Goal: Communication & Community: Answer question/provide support

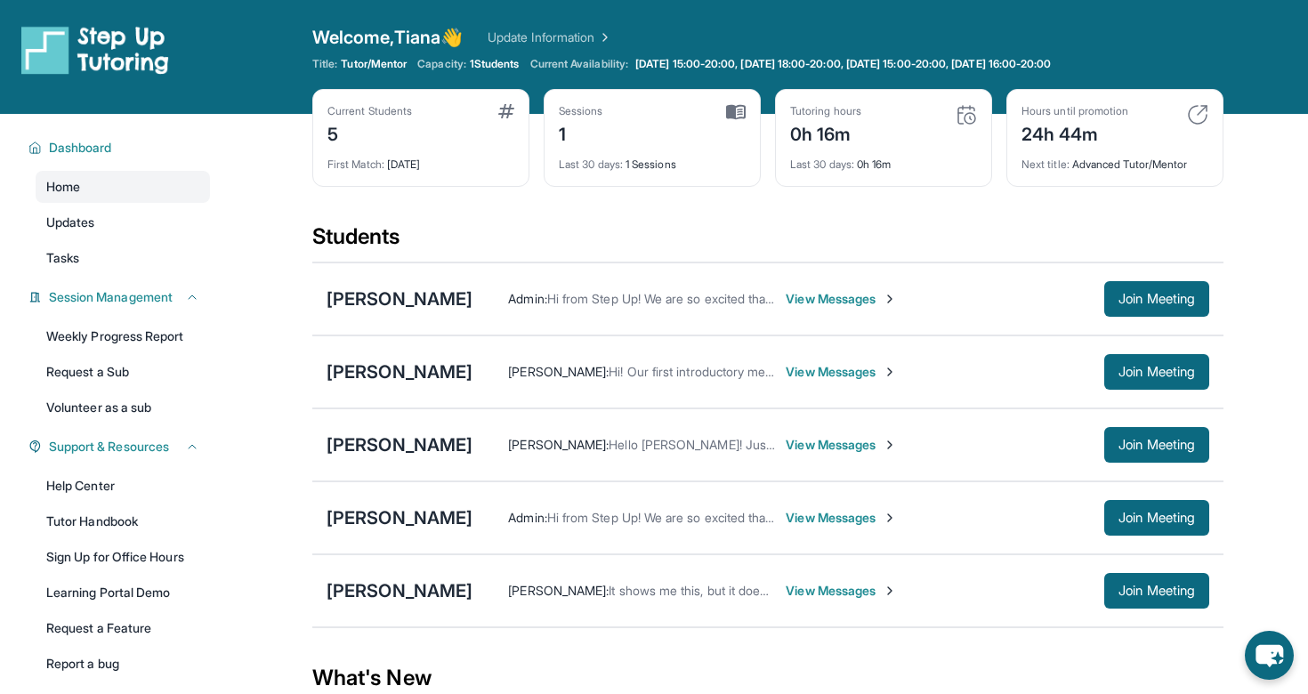
click at [788, 373] on span "View Messages" at bounding box center [841, 372] width 111 height 18
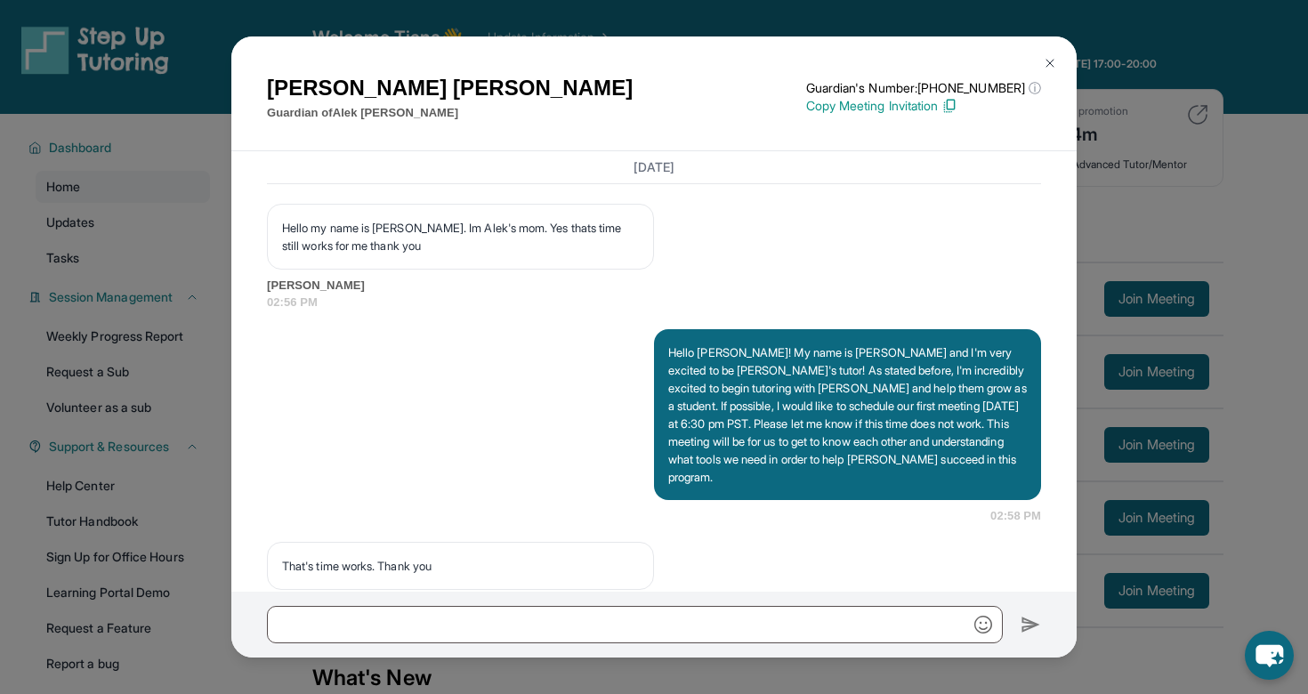
scroll to position [1244, 0]
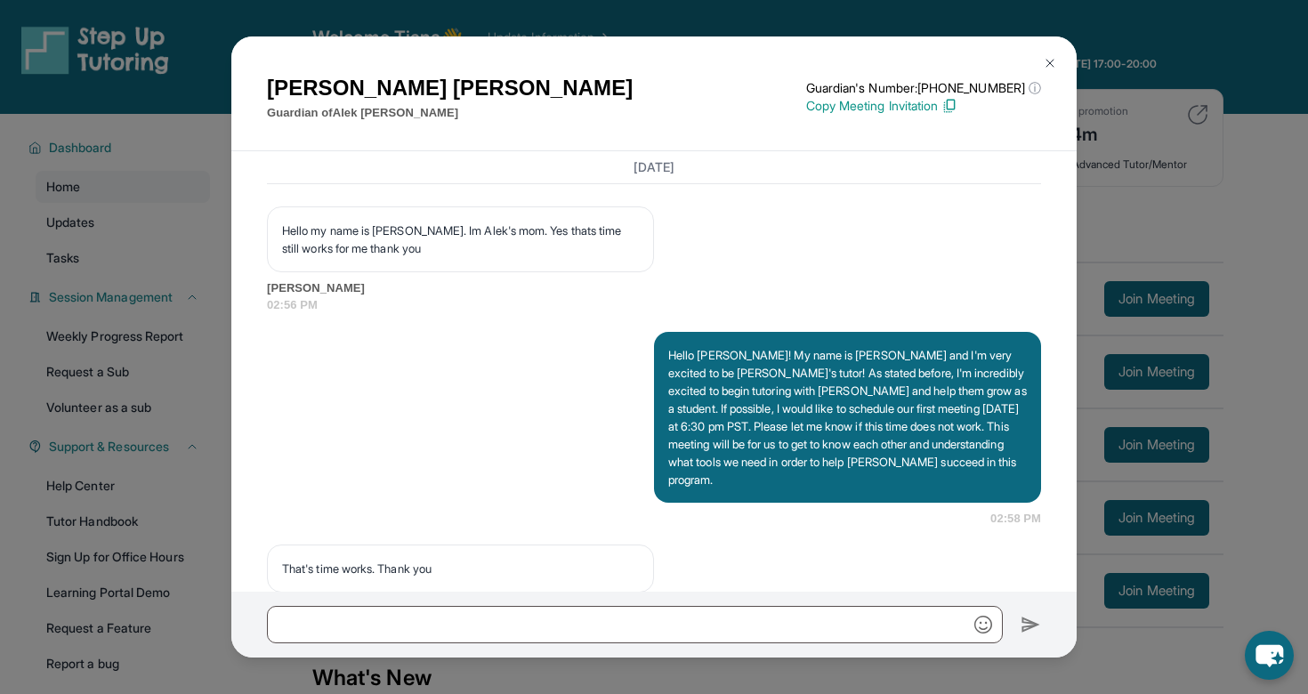
click at [1050, 67] on img at bounding box center [1050, 63] width 14 height 14
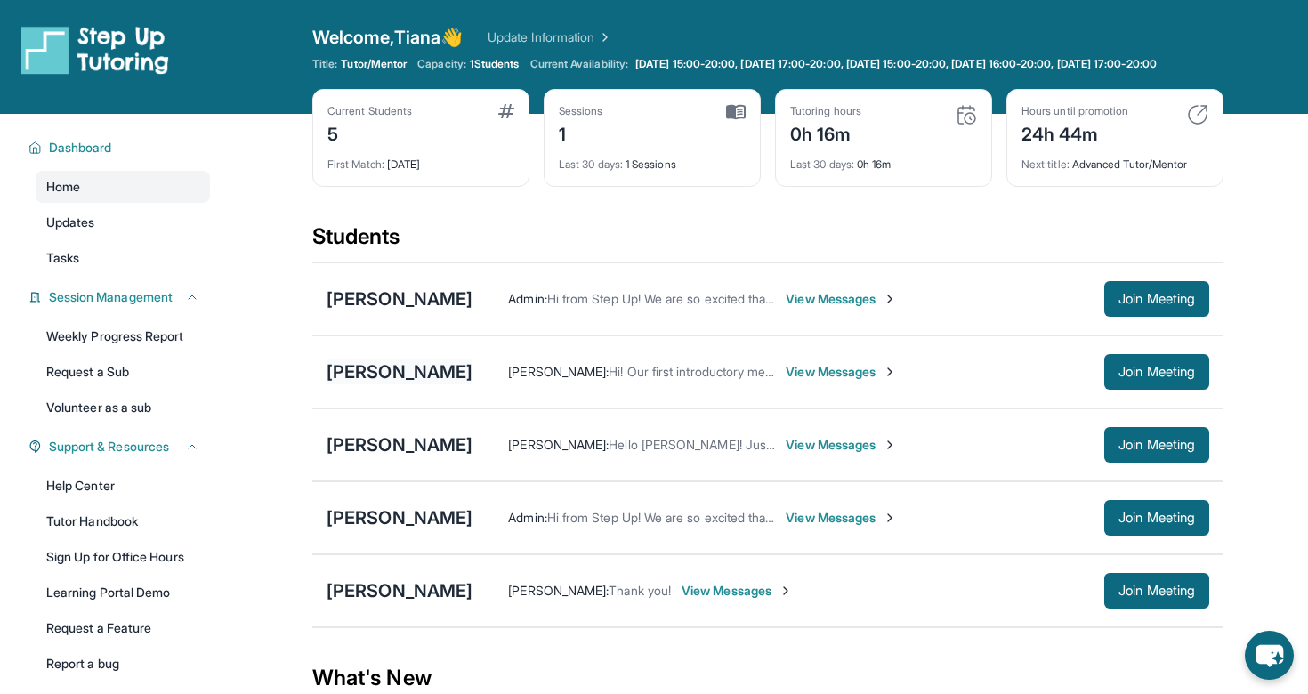
click at [392, 381] on div "[PERSON_NAME]" at bounding box center [399, 371] width 146 height 25
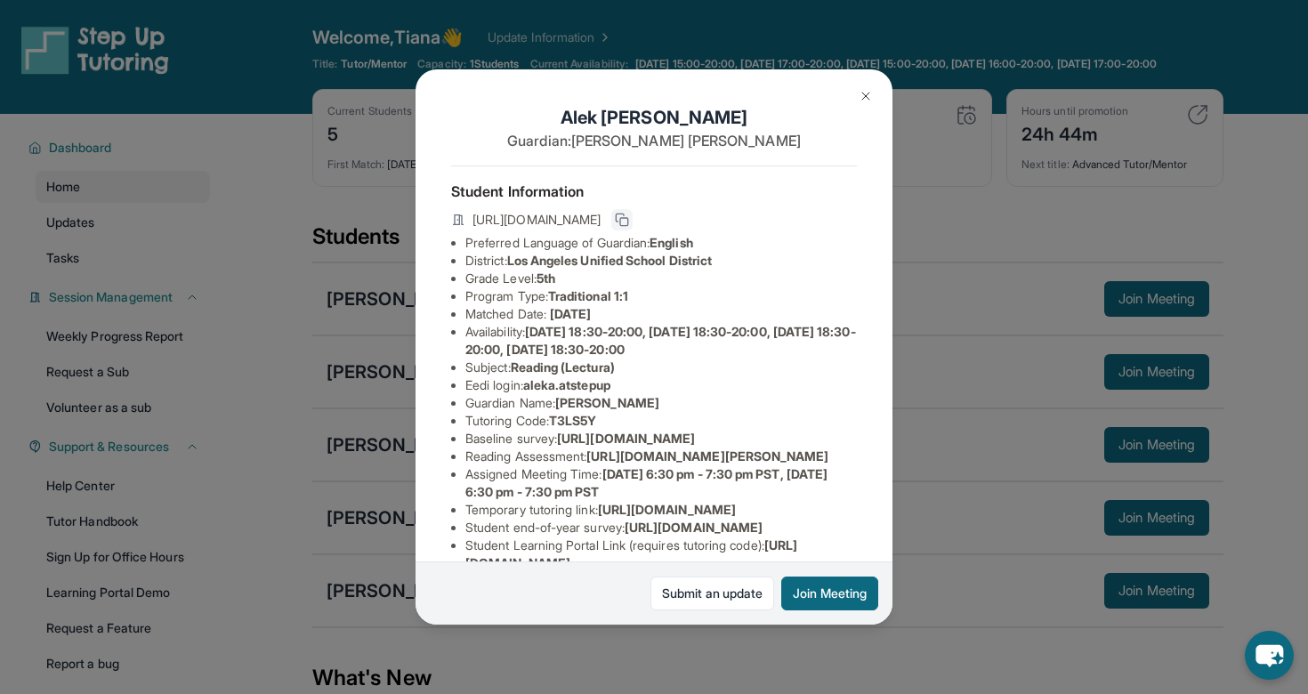
click at [629, 220] on icon at bounding box center [622, 220] width 14 height 14
click at [869, 85] on button at bounding box center [866, 96] width 36 height 36
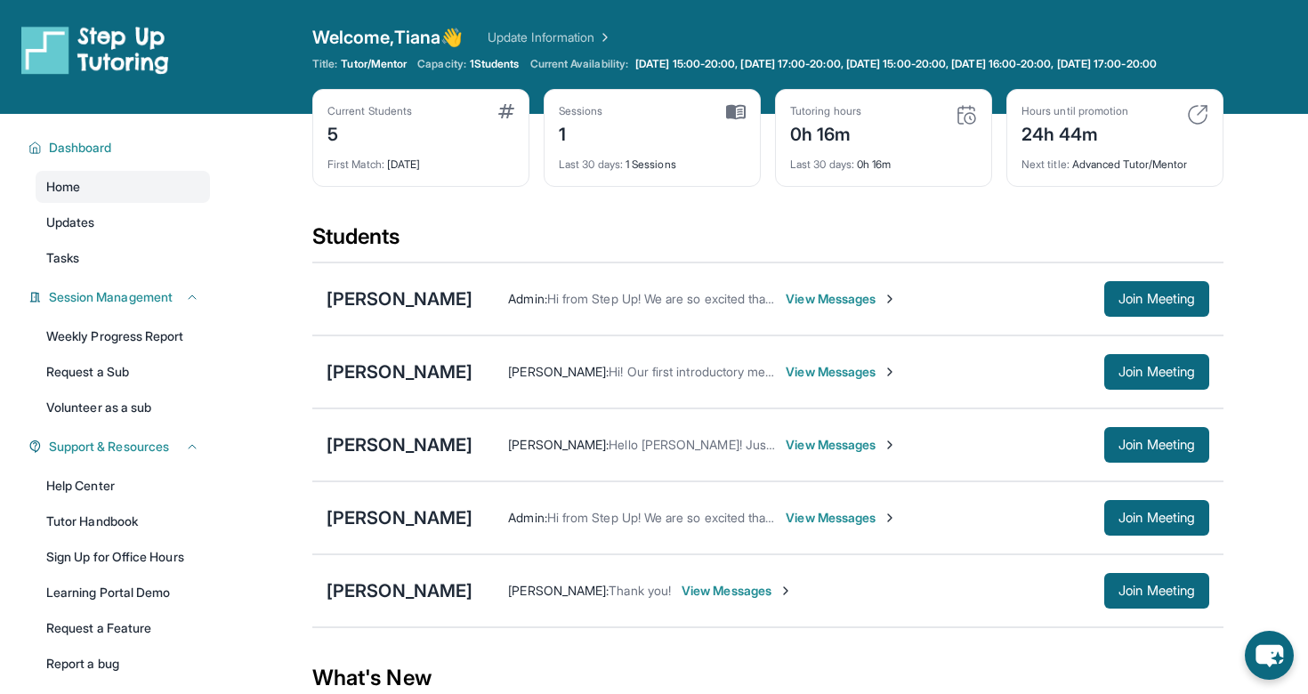
click at [786, 380] on span "View Messages" at bounding box center [841, 372] width 111 height 18
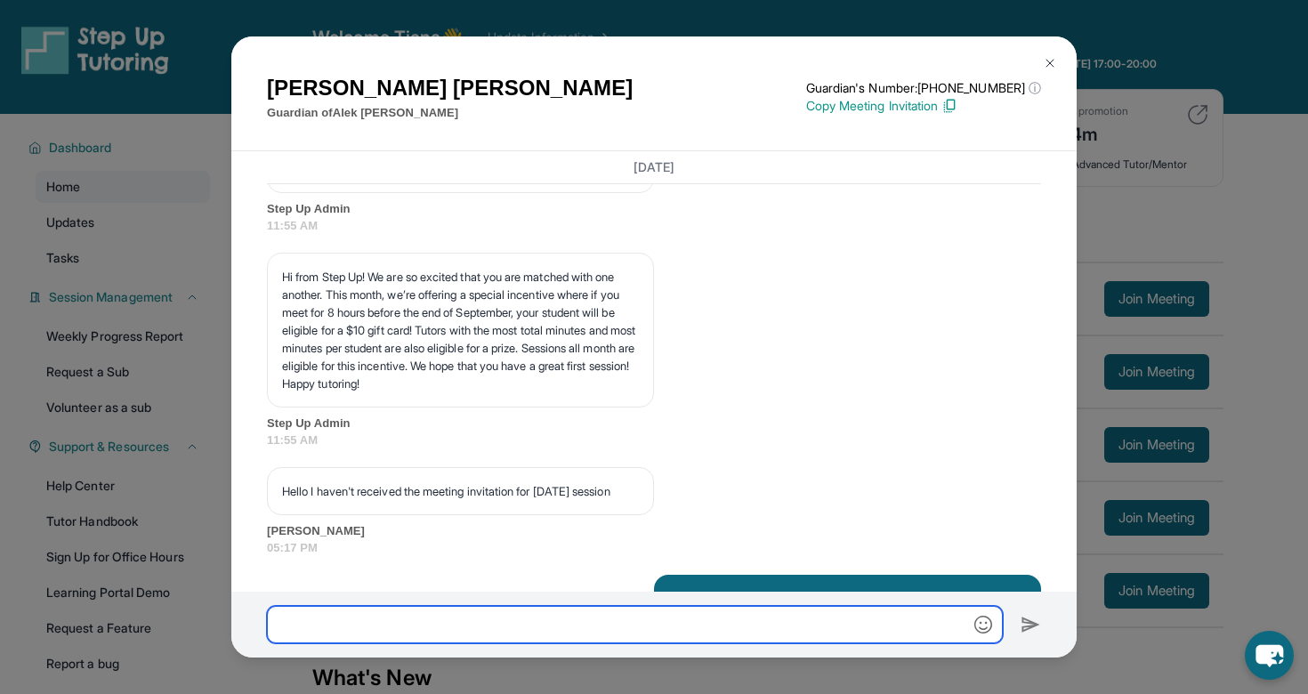
click at [650, 623] on input "text" at bounding box center [635, 624] width 736 height 37
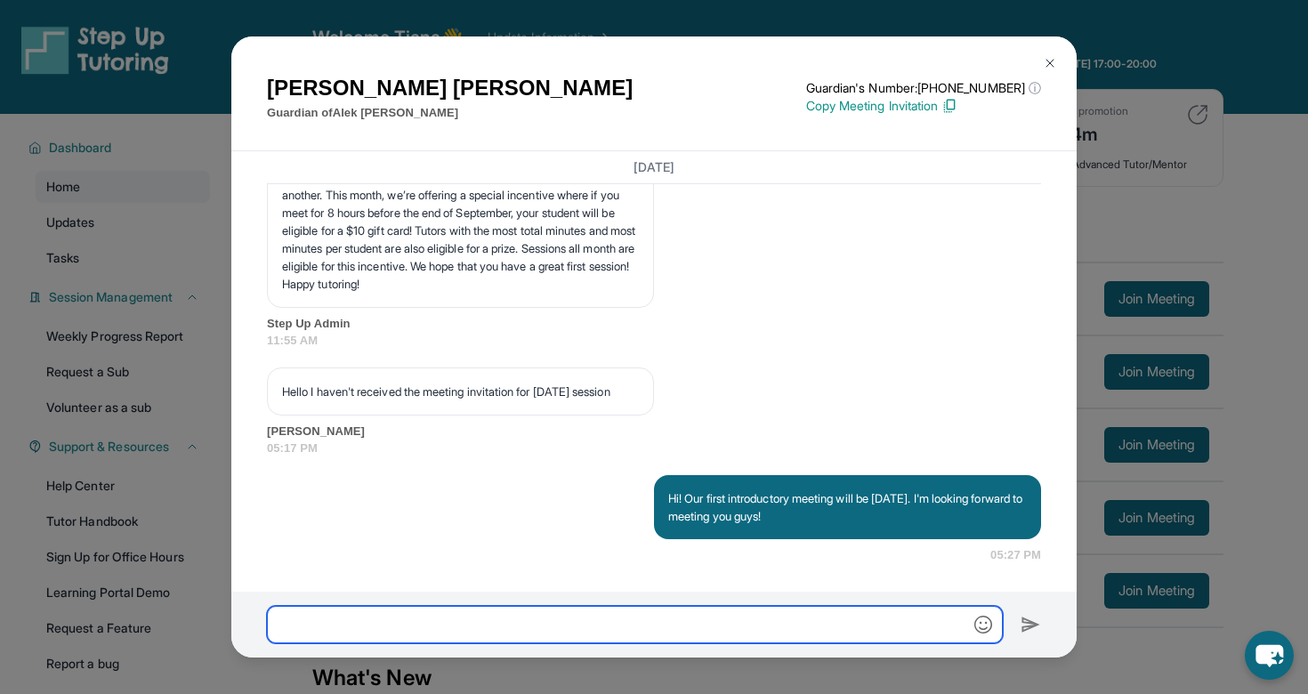
scroll to position [2448, 0]
paste input "**********"
type input "**********"
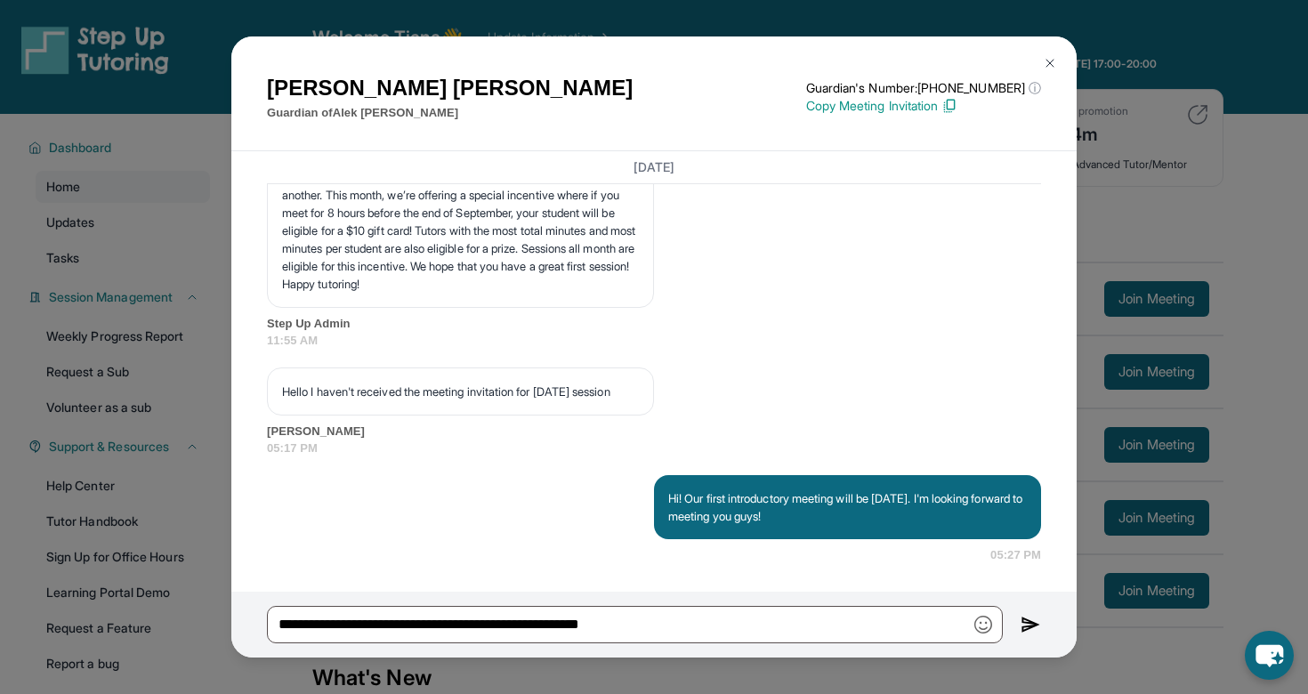
click at [1030, 622] on img at bounding box center [1030, 624] width 20 height 21
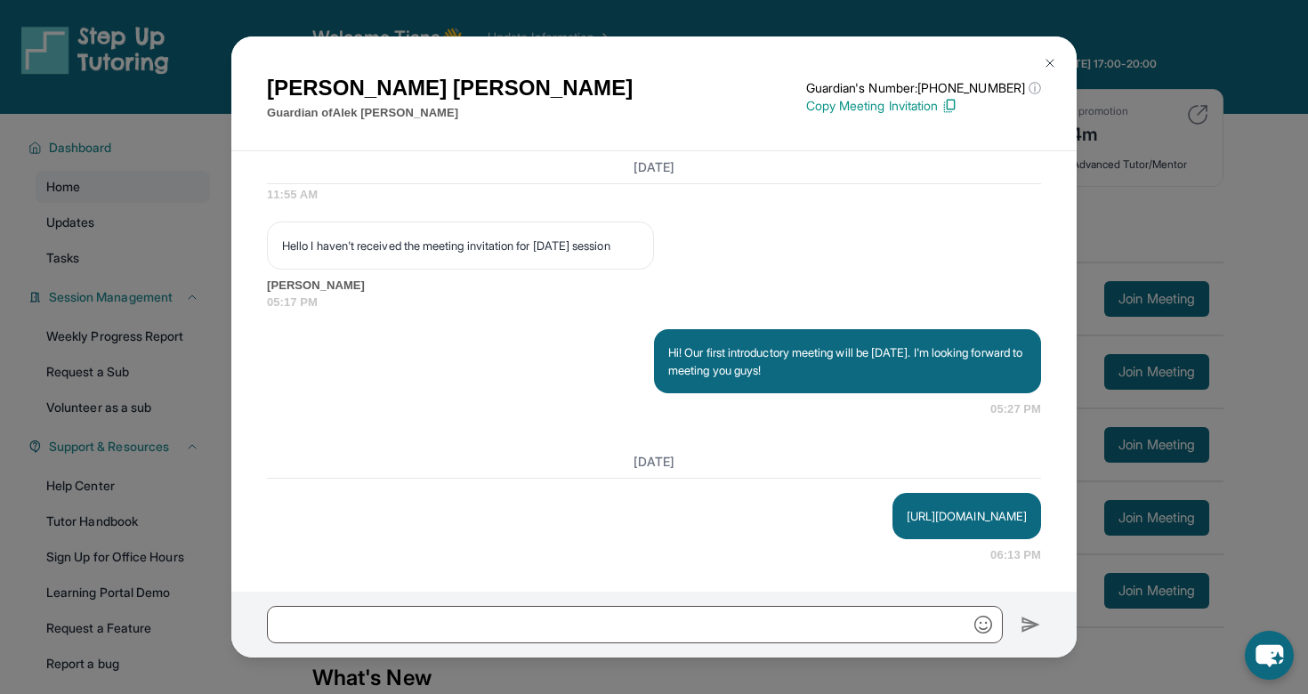
scroll to position [2594, 0]
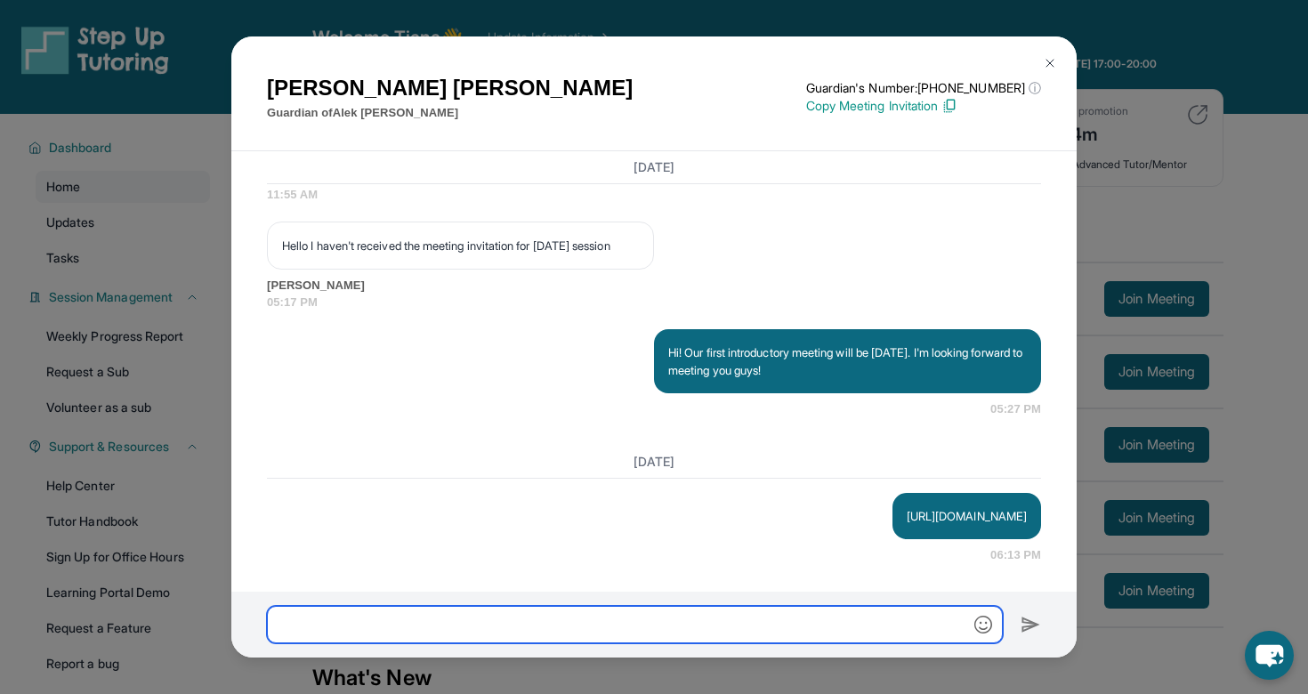
click at [737, 641] on input "text" at bounding box center [635, 624] width 736 height 37
type input "**********"
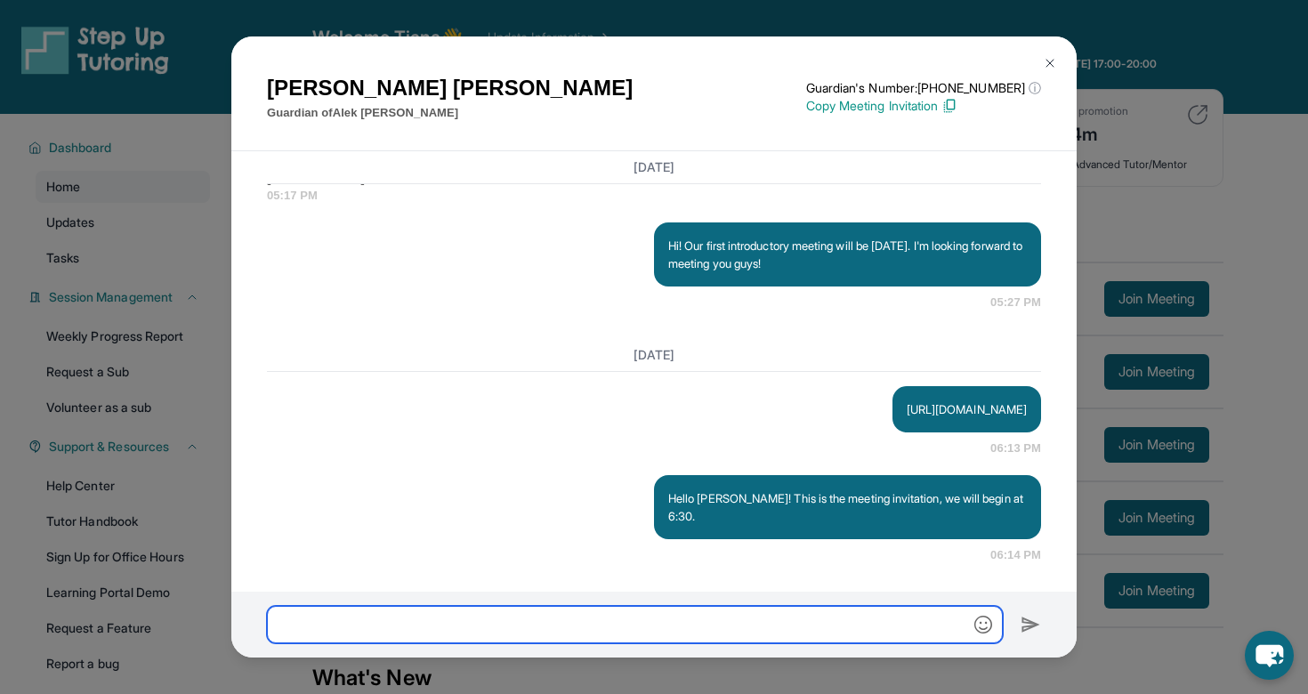
scroll to position [2683, 0]
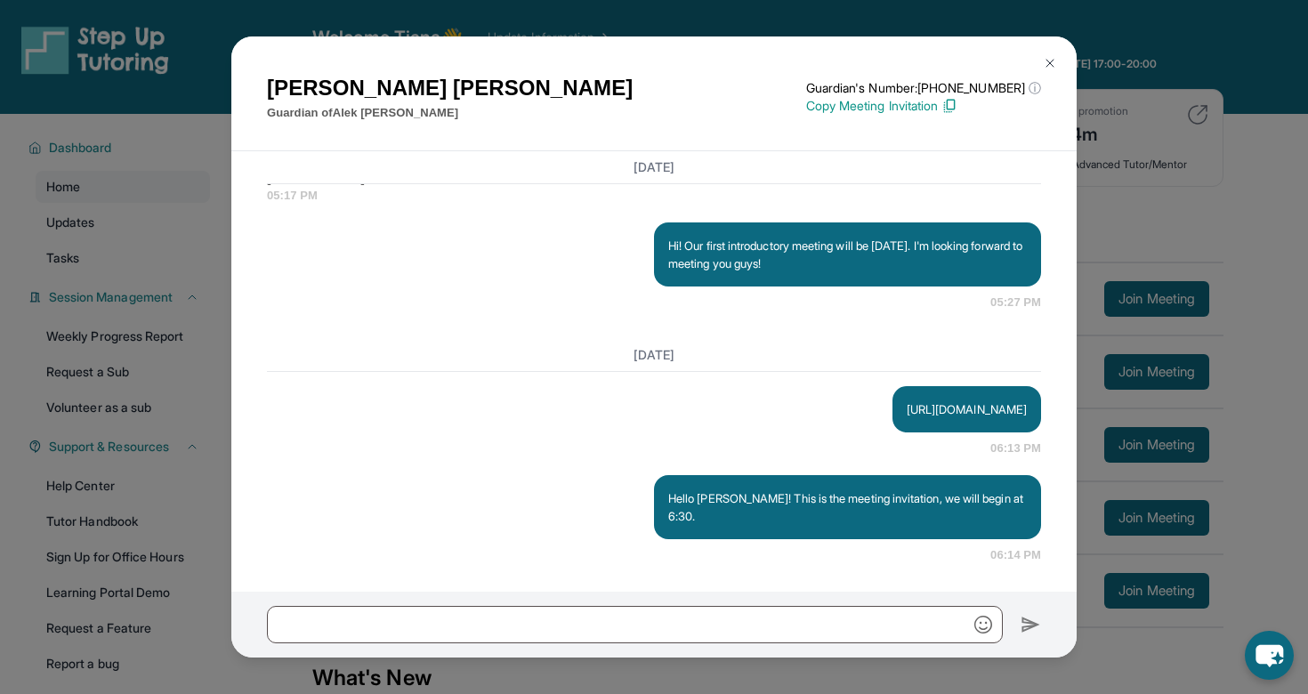
click at [1046, 63] on img at bounding box center [1050, 63] width 14 height 14
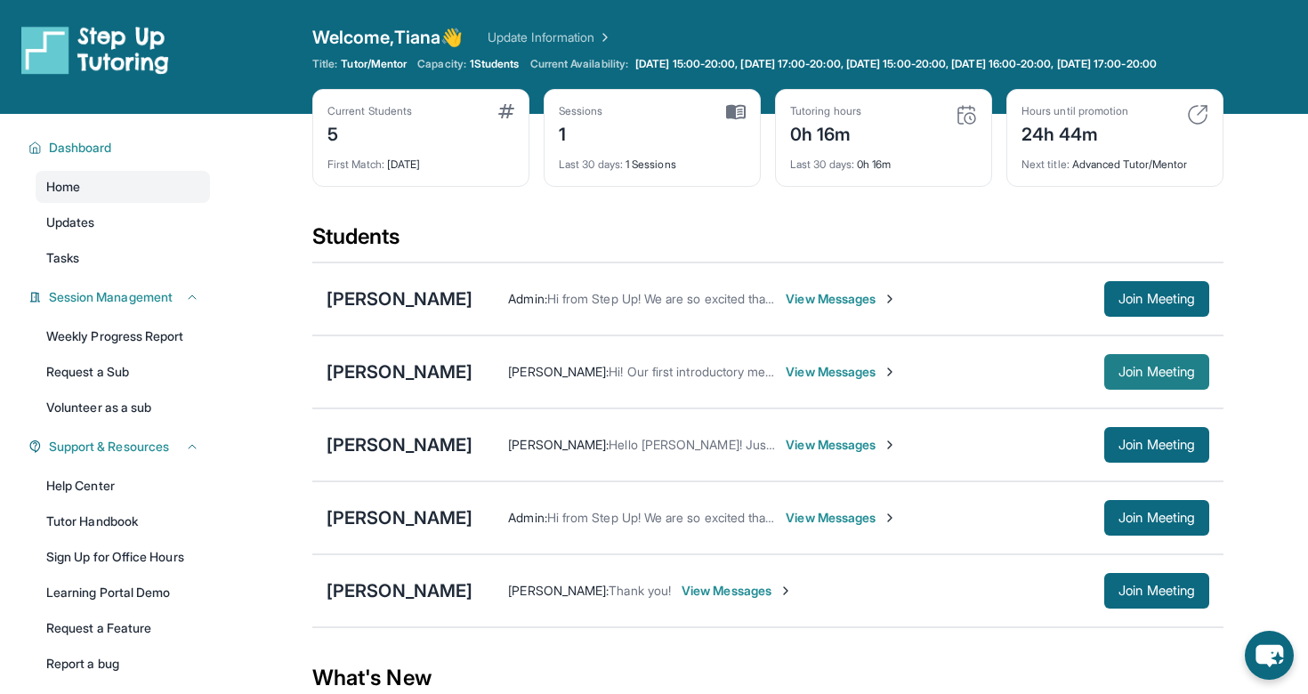
click at [1146, 390] on button "Join Meeting" at bounding box center [1156, 372] width 105 height 36
click at [391, 384] on div "[PERSON_NAME]" at bounding box center [399, 371] width 146 height 25
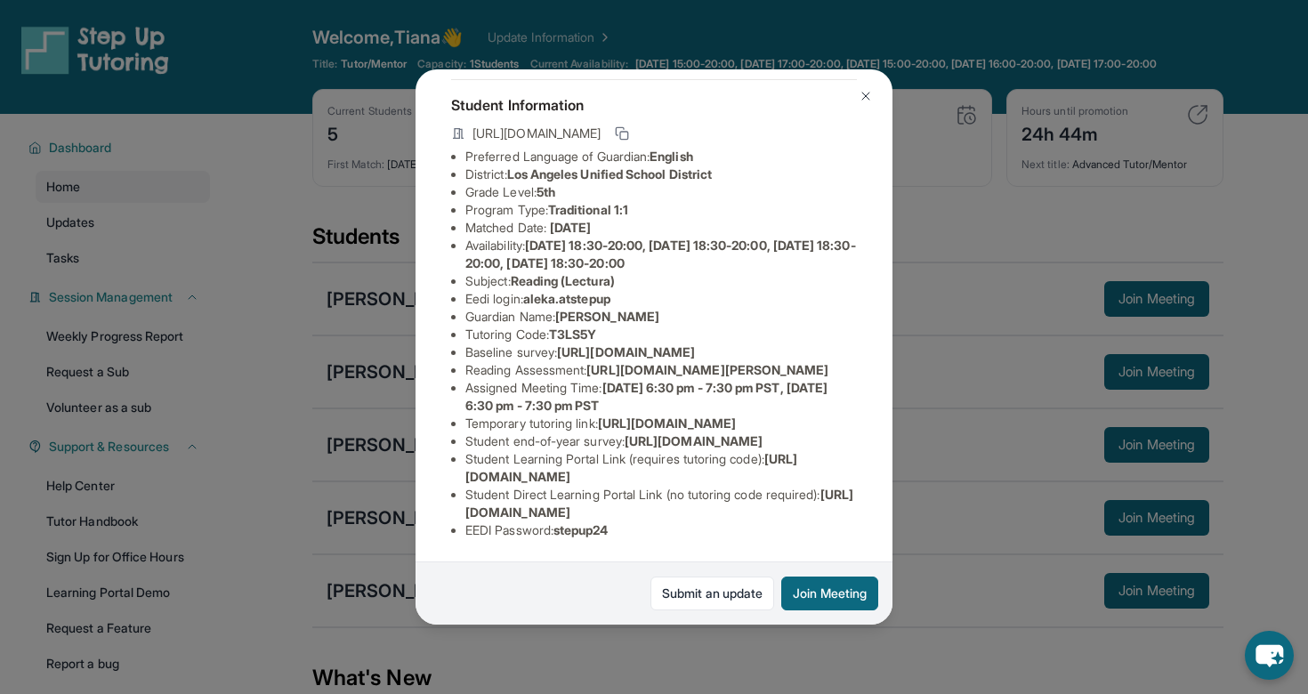
scroll to position [141, 625]
drag, startPoint x: 447, startPoint y: 312, endPoint x: 770, endPoint y: 350, distance: 325.1
click at [695, 350] on span "https://airtable.com/apprlfn8WjpjBUn2G/shrK0QR6AaNyG5psY?prefill_Type%20of%20Fo…" at bounding box center [626, 351] width 138 height 15
copy span "https://airtable.com/apprlfn8WjpjBUn2G/shrK0QR6AaNyG5psY?prefill_Type%20of%20Fo…"
click at [862, 89] on img at bounding box center [865, 96] width 14 height 14
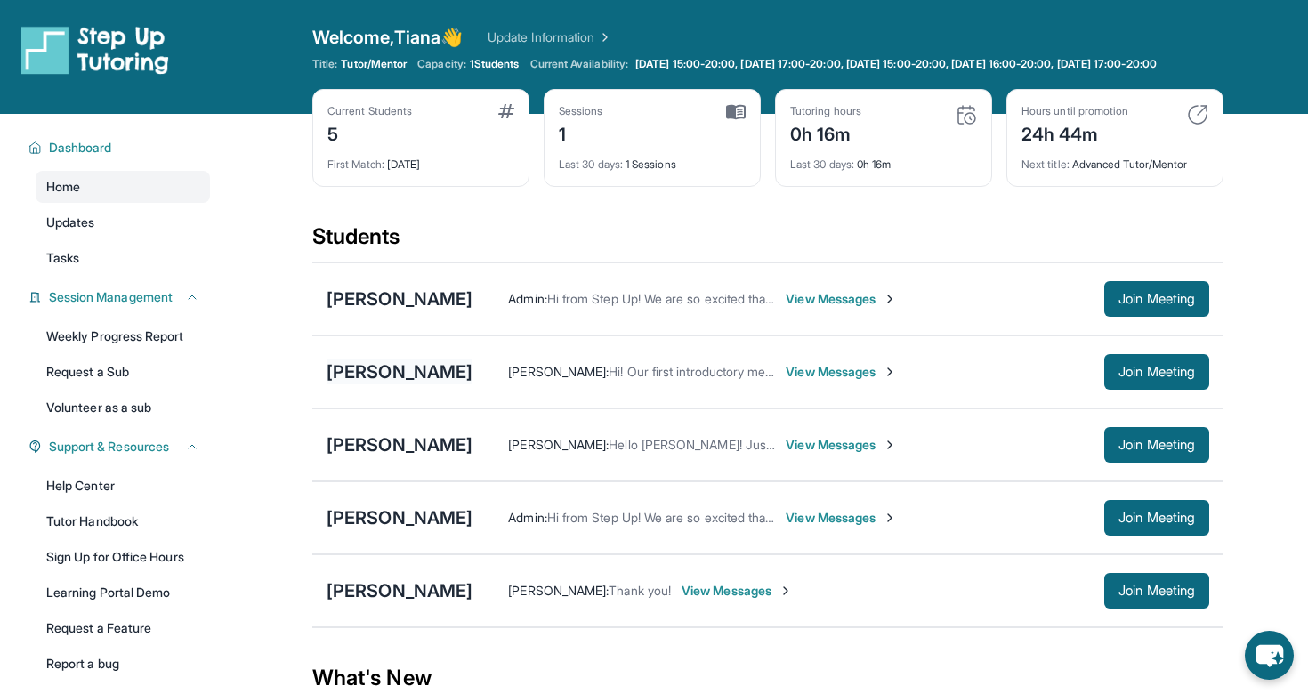
click at [381, 381] on div "[PERSON_NAME]" at bounding box center [399, 371] width 146 height 25
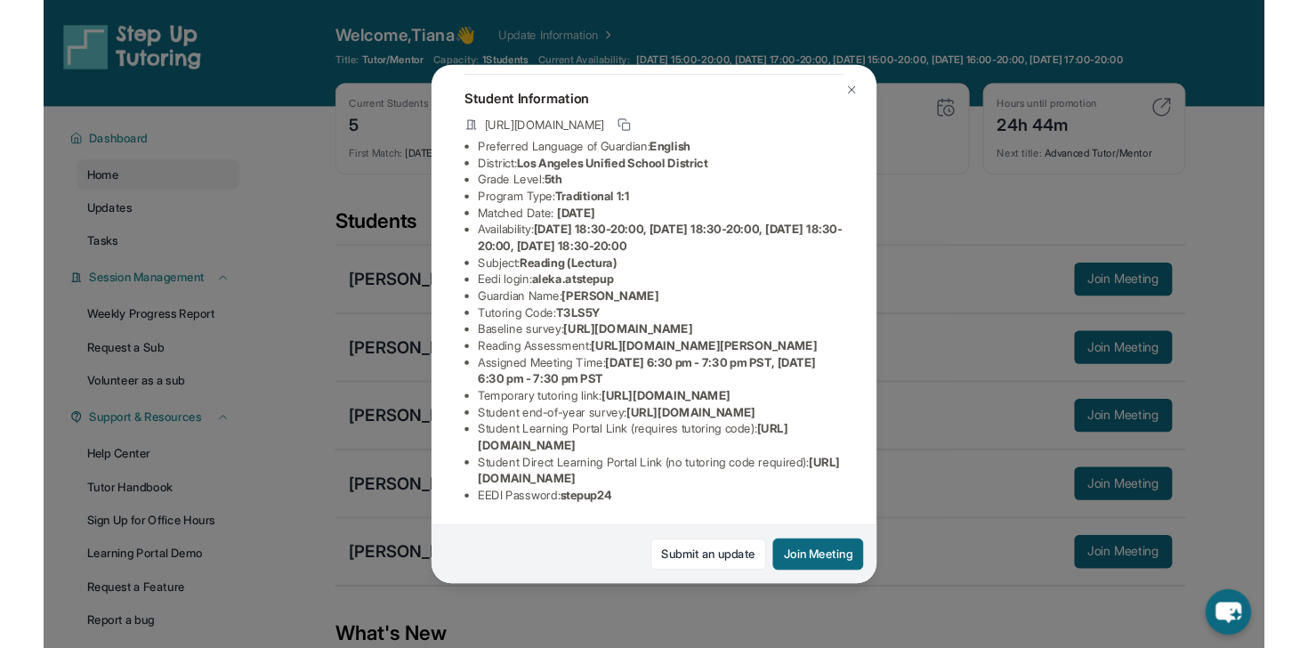
scroll to position [188, 53]
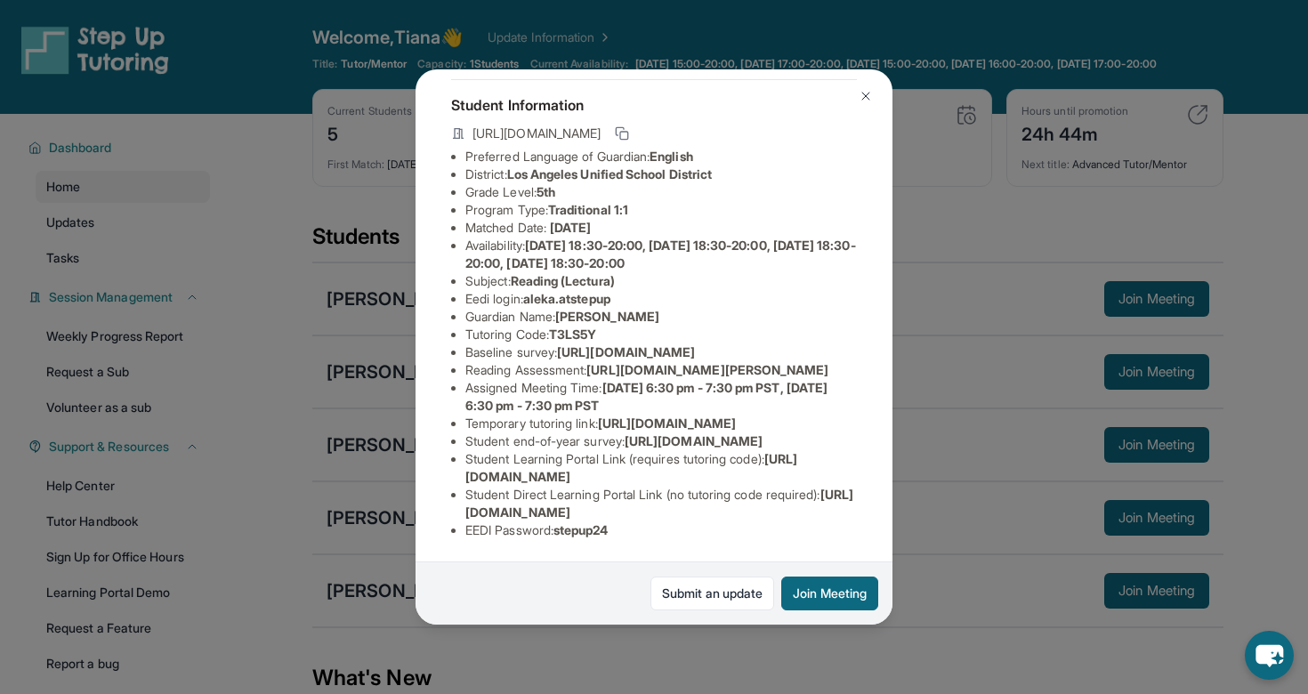
drag, startPoint x: 544, startPoint y: 319, endPoint x: 764, endPoint y: 356, distance: 222.7
click at [764, 362] on span "https://sqcb3vat.paperform.co/?id=2025-s11119&name=Alek%20Aguilar&grade=5th&win…" at bounding box center [707, 369] width 242 height 15
copy span "https://sqcb3vat.paperform.co/?id=2025-s11119&name=Alek%20Aguilar&grade=5th&win…"
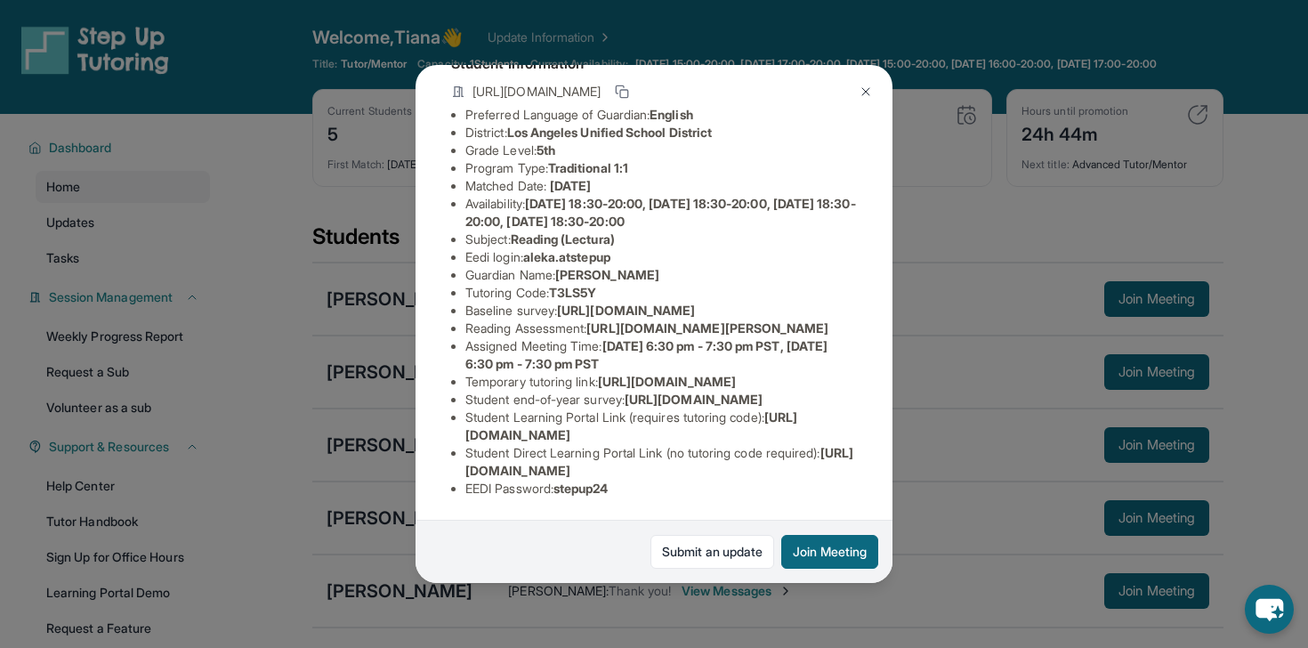
click at [638, 266] on li "Guardian Name : Nancy Cedillo" at bounding box center [660, 275] width 391 height 18
click at [866, 92] on img at bounding box center [865, 92] width 14 height 14
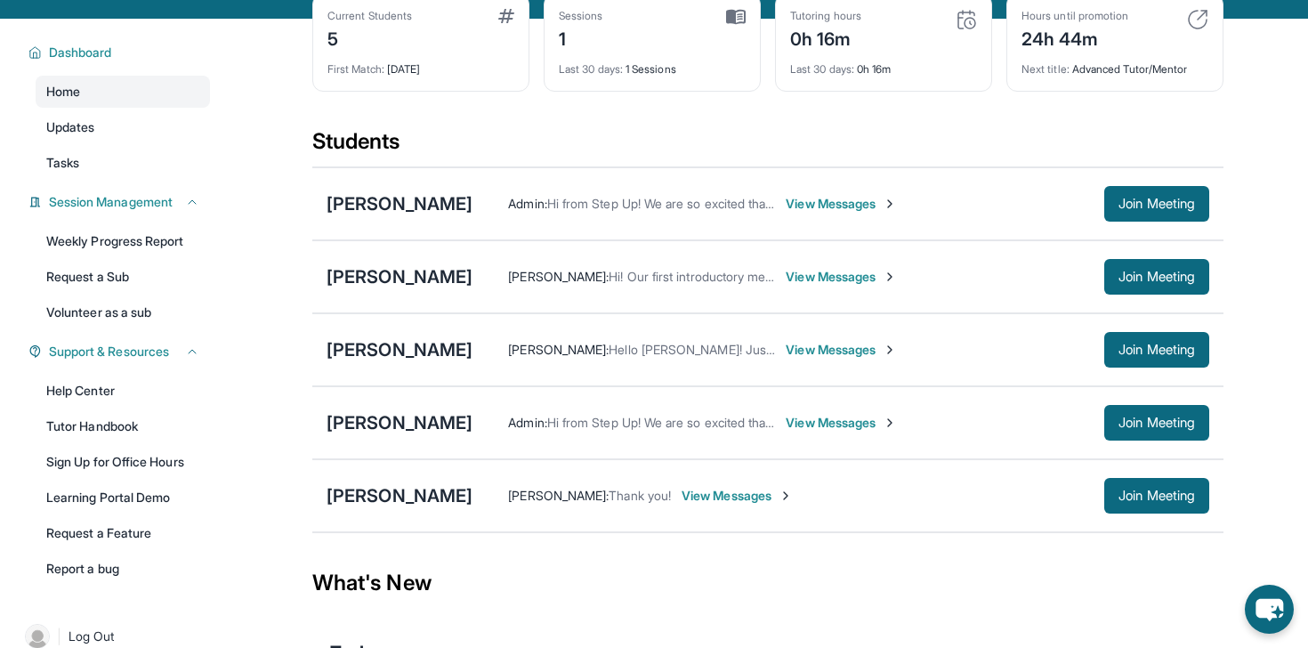
scroll to position [96, 0]
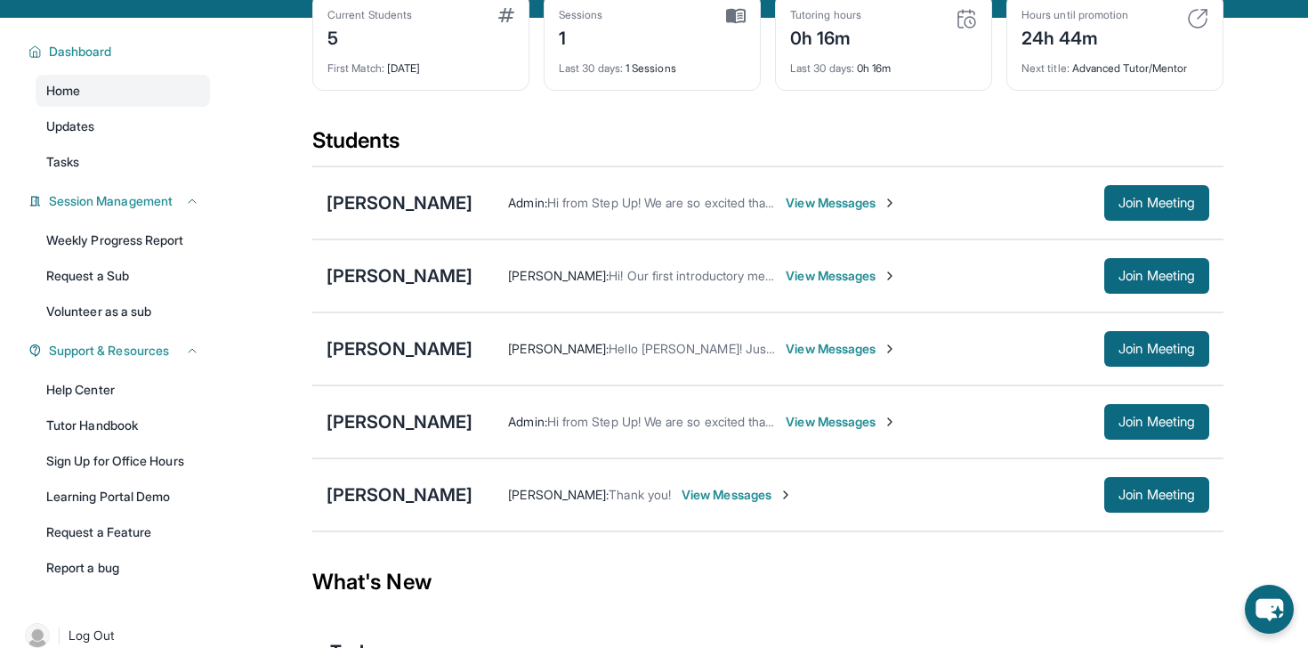
click at [798, 285] on span "View Messages" at bounding box center [841, 276] width 111 height 18
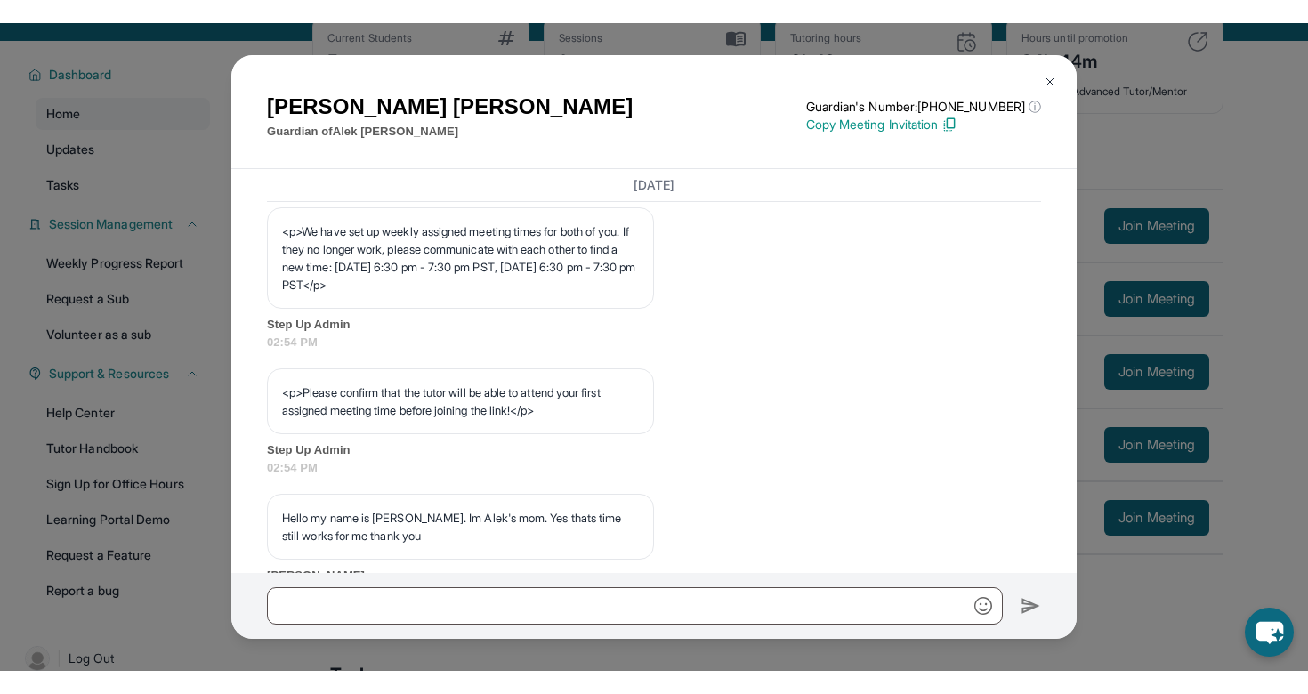
scroll to position [973, 0]
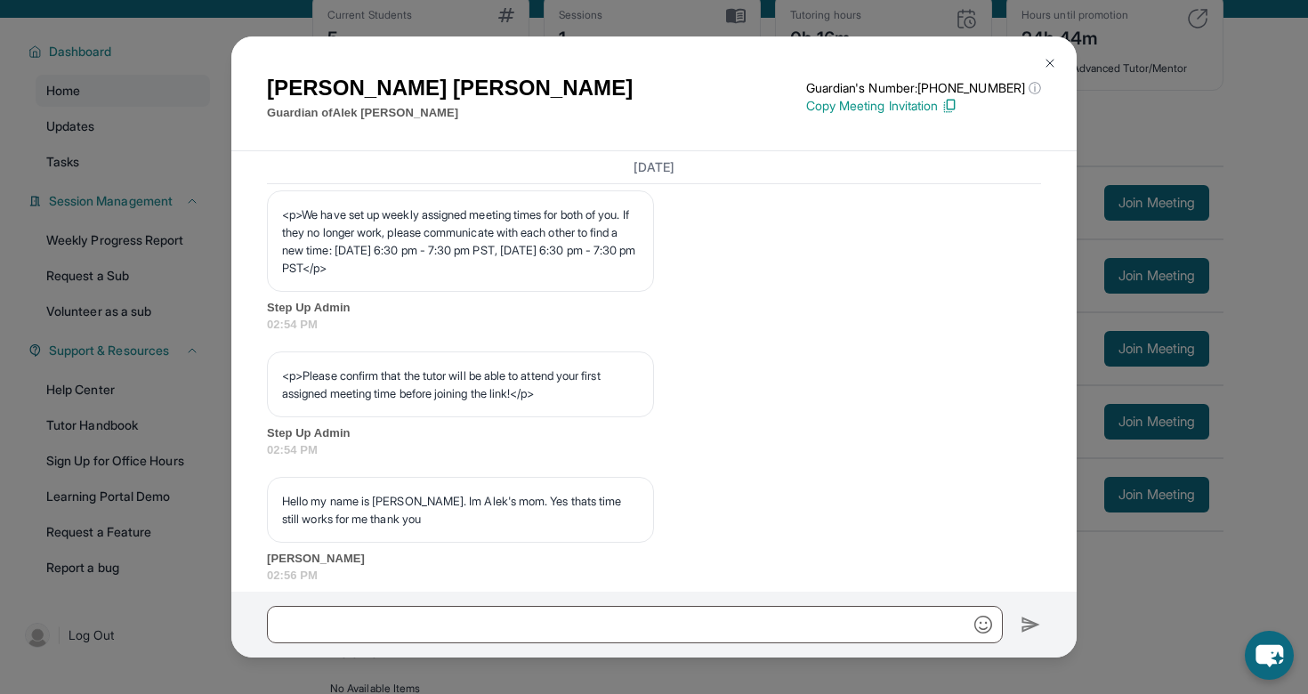
click at [1049, 68] on img at bounding box center [1050, 63] width 14 height 14
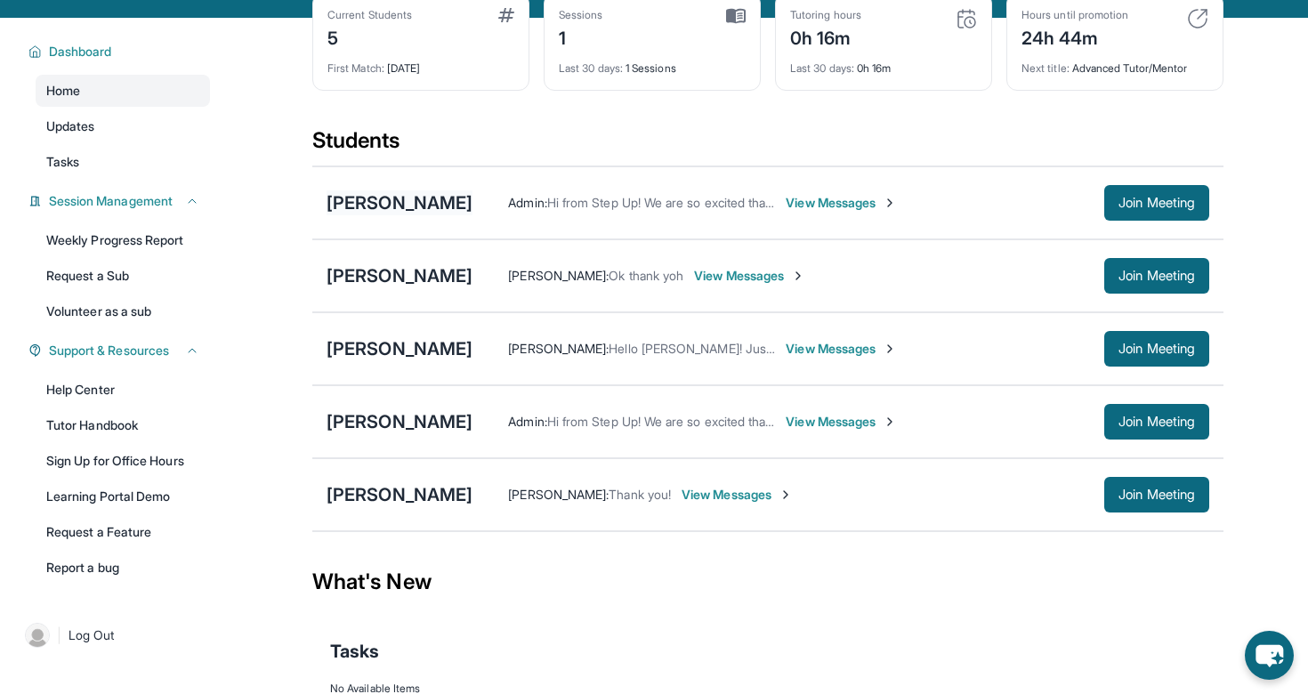
click at [460, 215] on div "[PERSON_NAME]" at bounding box center [399, 202] width 146 height 25
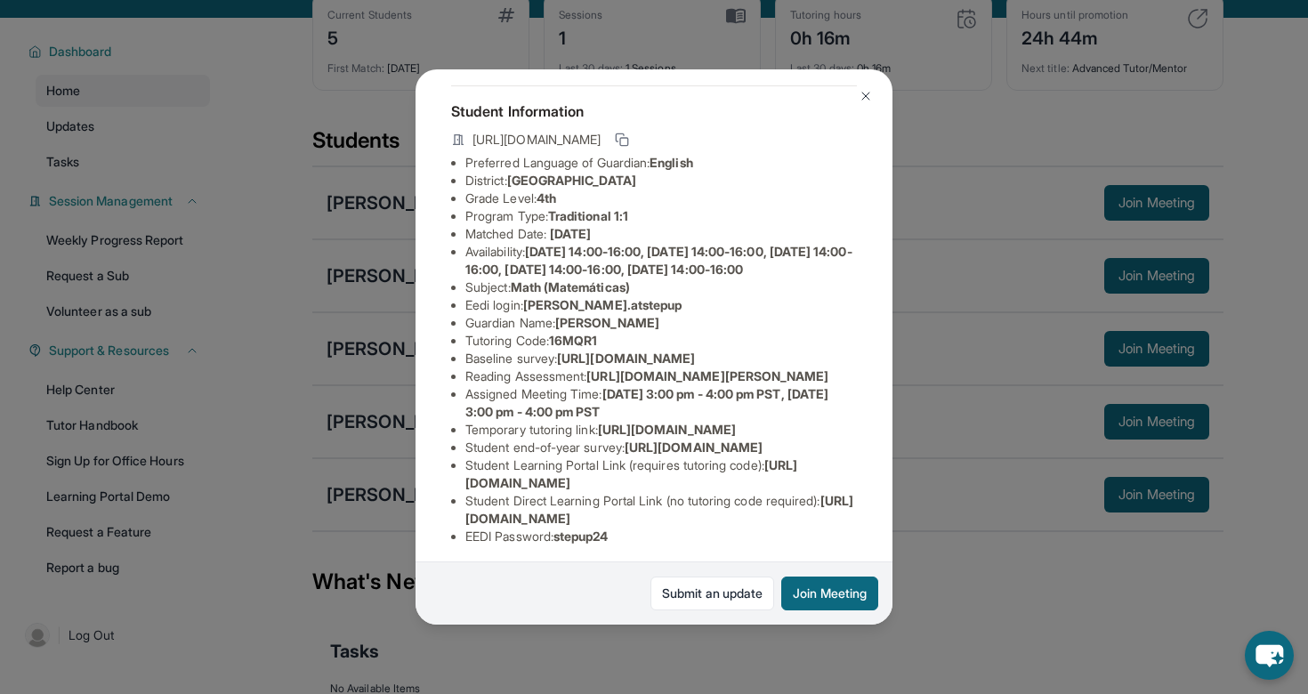
scroll to position [75, 0]
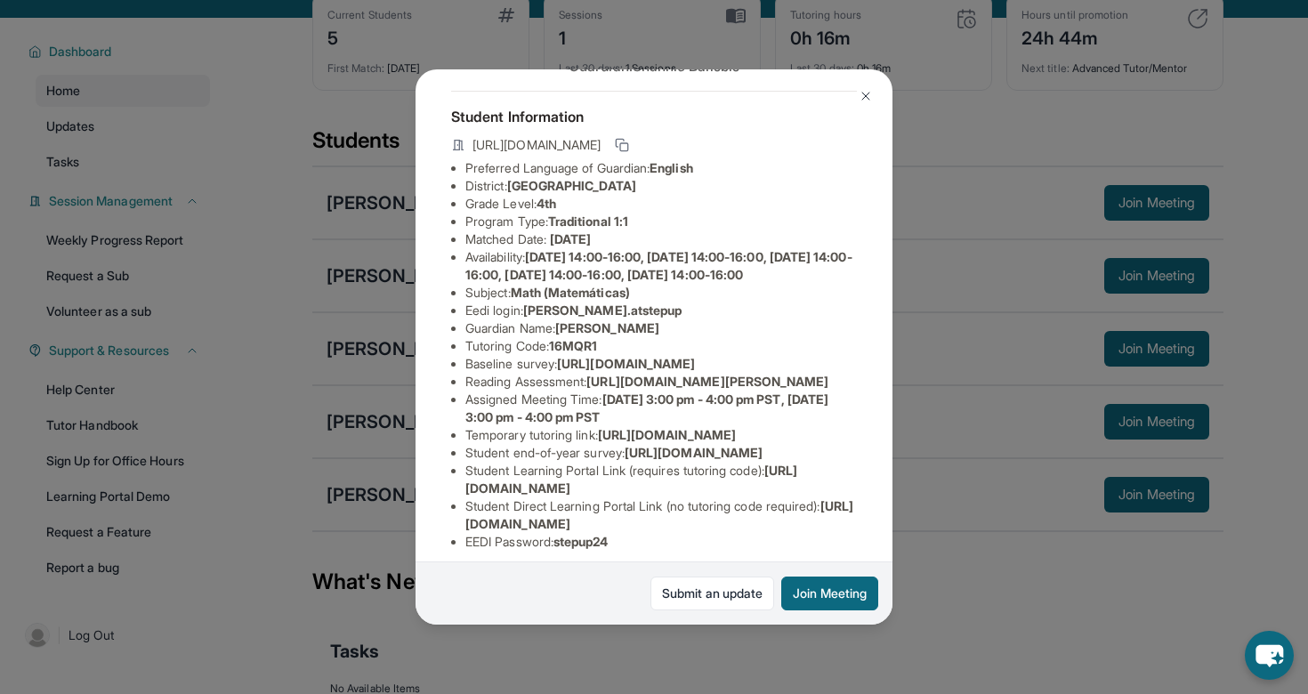
click at [867, 89] on img at bounding box center [865, 96] width 14 height 14
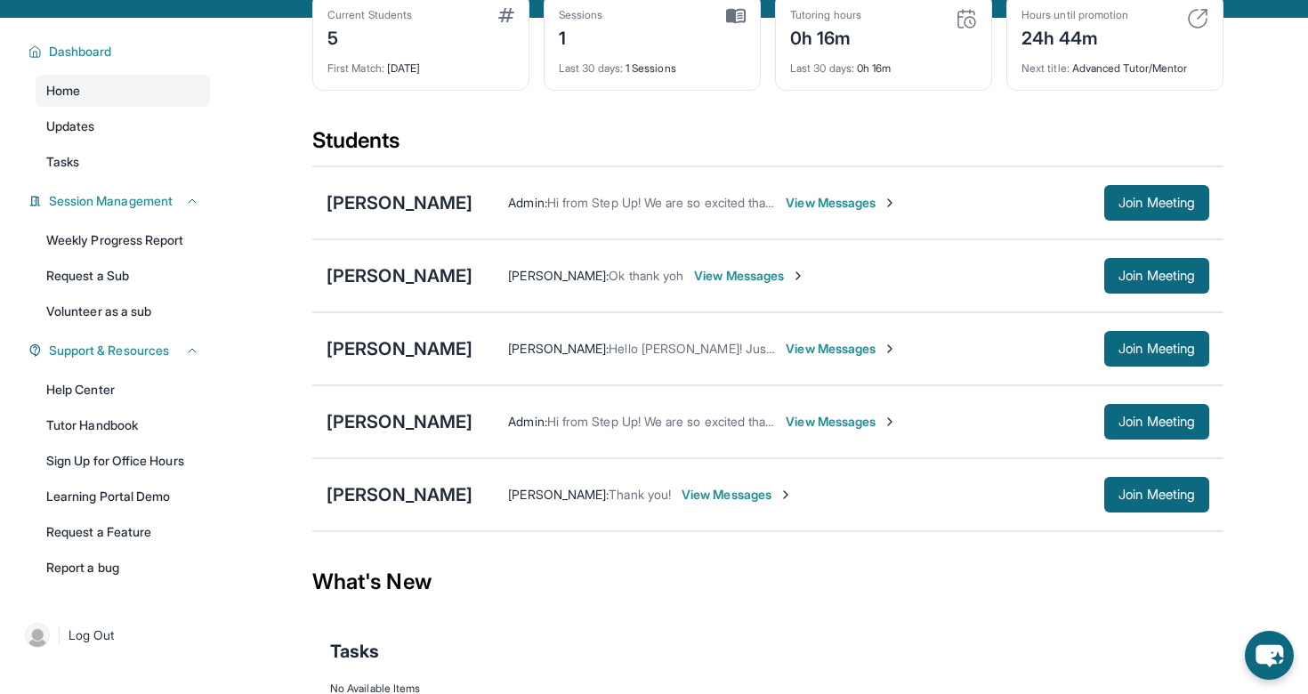
click at [897, 212] on span "View Messages" at bounding box center [841, 203] width 111 height 18
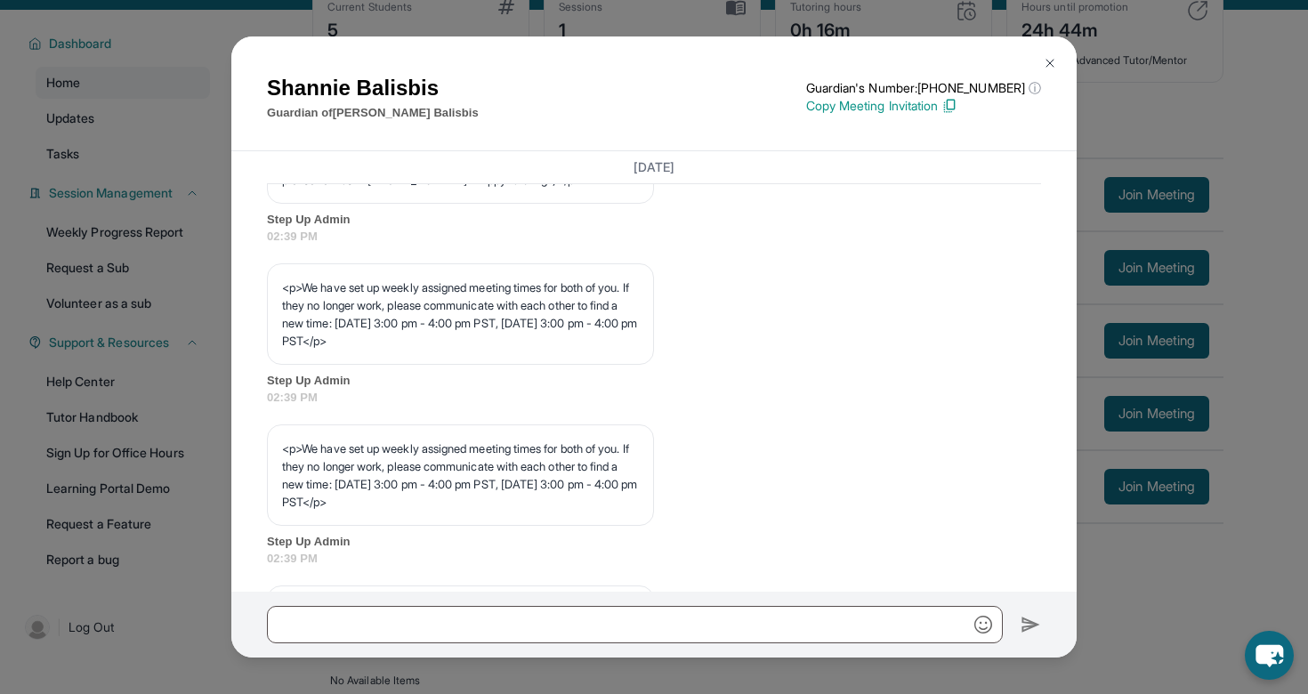
scroll to position [738, 0]
click at [1055, 60] on img at bounding box center [1050, 63] width 14 height 14
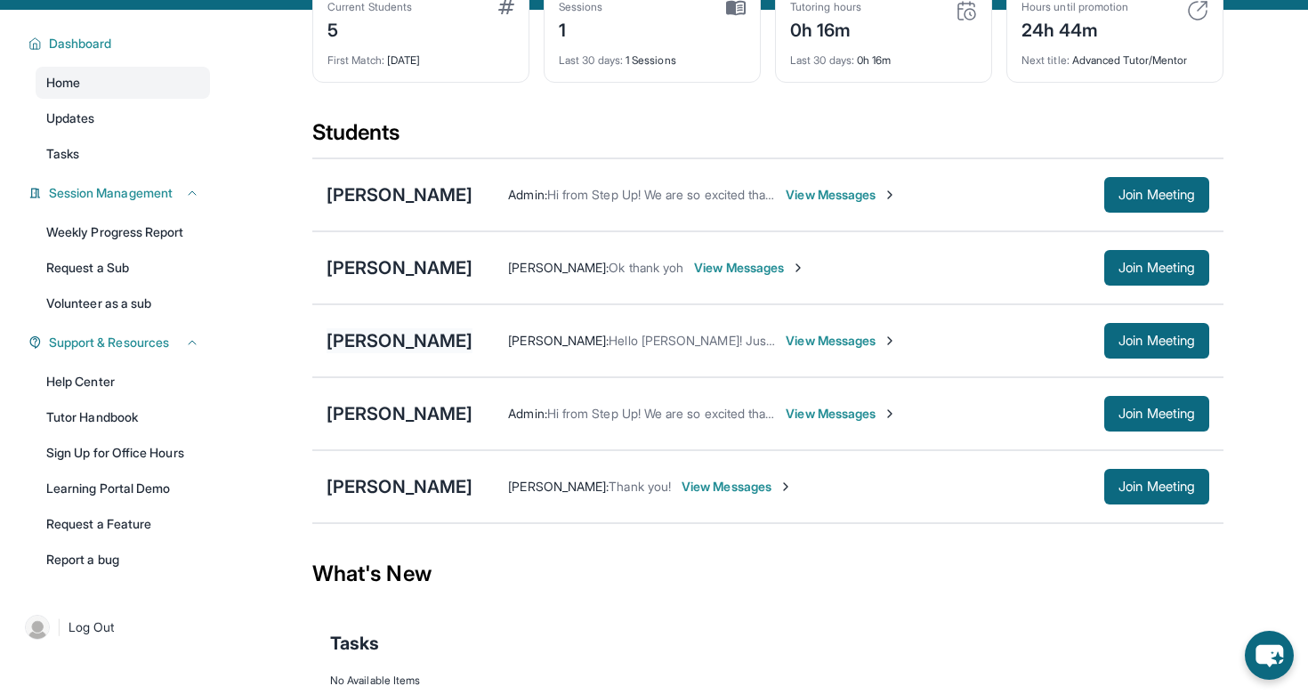
click at [415, 353] on div "[PERSON_NAME]" at bounding box center [399, 340] width 146 height 25
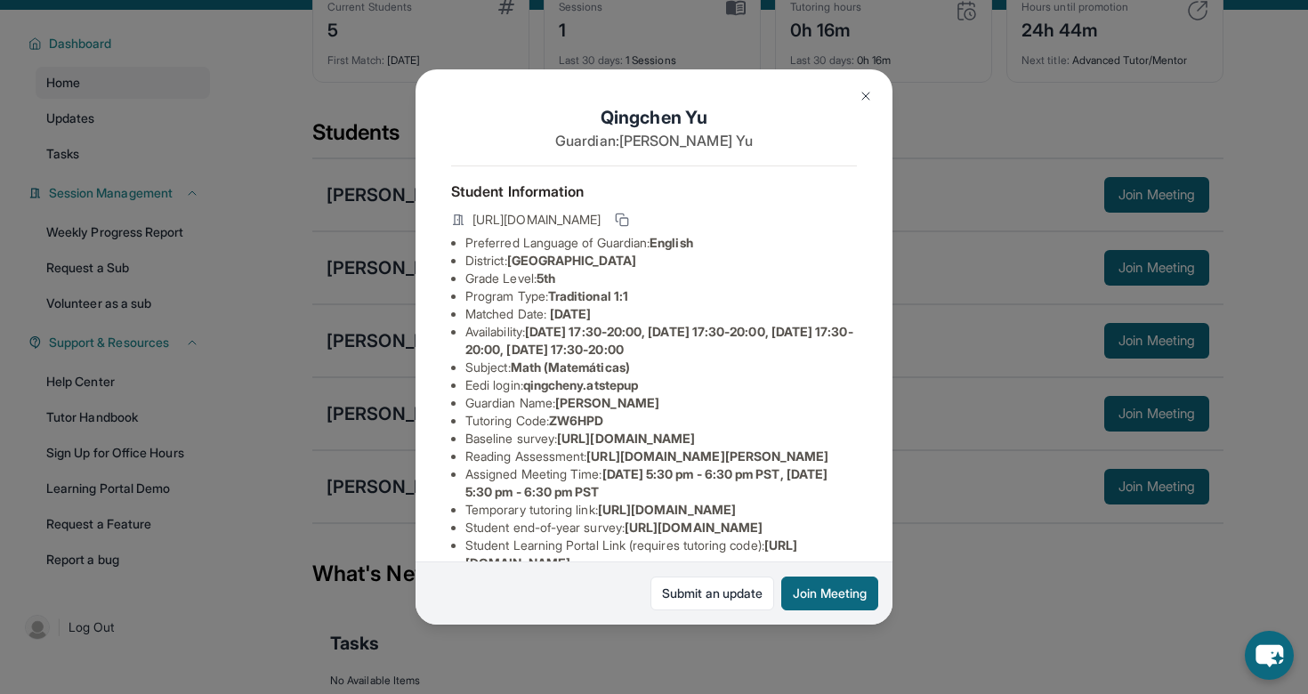
click at [868, 94] on img at bounding box center [865, 96] width 14 height 14
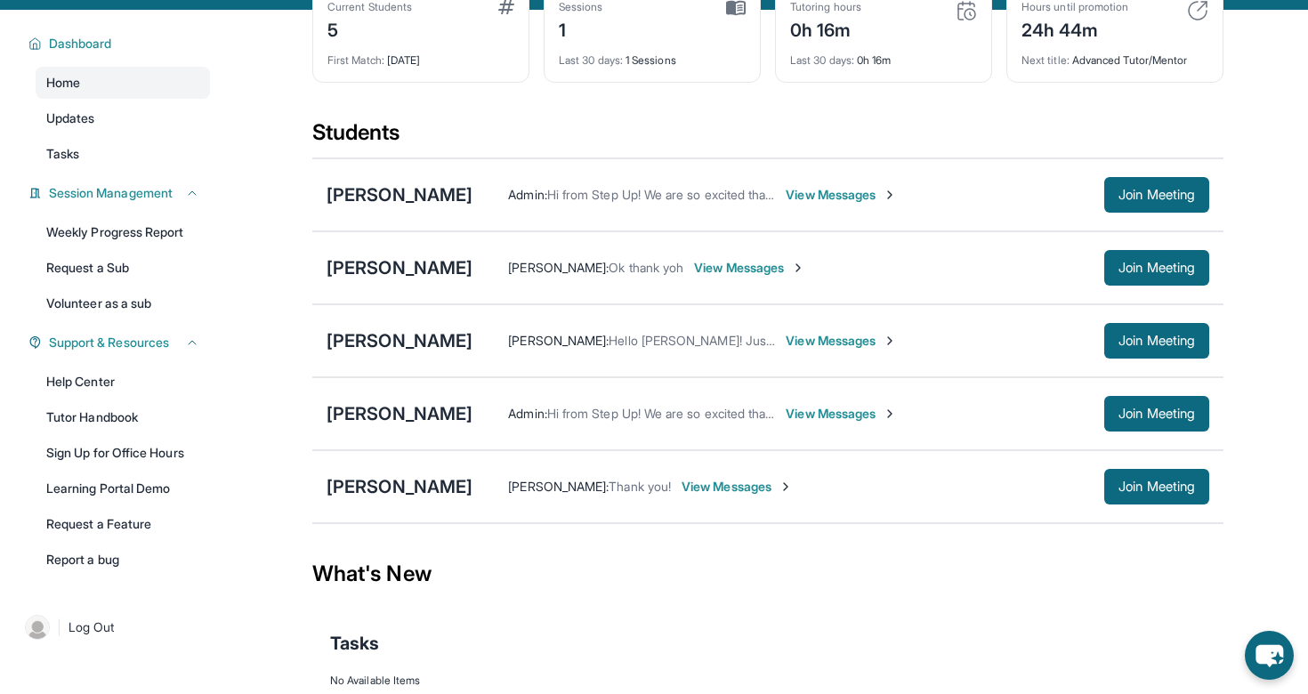
click at [809, 350] on span "View Messages" at bounding box center [841, 341] width 111 height 18
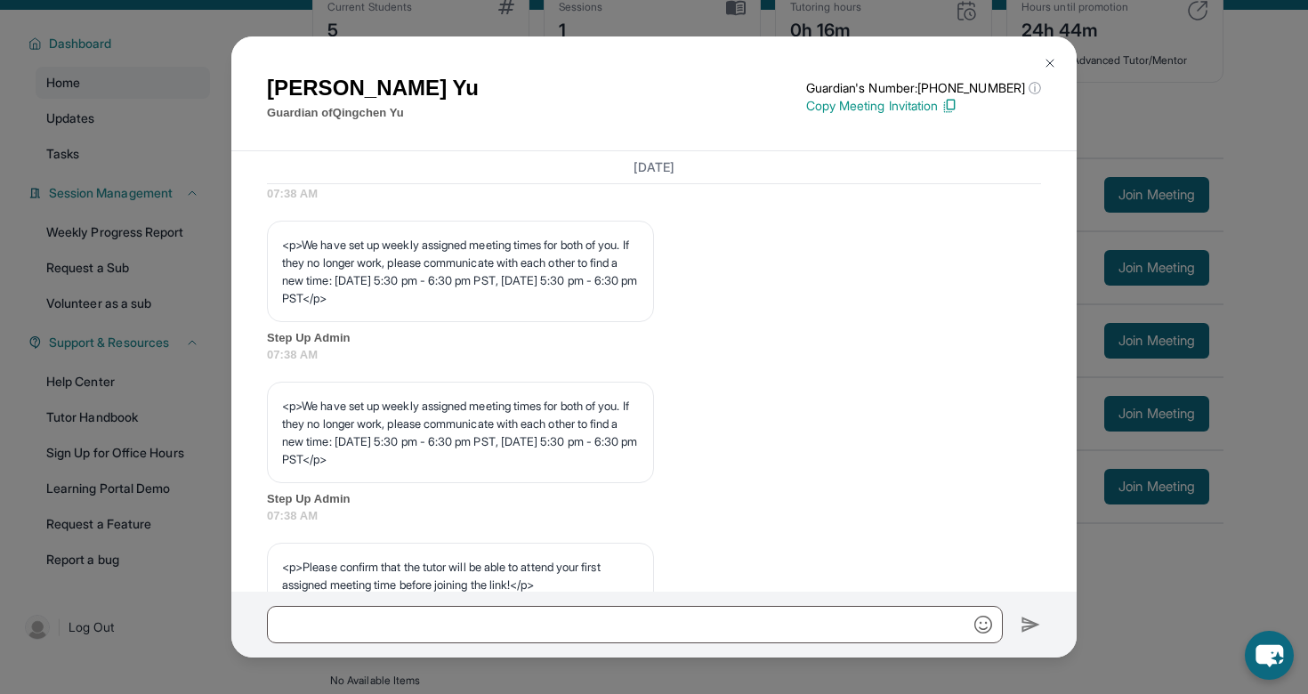
scroll to position [787, 0]
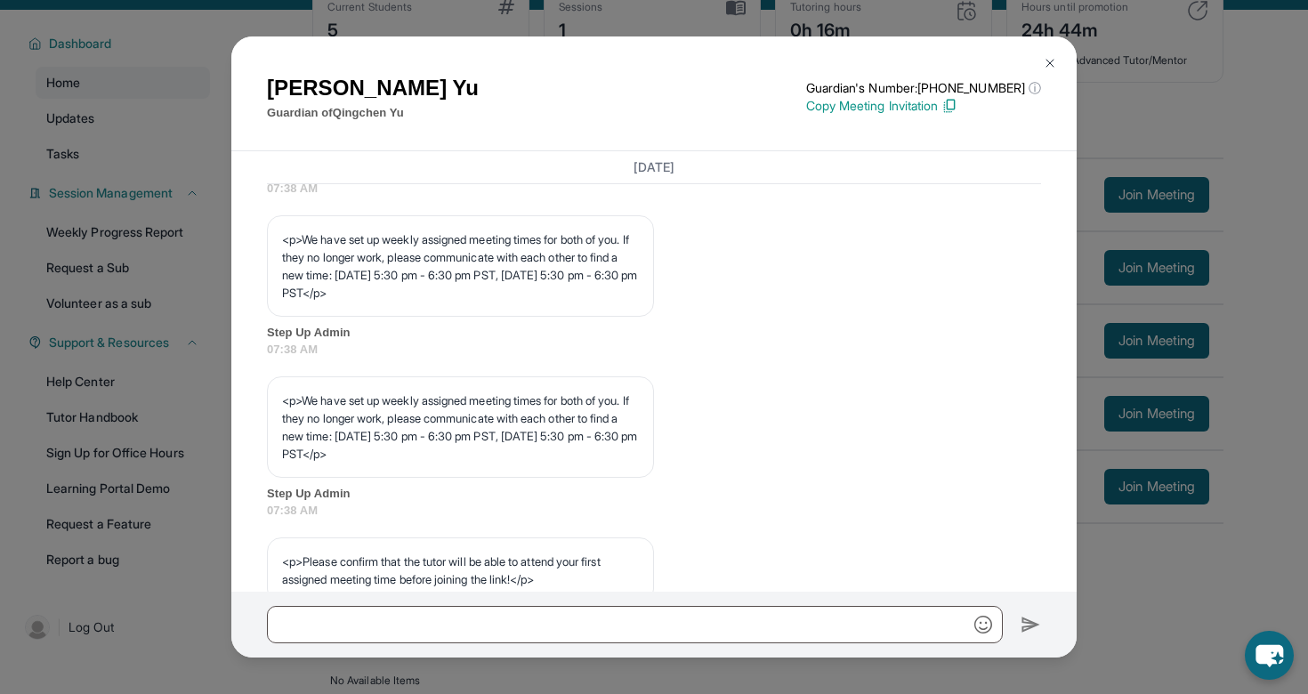
click at [1050, 64] on img at bounding box center [1050, 63] width 14 height 14
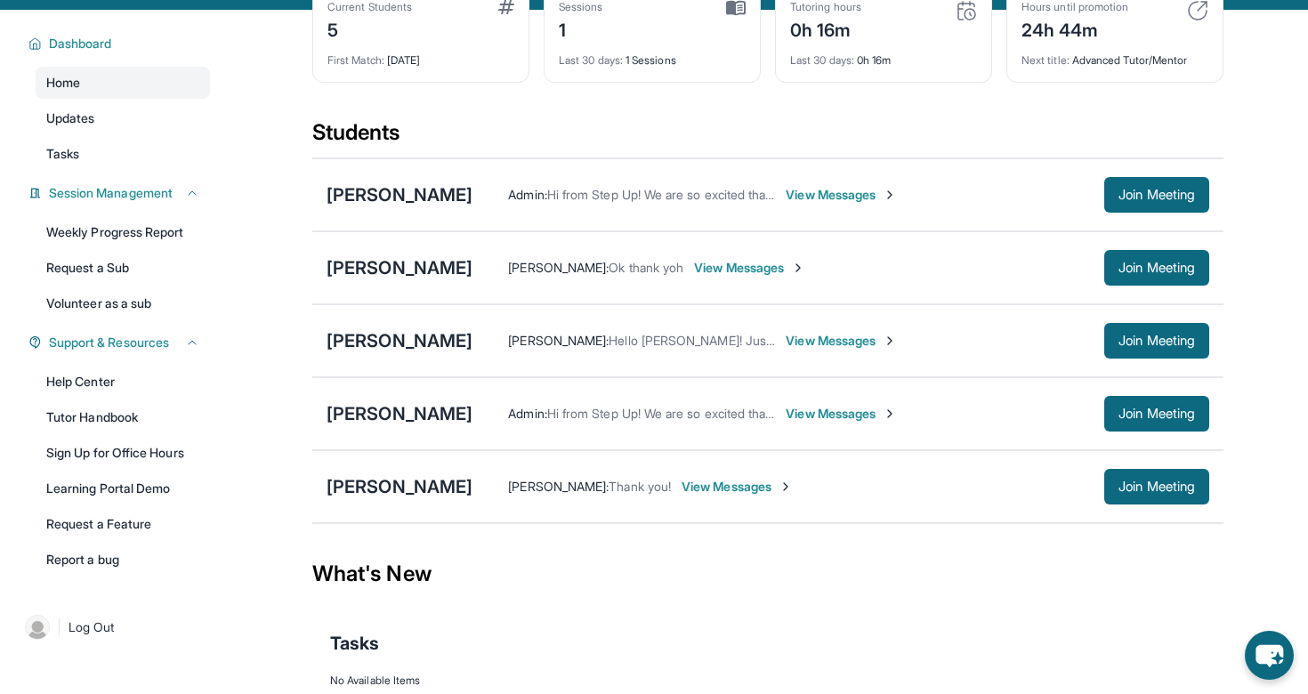
click at [787, 423] on span "View Messages" at bounding box center [841, 414] width 111 height 18
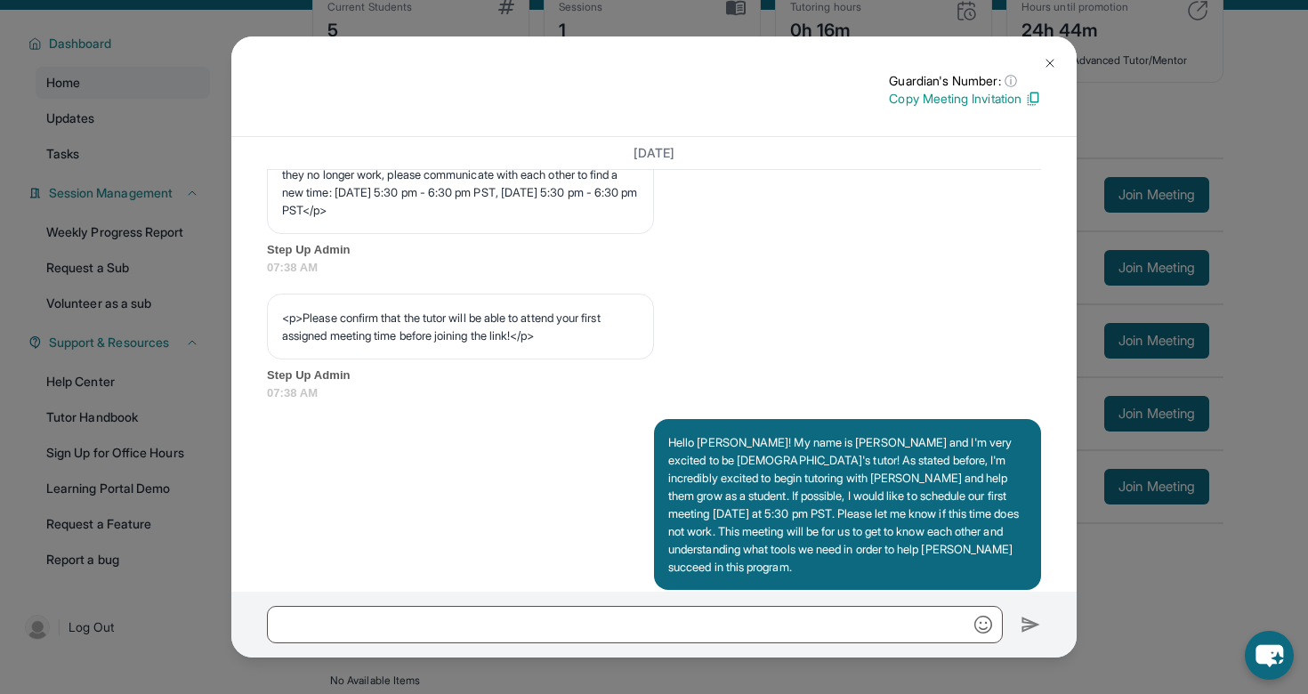
scroll to position [1016, 0]
click at [1051, 54] on button at bounding box center [1050, 63] width 36 height 36
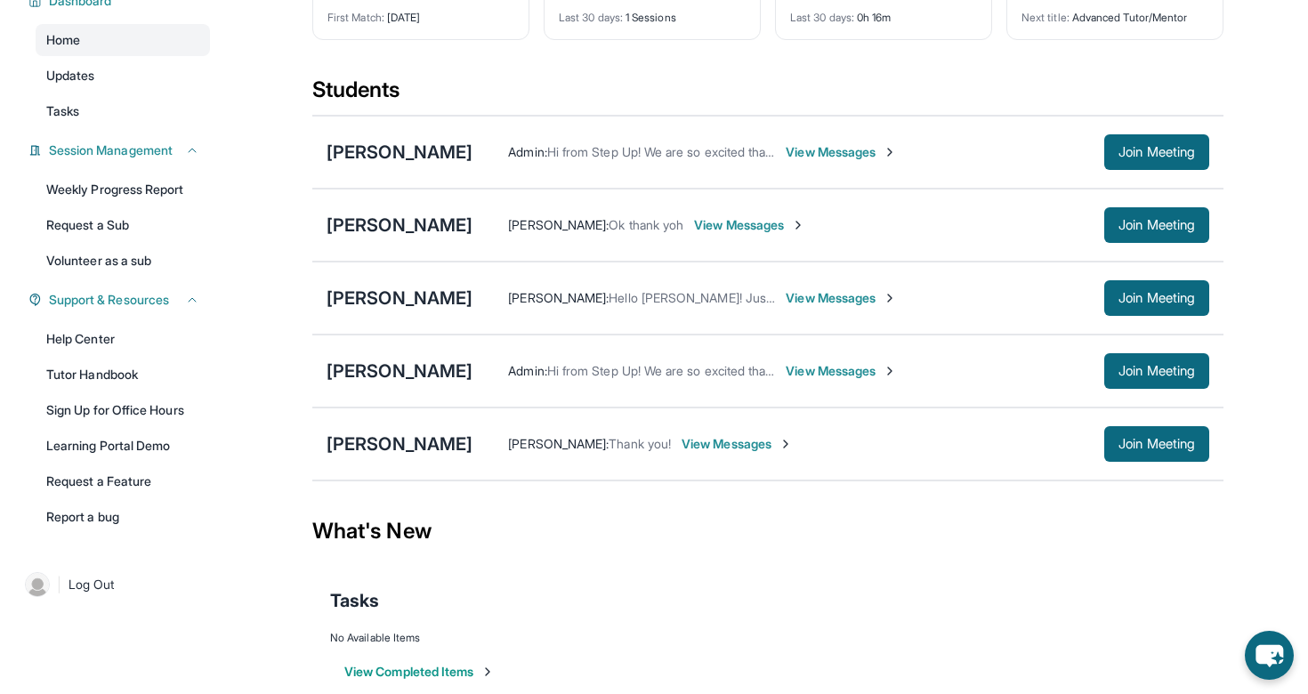
scroll to position [148, 0]
click at [786, 306] on span "View Messages" at bounding box center [841, 297] width 111 height 18
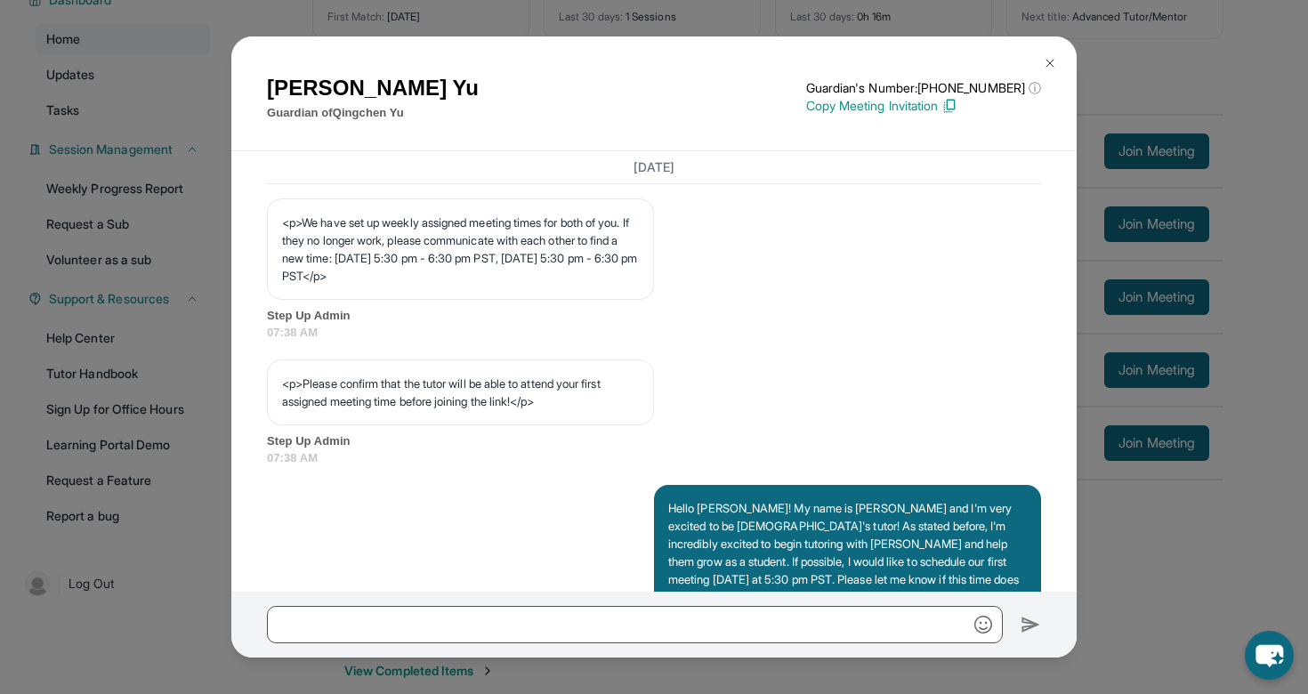
scroll to position [956, 0]
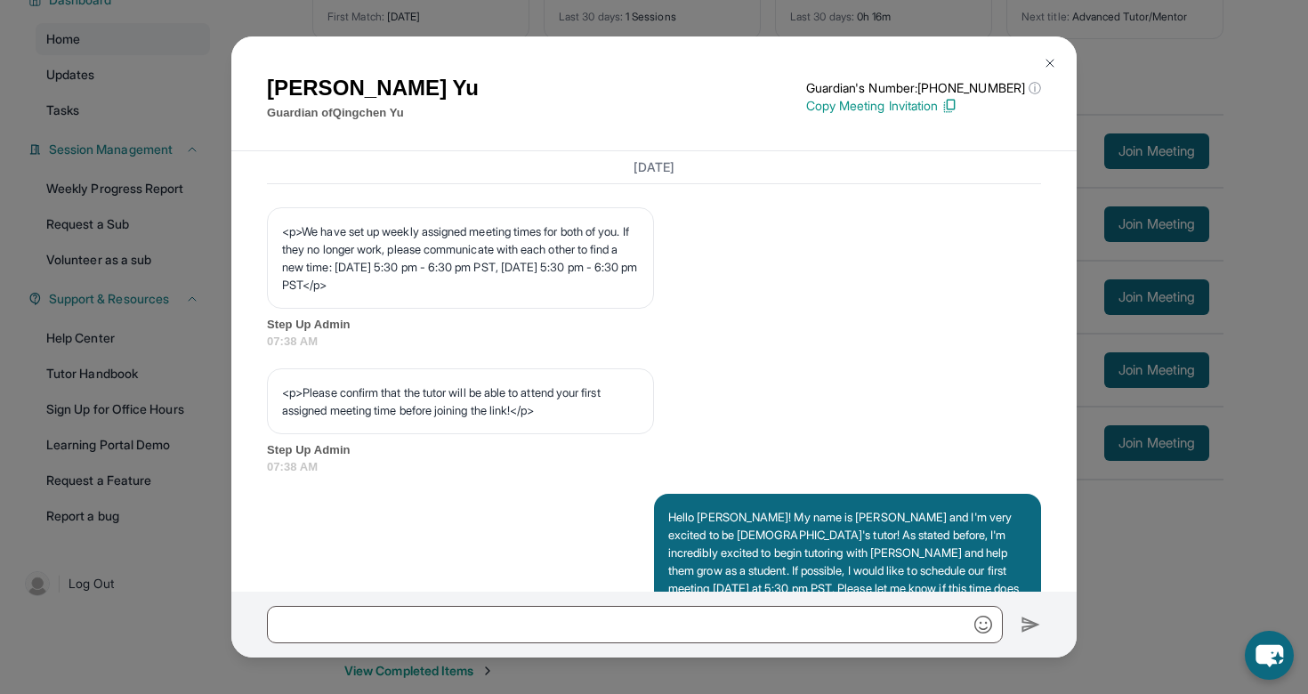
click at [1055, 64] on img at bounding box center [1050, 63] width 14 height 14
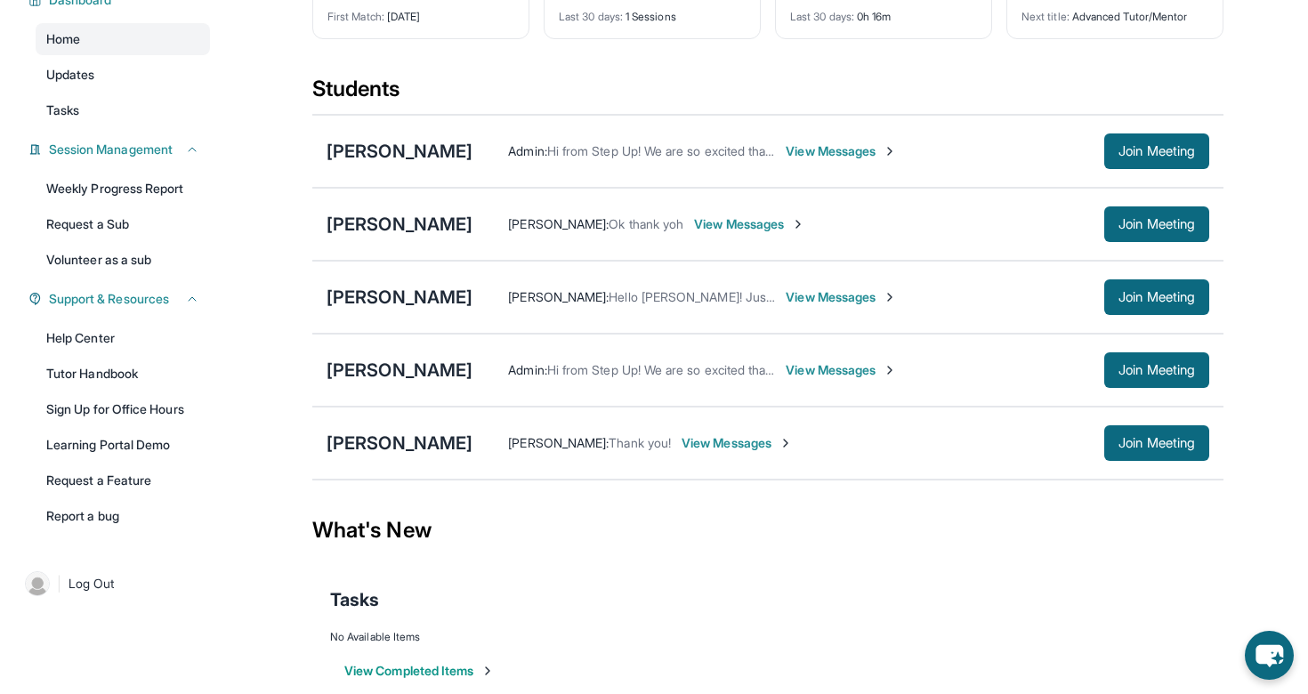
click at [787, 379] on span "View Messages" at bounding box center [841, 370] width 111 height 18
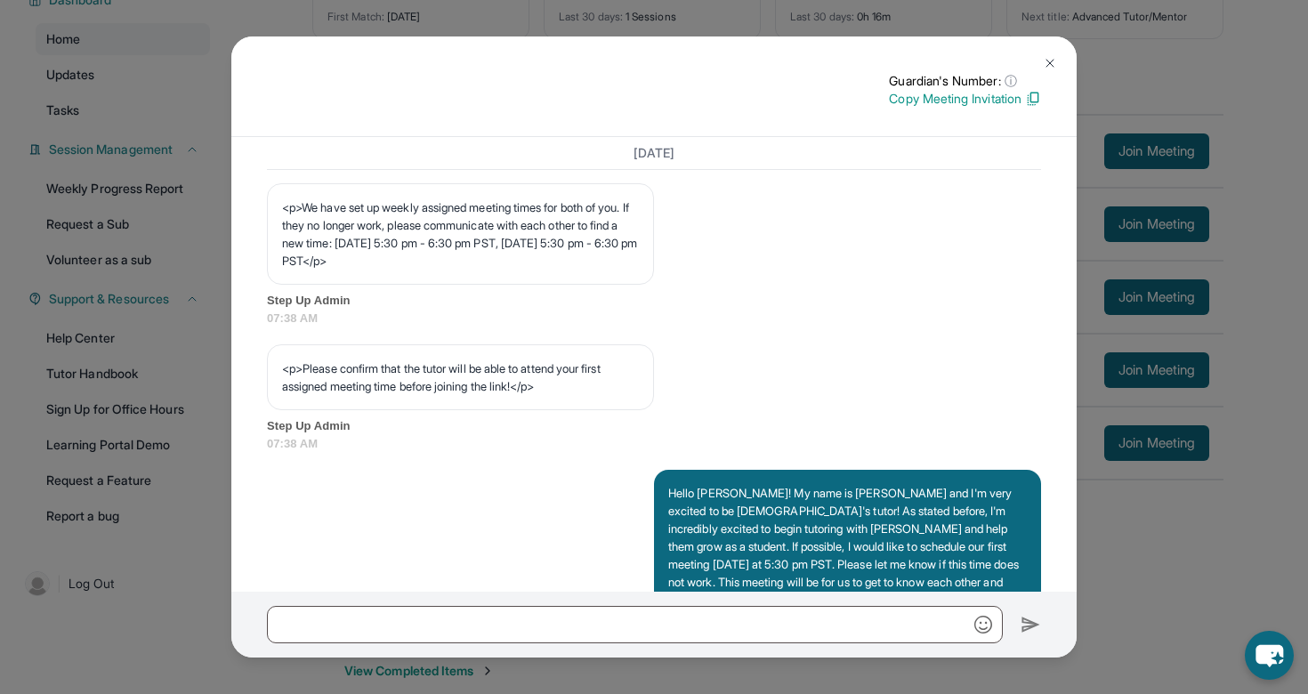
scroll to position [955, 0]
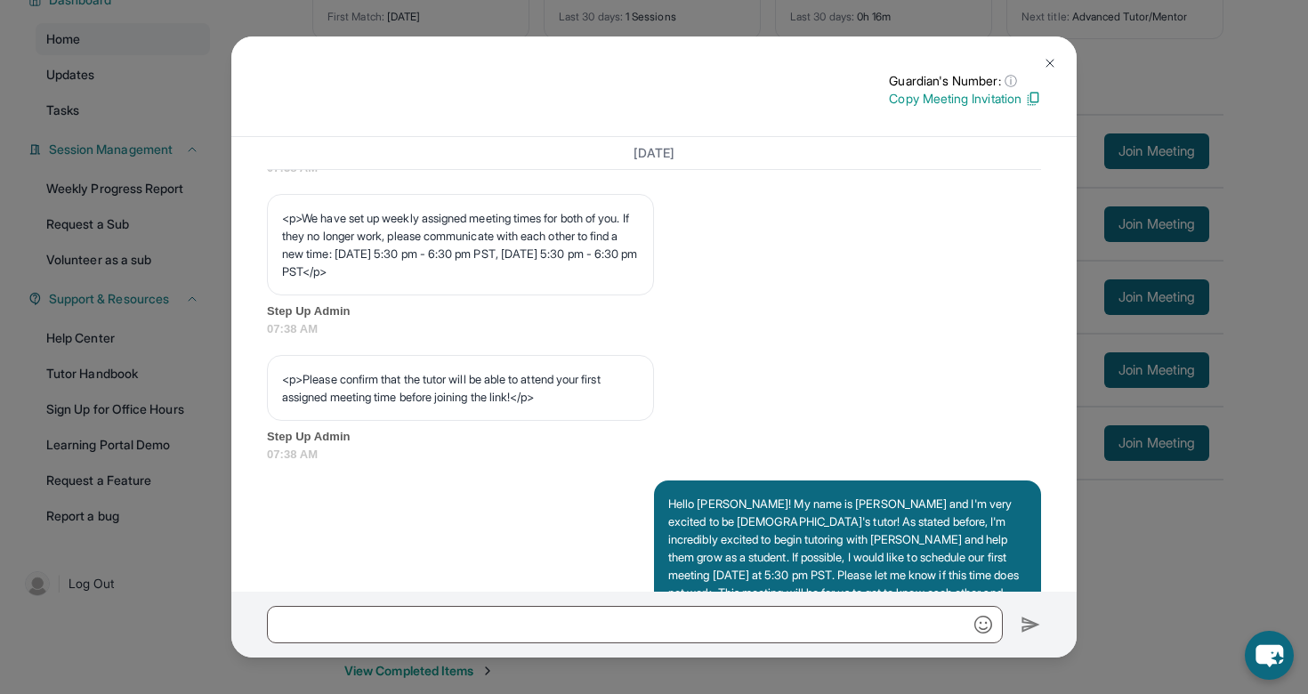
click at [1046, 65] on img at bounding box center [1050, 63] width 14 height 14
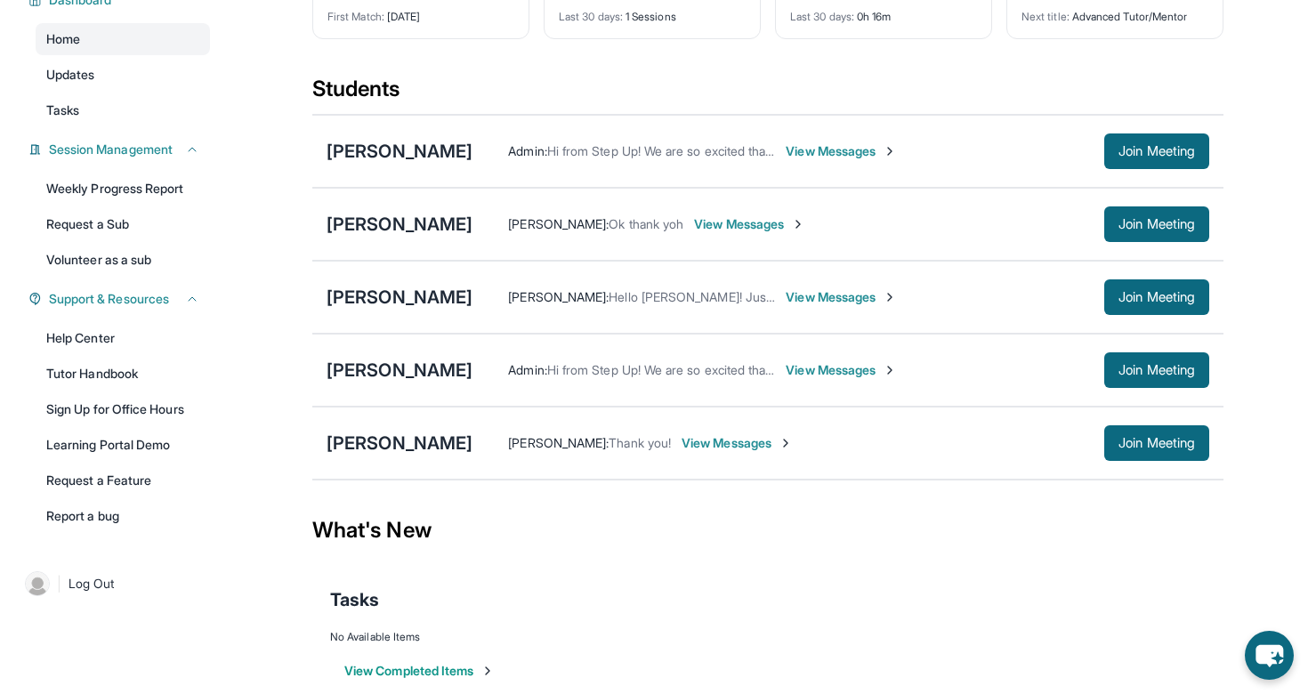
click at [713, 450] on span "View Messages" at bounding box center [736, 443] width 111 height 18
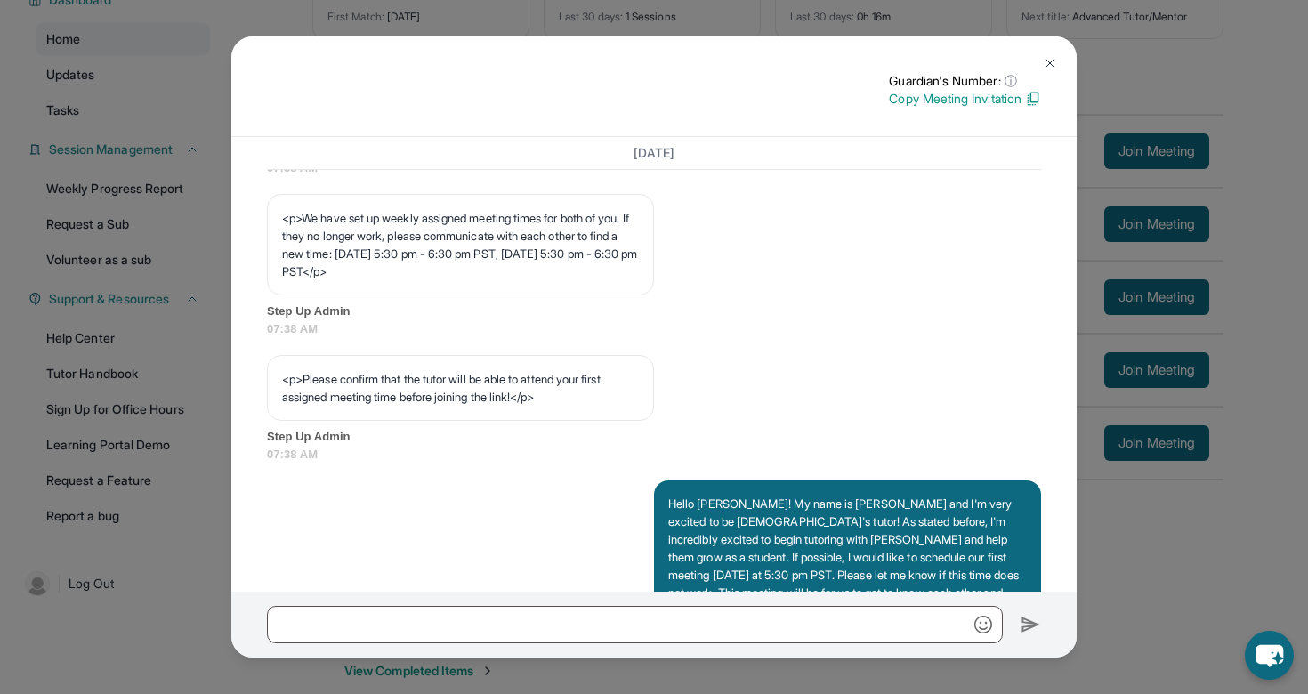
scroll to position [954, 0]
click at [1053, 62] on img at bounding box center [1050, 63] width 14 height 14
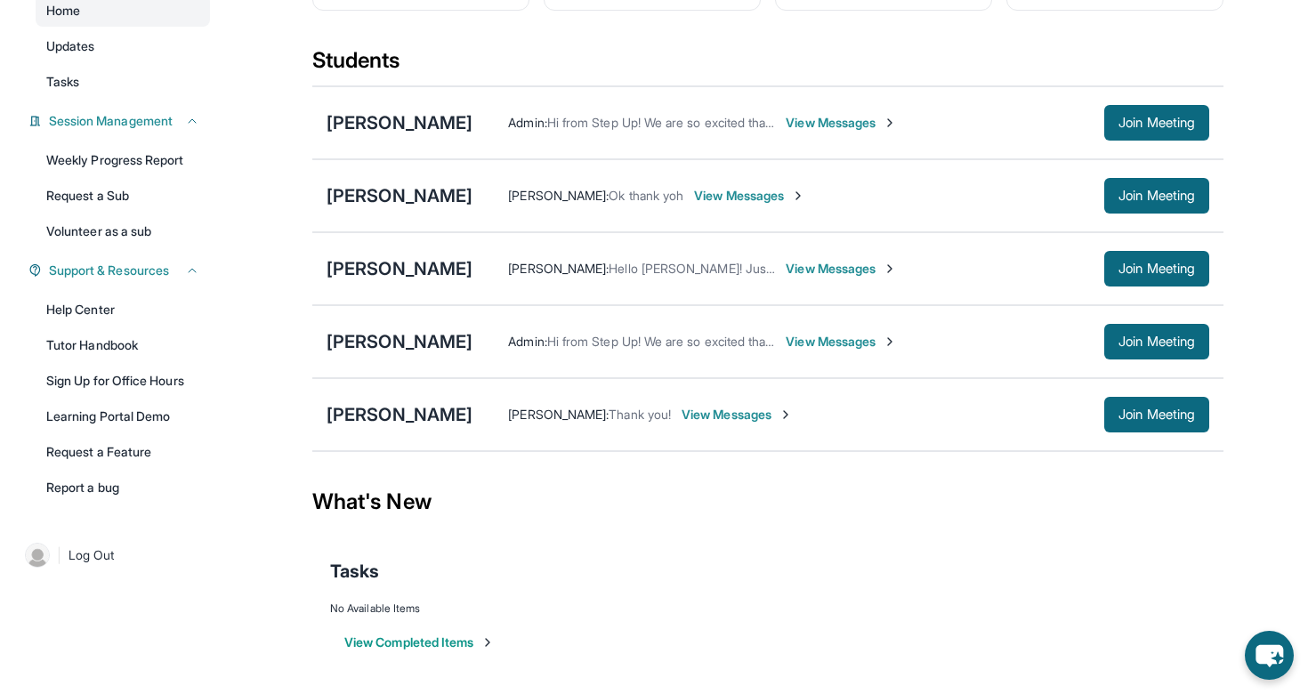
scroll to position [190, 0]
click at [694, 197] on span "View Messages" at bounding box center [749, 196] width 111 height 18
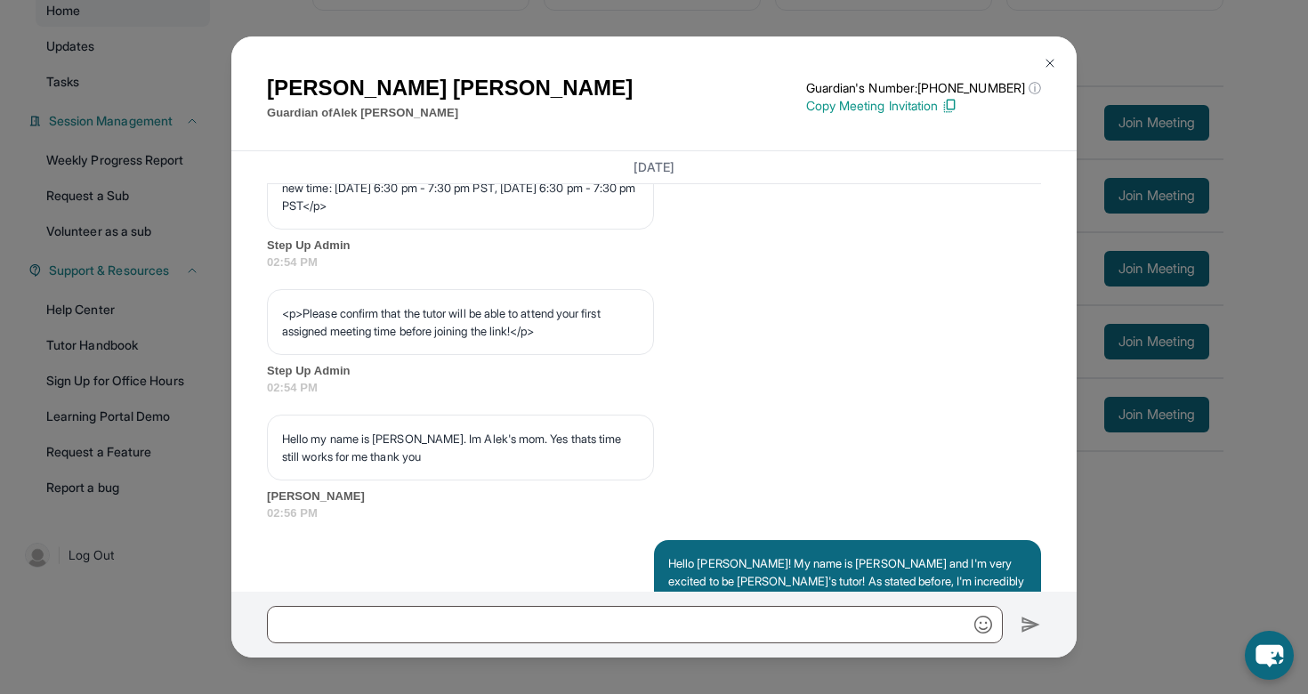
scroll to position [1027, 0]
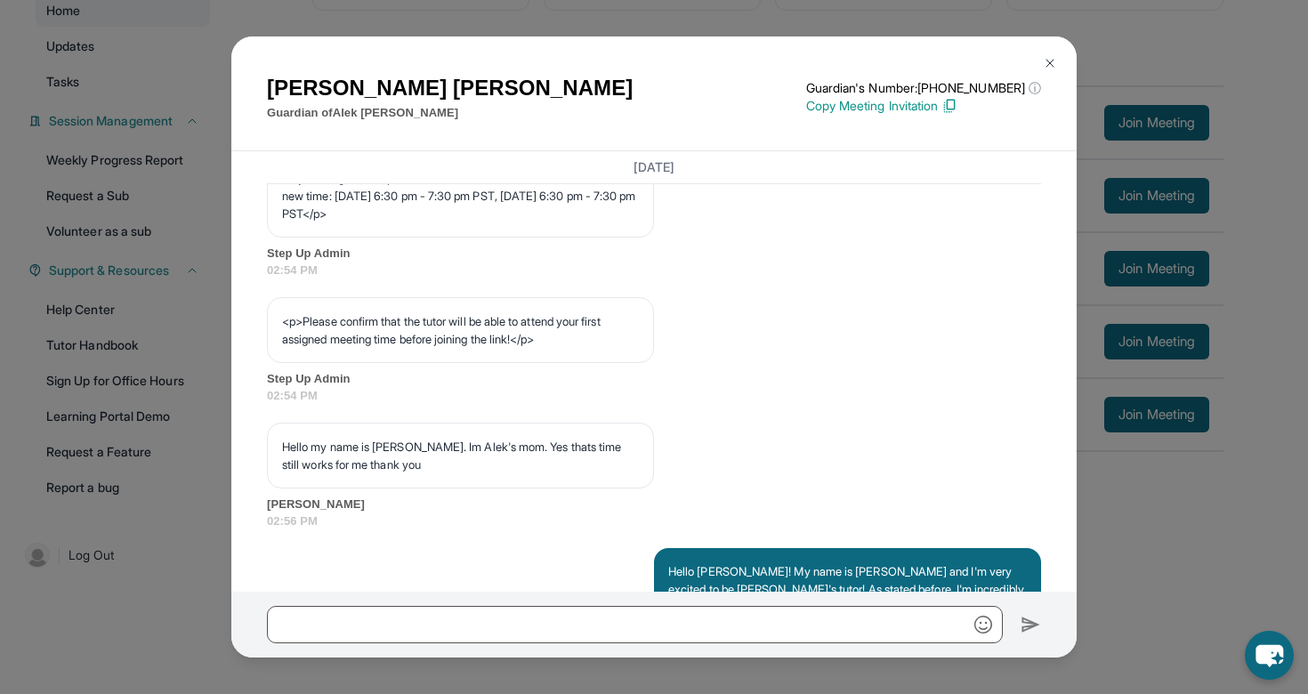
click at [1044, 62] on img at bounding box center [1050, 63] width 14 height 14
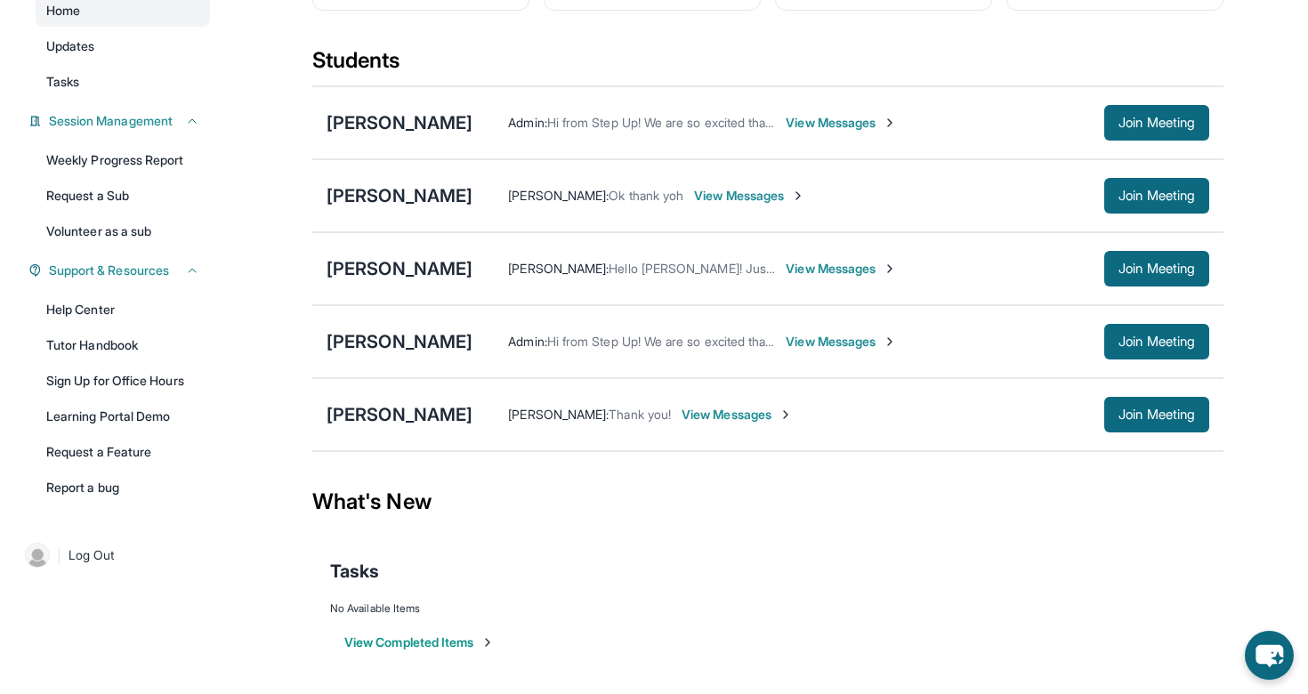
click at [875, 126] on span "View Messages" at bounding box center [841, 123] width 111 height 18
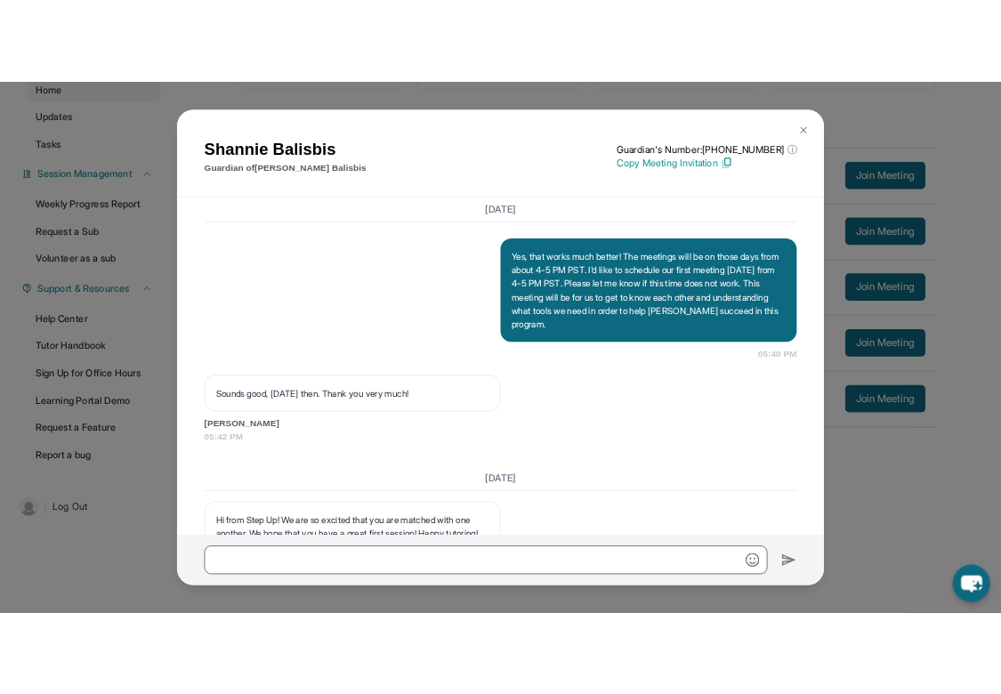
scroll to position [1675, 0]
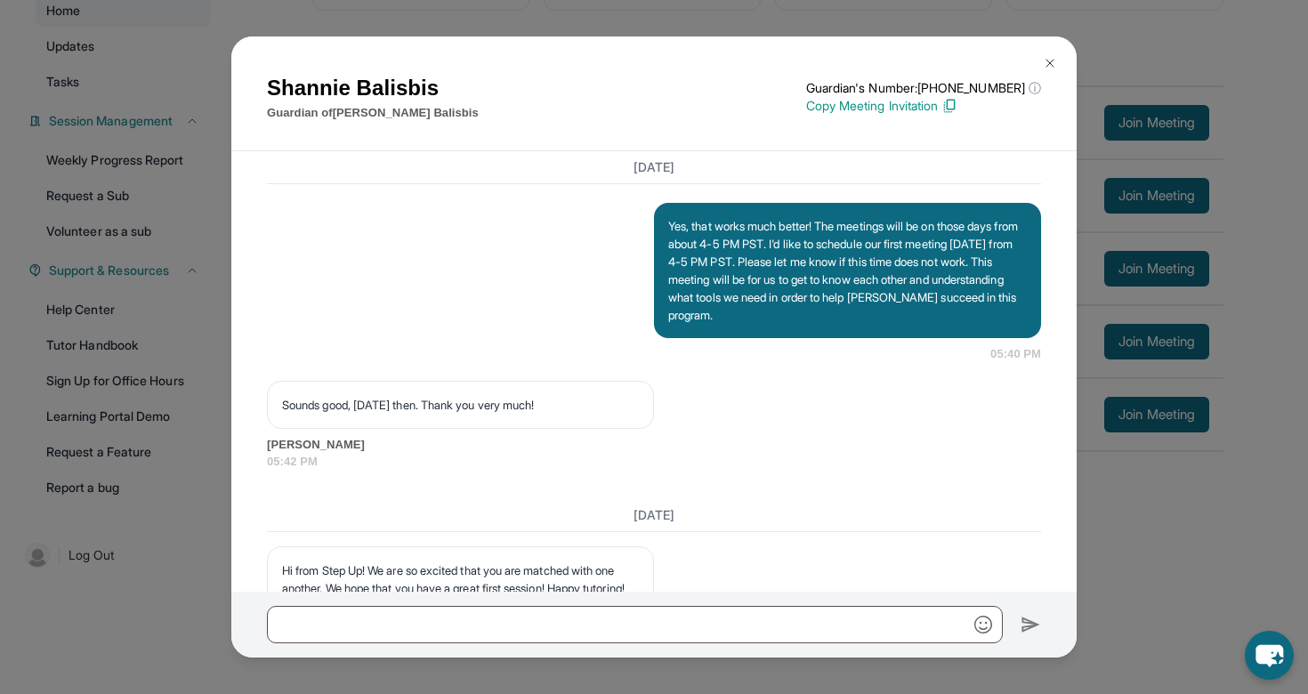
click at [1049, 57] on img at bounding box center [1050, 63] width 14 height 14
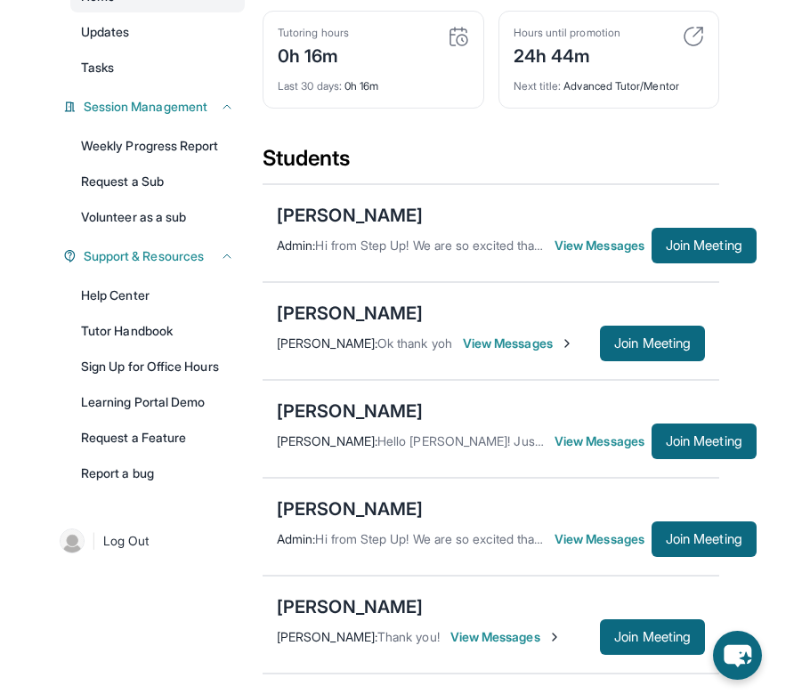
scroll to position [247, 0]
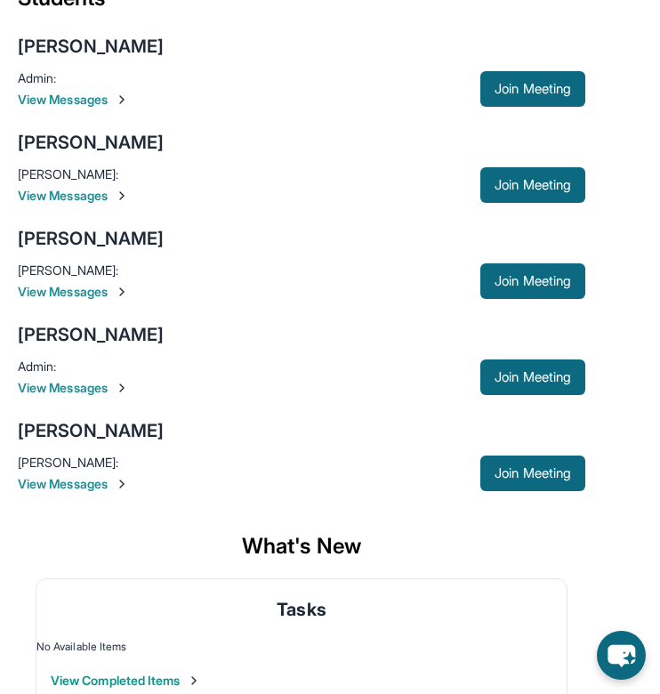
click at [633, 28] on main "Current Students 5 First Match : 8 days ago Sessions 1 Last 30 days : 1 Session…" at bounding box center [330, 346] width 660 height 760
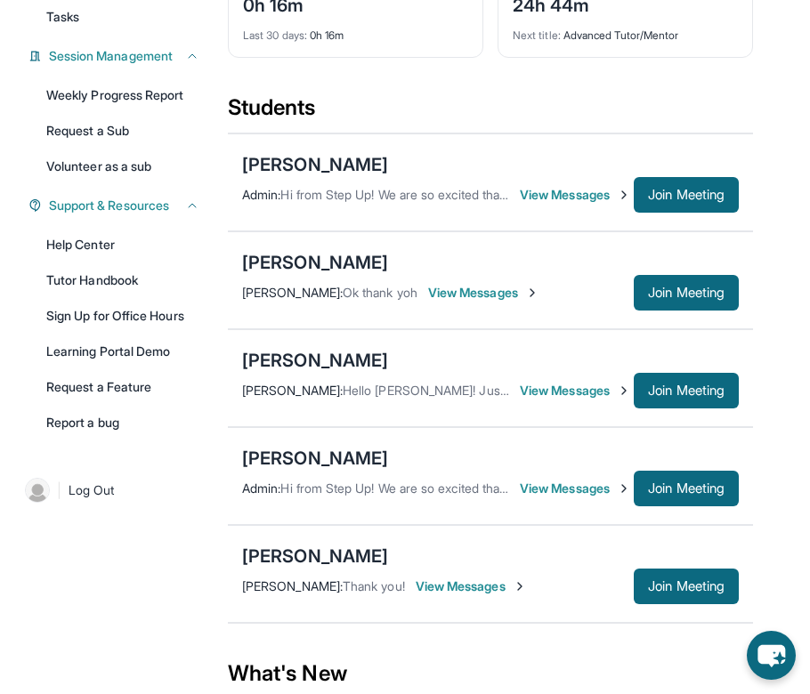
scroll to position [278, 0]
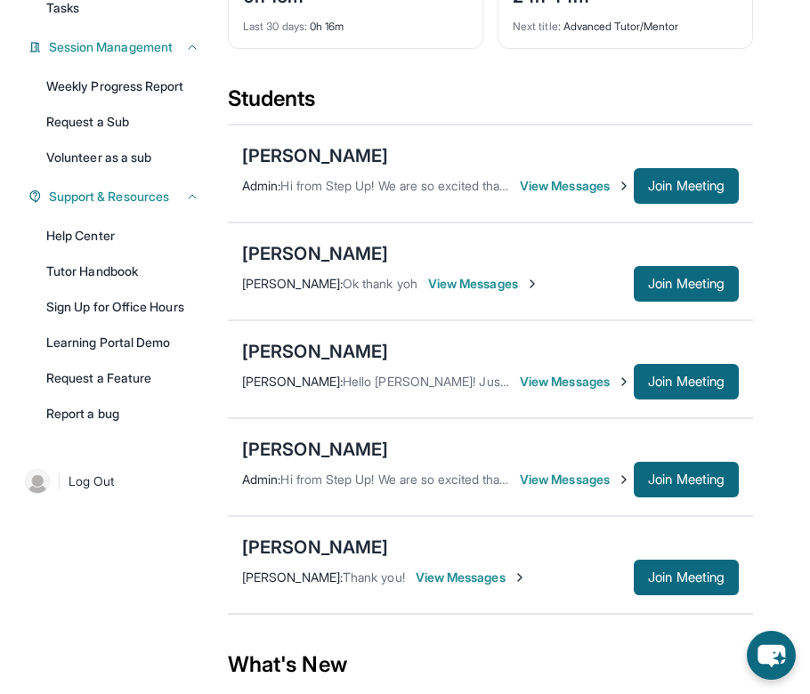
click at [533, 373] on span "View Messages" at bounding box center [575, 382] width 111 height 18
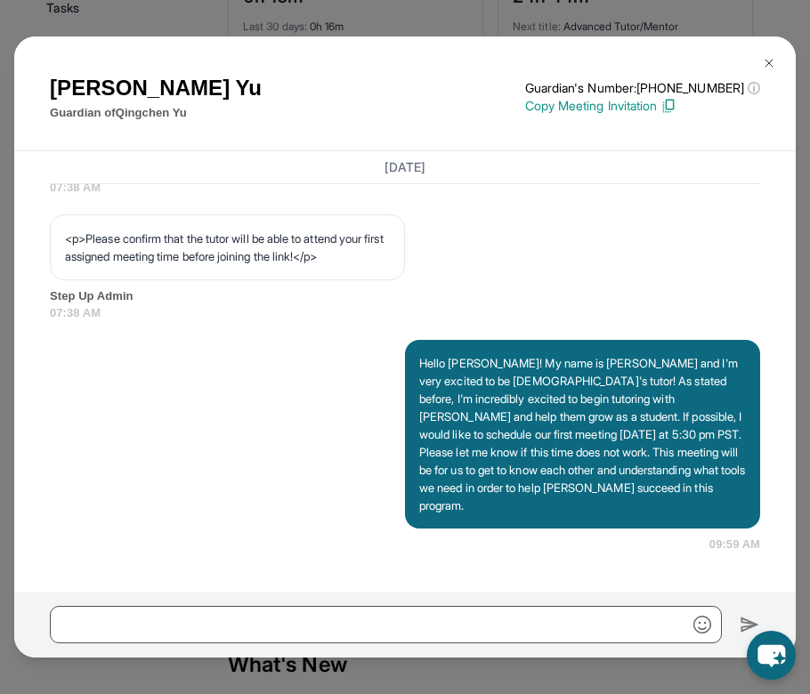
scroll to position [1310, 0]
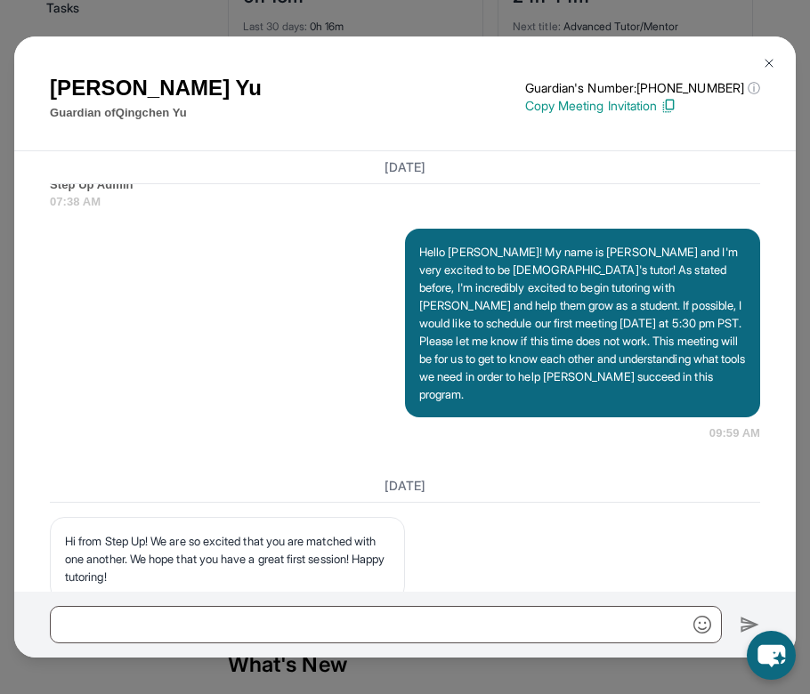
click at [768, 66] on img at bounding box center [768, 63] width 14 height 14
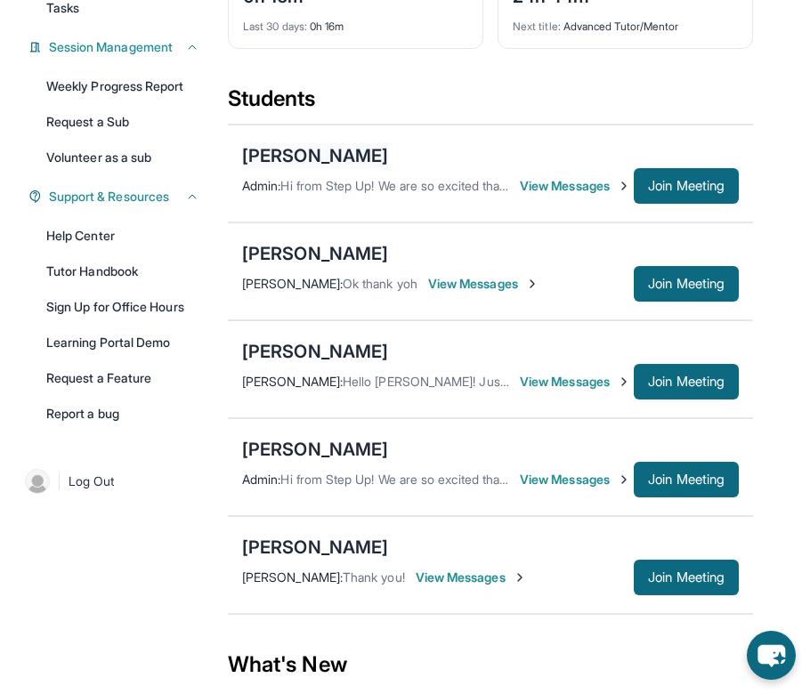
click at [383, 157] on div "[PERSON_NAME]" at bounding box center [315, 155] width 146 height 25
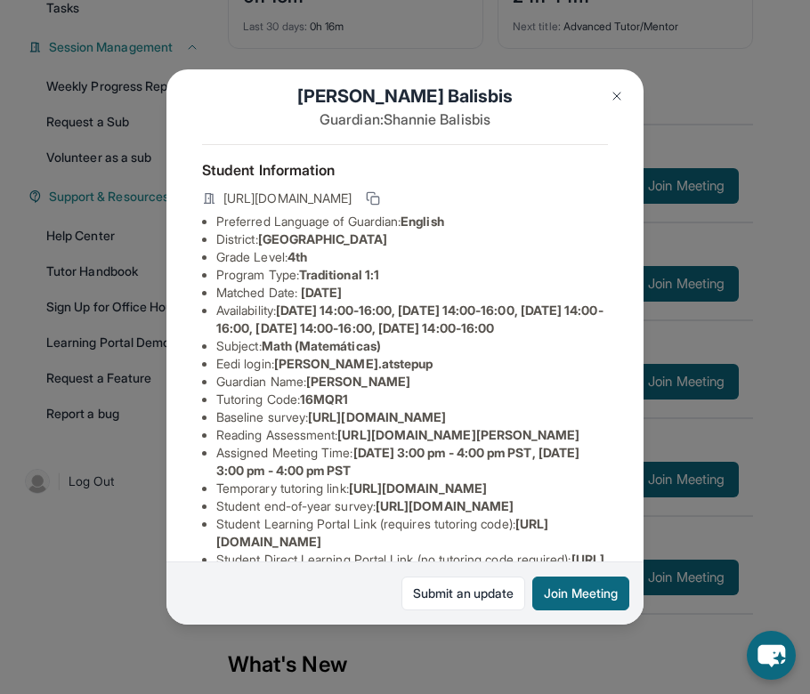
scroll to position [22, 0]
click at [616, 93] on img at bounding box center [616, 96] width 14 height 14
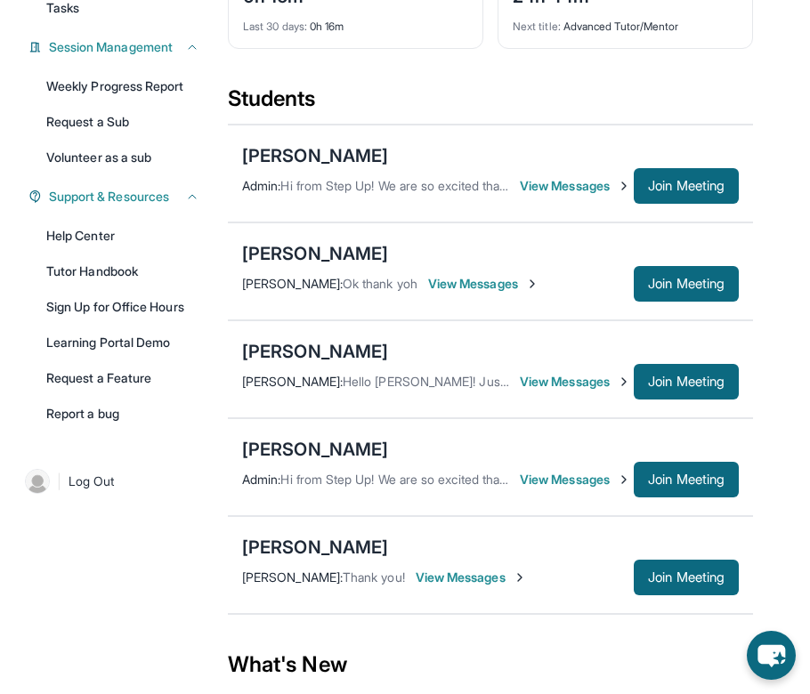
click at [535, 185] on span "View Messages" at bounding box center [575, 186] width 111 height 18
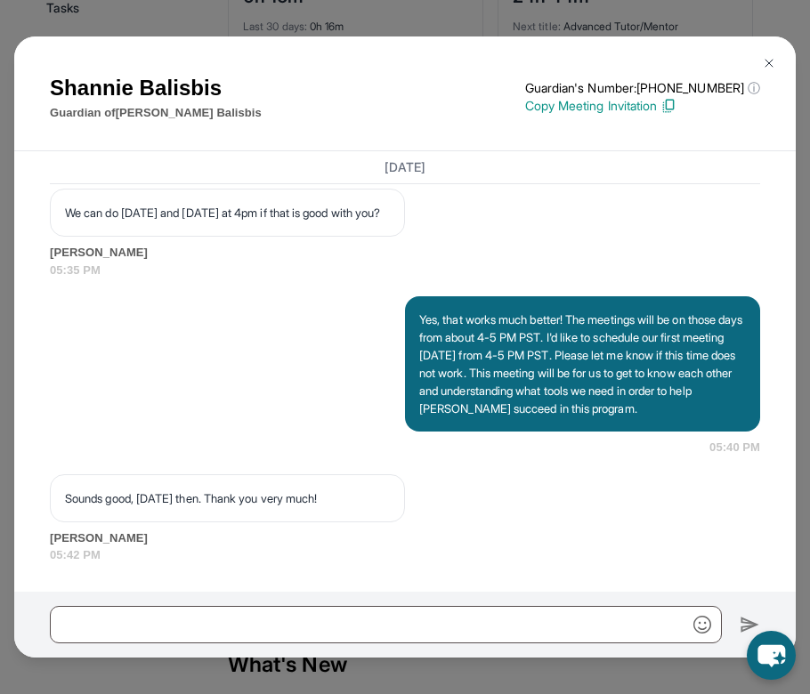
scroll to position [1694, 0]
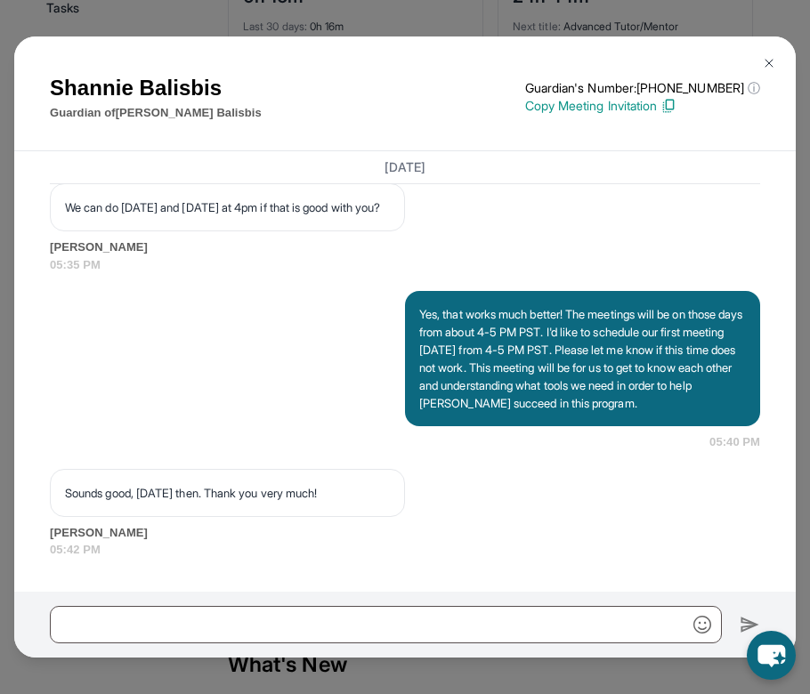
click at [768, 59] on img at bounding box center [768, 63] width 14 height 14
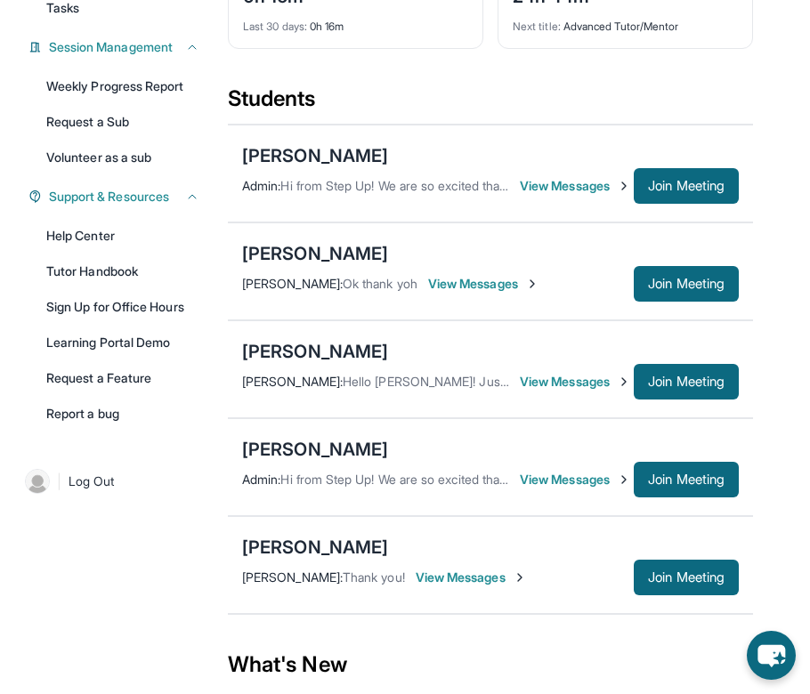
click at [549, 373] on span "View Messages" at bounding box center [575, 382] width 111 height 18
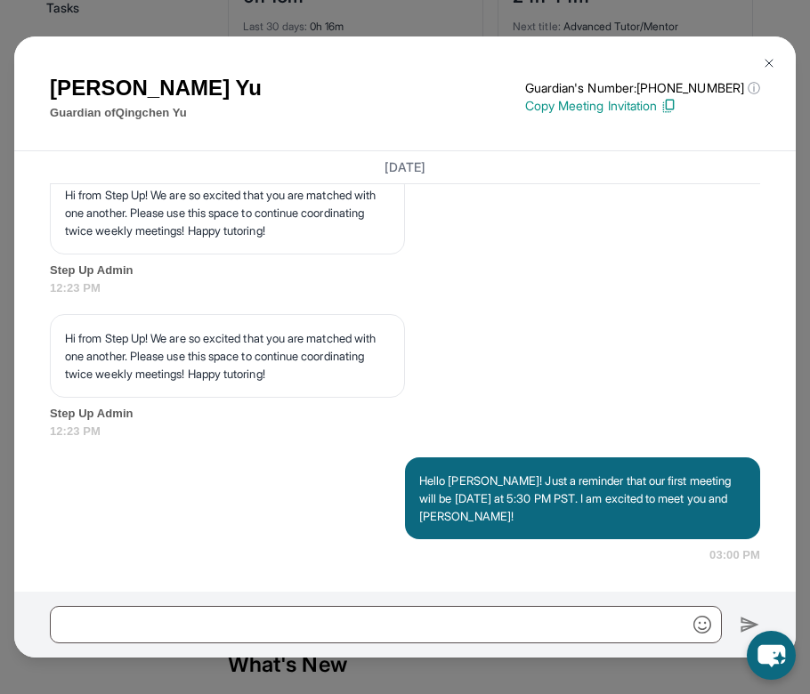
scroll to position [1961, 0]
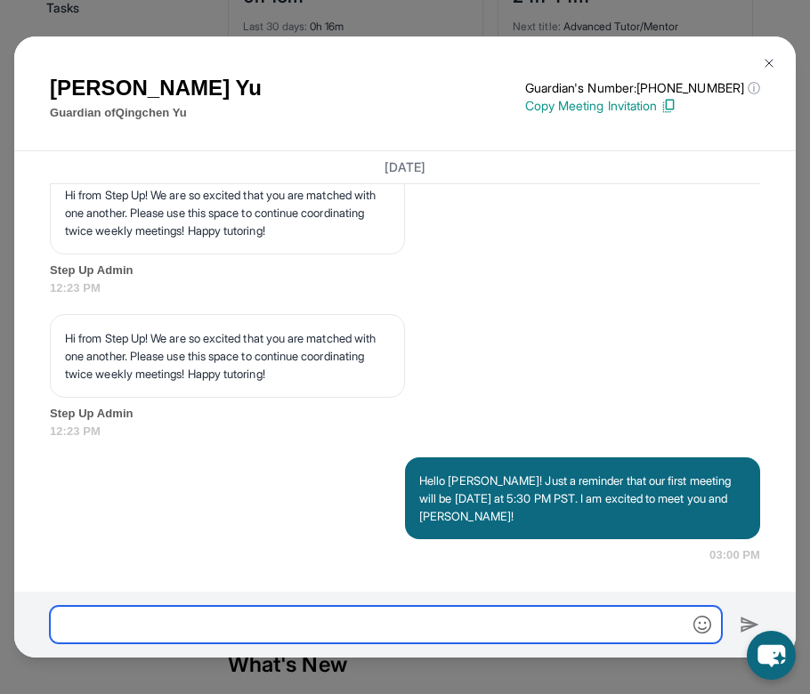
click at [482, 616] on input "text" at bounding box center [386, 624] width 672 height 37
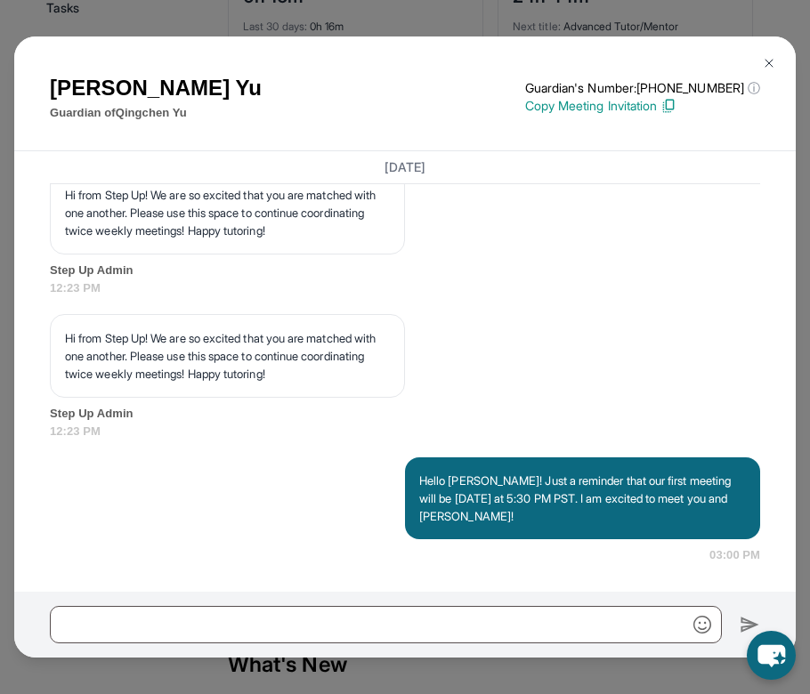
click at [770, 60] on img at bounding box center [768, 63] width 14 height 14
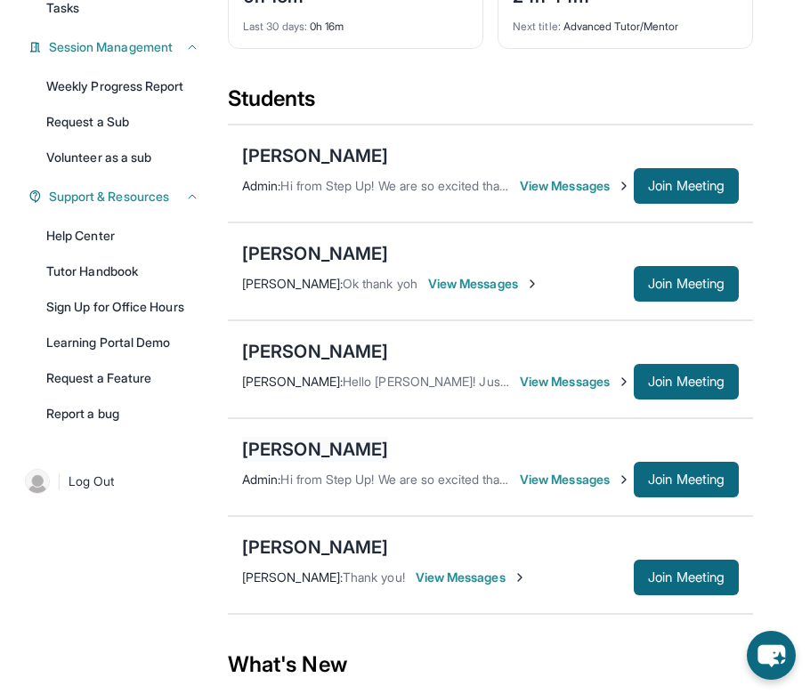
click at [310, 437] on div "[PERSON_NAME]" at bounding box center [315, 449] width 146 height 25
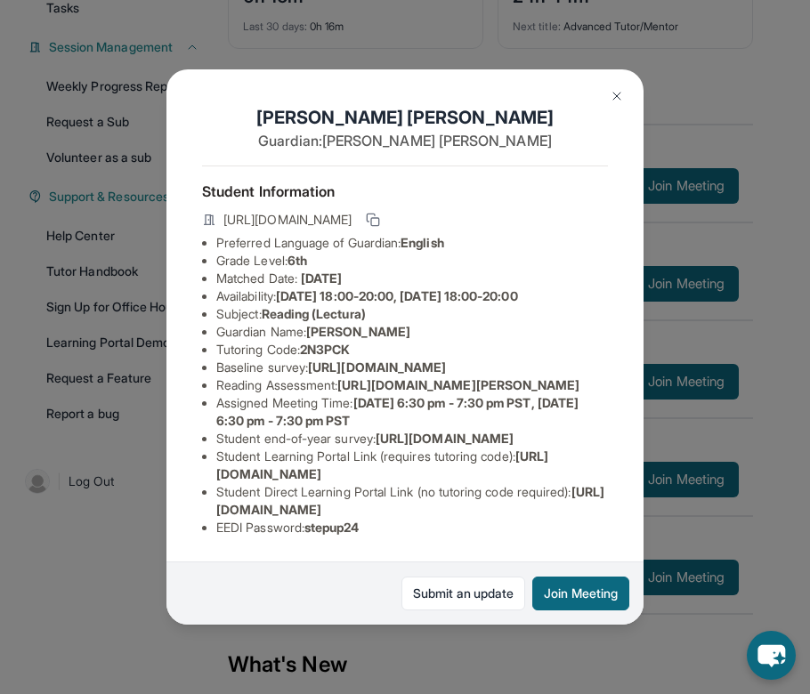
click at [615, 103] on button at bounding box center [617, 96] width 36 height 36
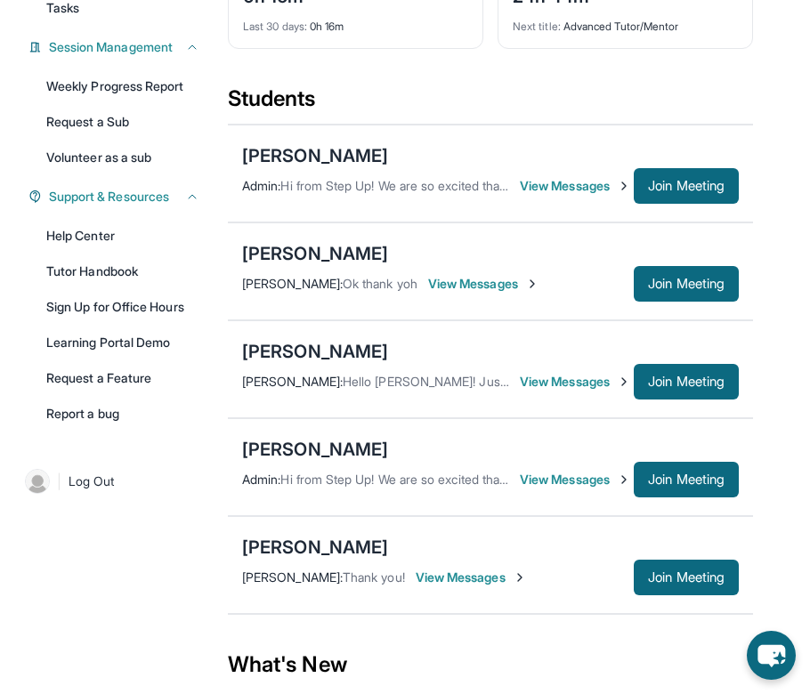
click at [546, 471] on span "View Messages" at bounding box center [575, 480] width 111 height 18
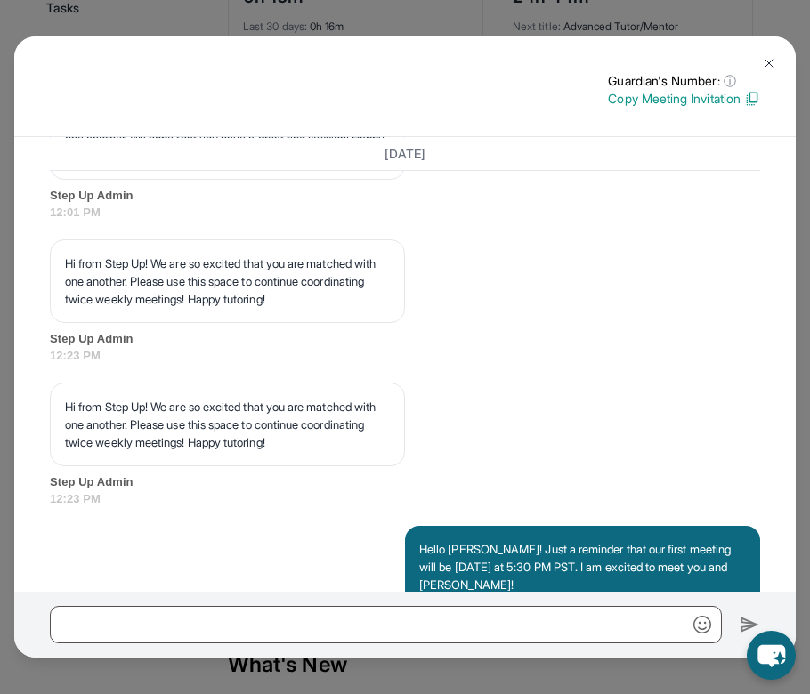
scroll to position [1947, 0]
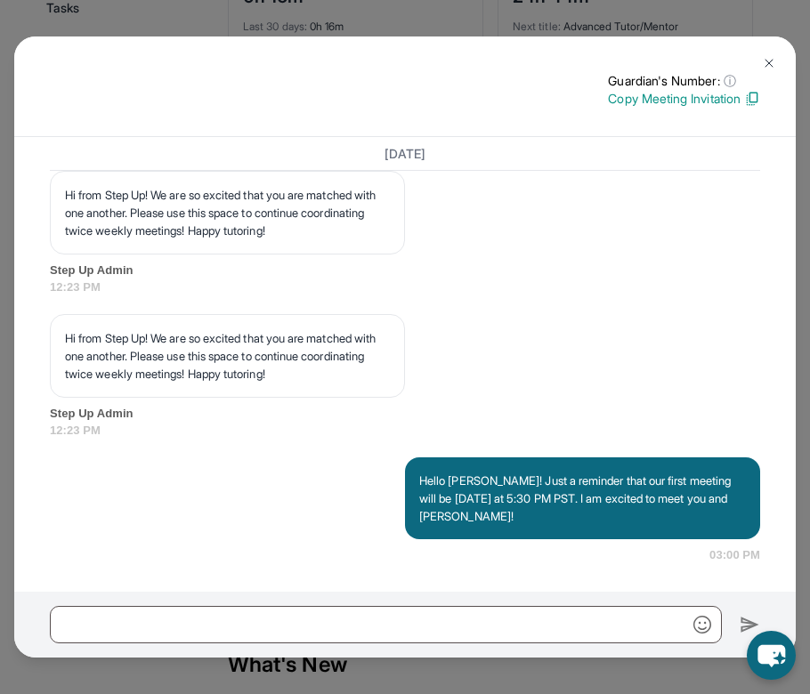
click at [768, 61] on img at bounding box center [768, 63] width 14 height 14
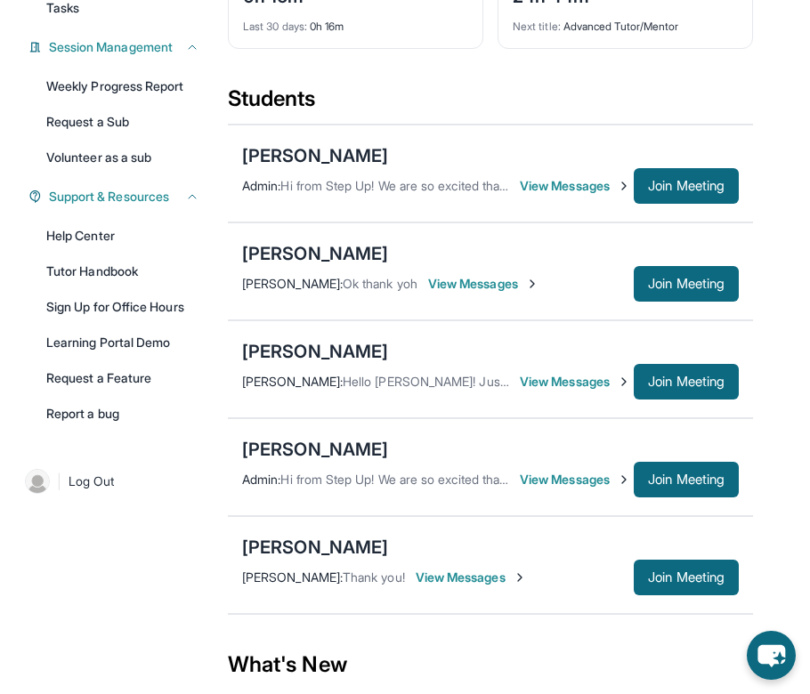
click at [560, 471] on span "View Messages" at bounding box center [575, 480] width 111 height 18
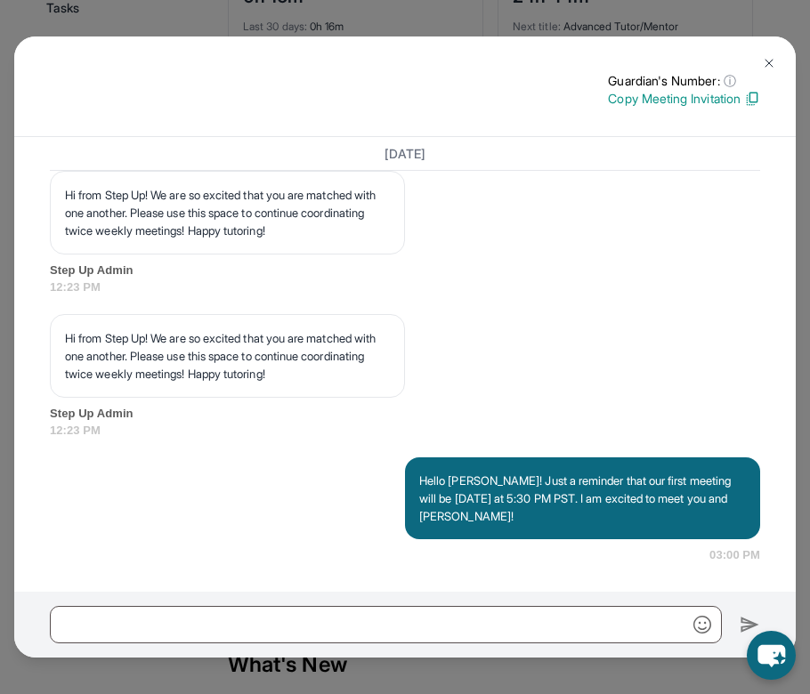
click at [765, 67] on img at bounding box center [768, 63] width 14 height 14
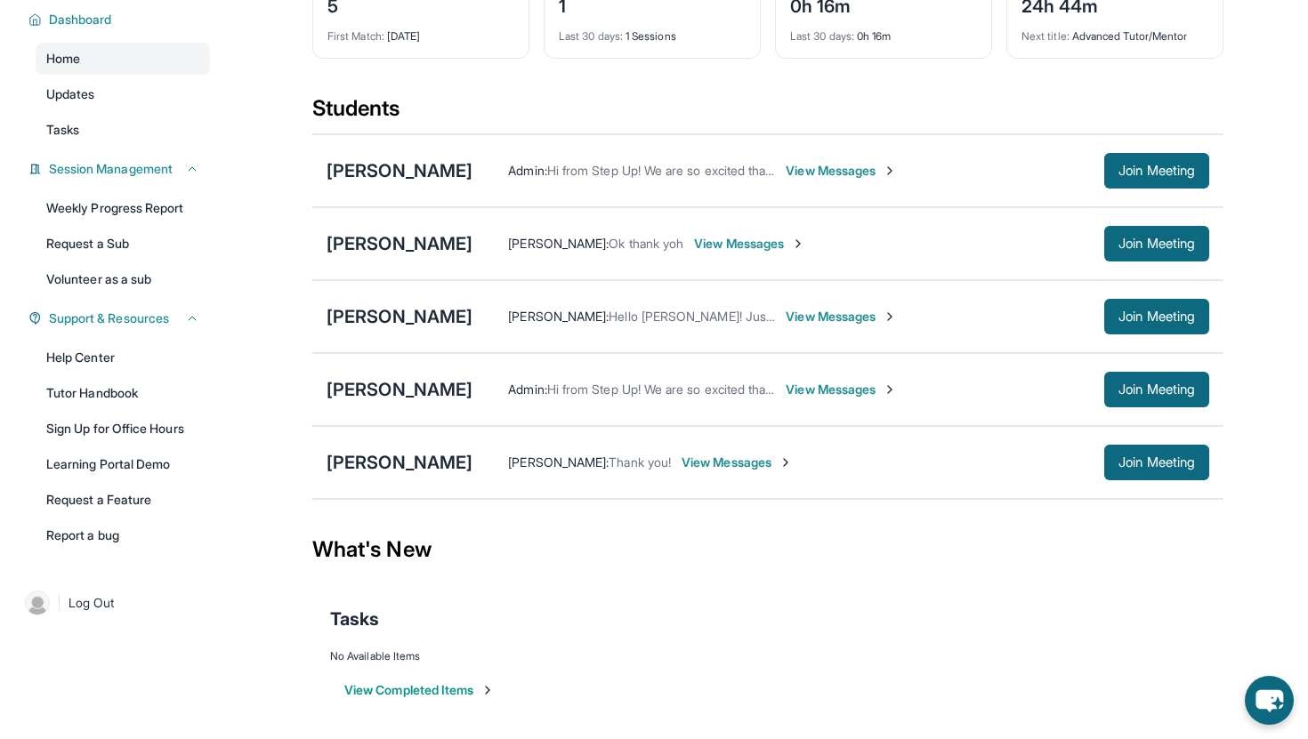
scroll to position [0, 0]
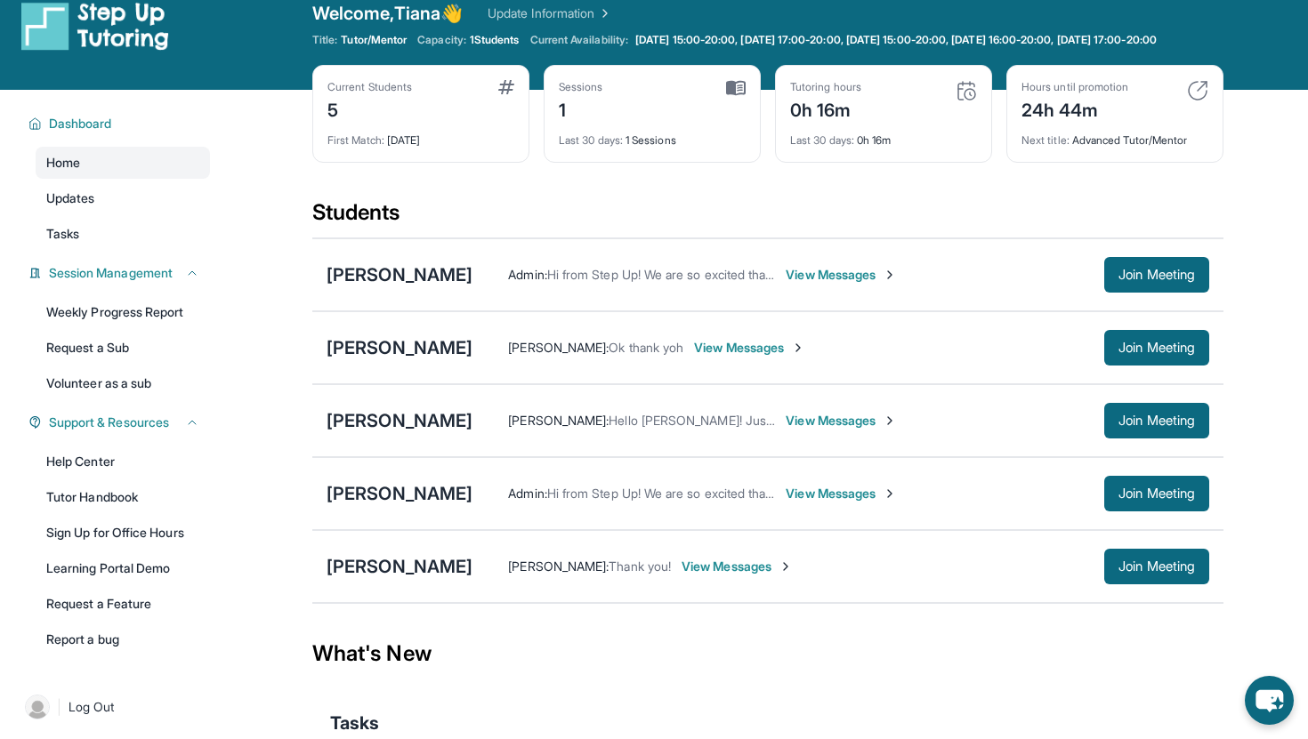
scroll to position [25, 0]
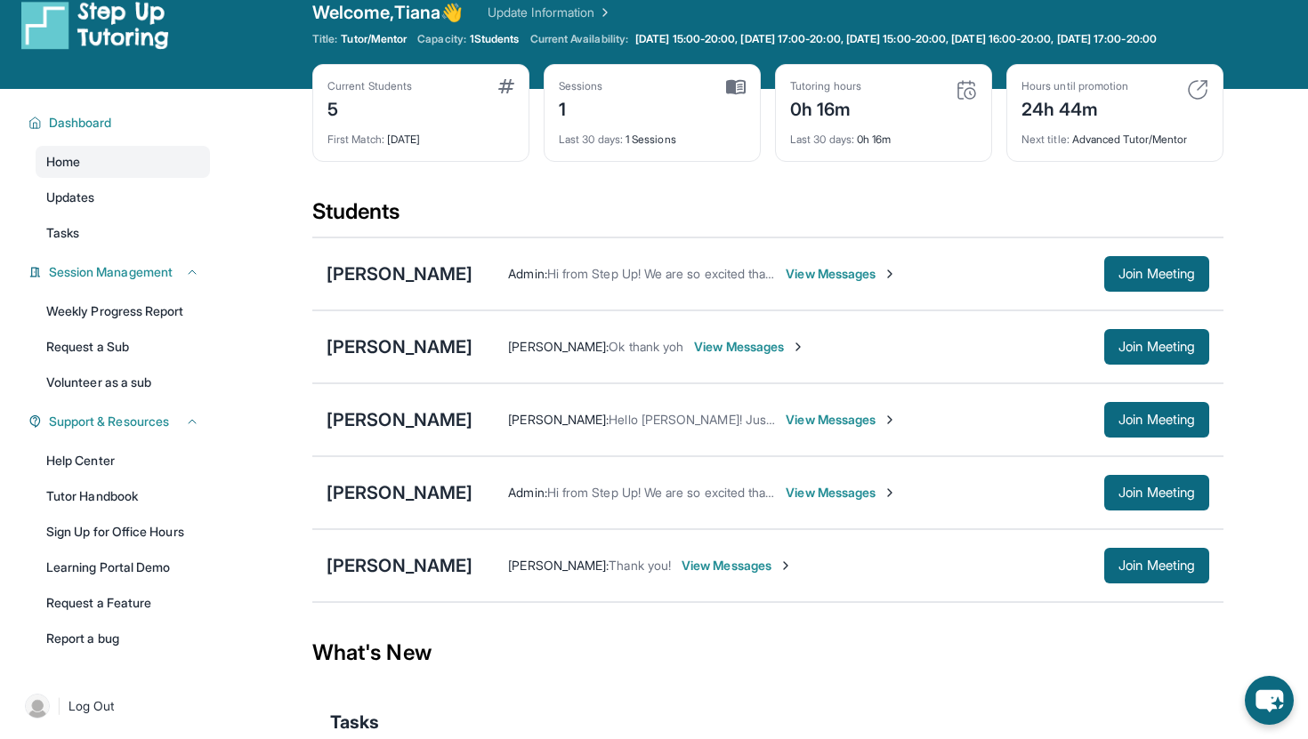
click at [897, 283] on span "View Messages" at bounding box center [841, 274] width 111 height 18
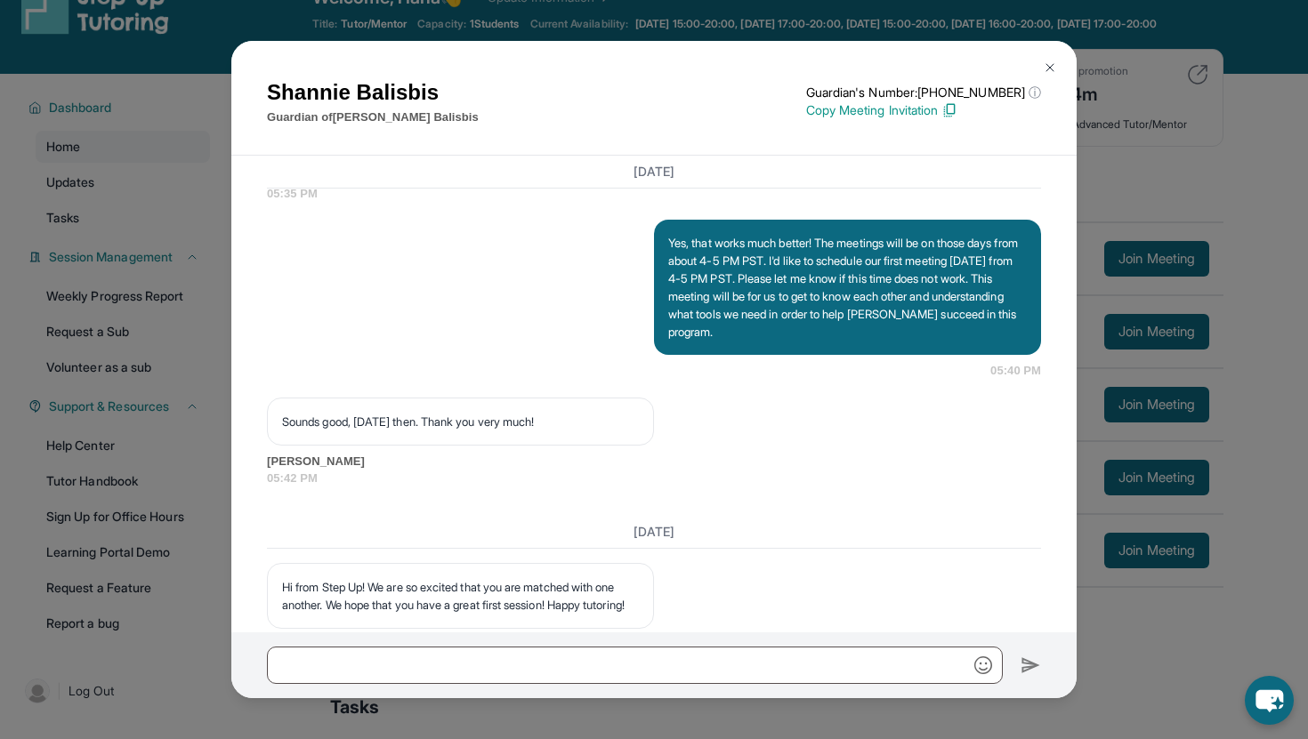
scroll to position [1652, 0]
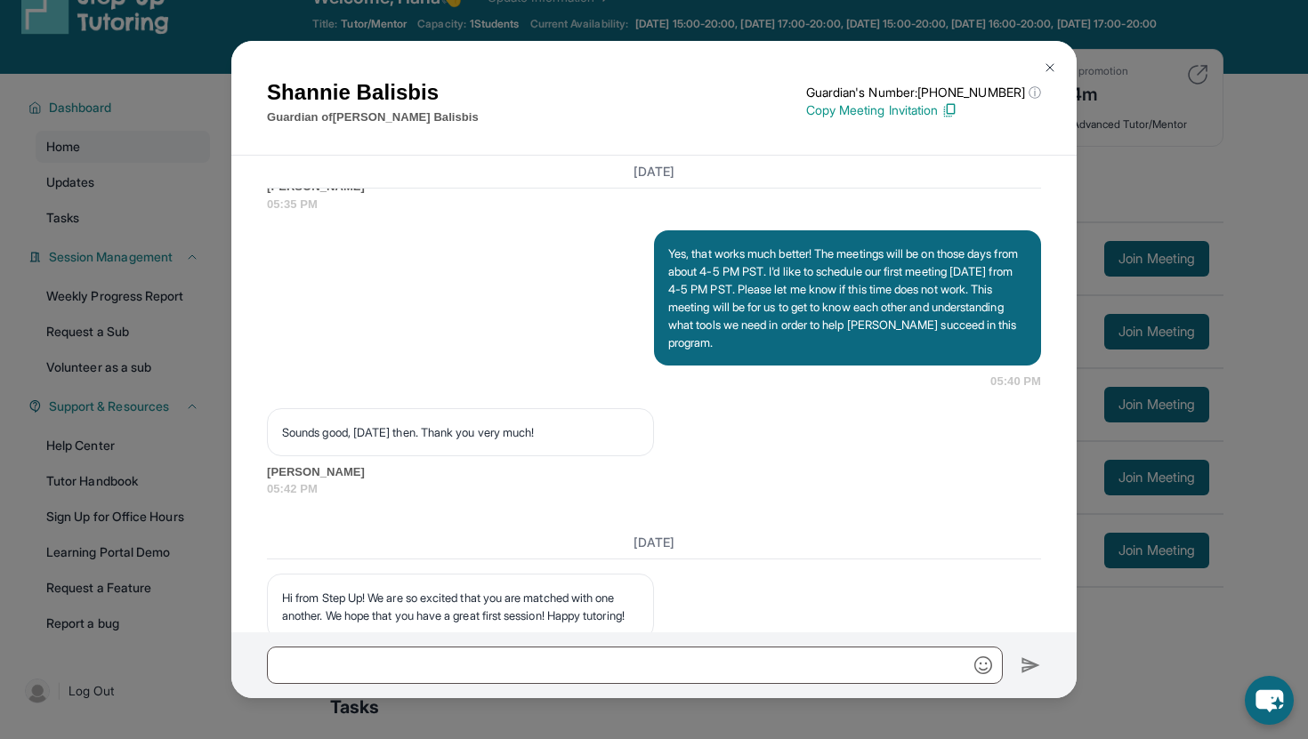
click at [1050, 72] on img at bounding box center [1050, 67] width 14 height 14
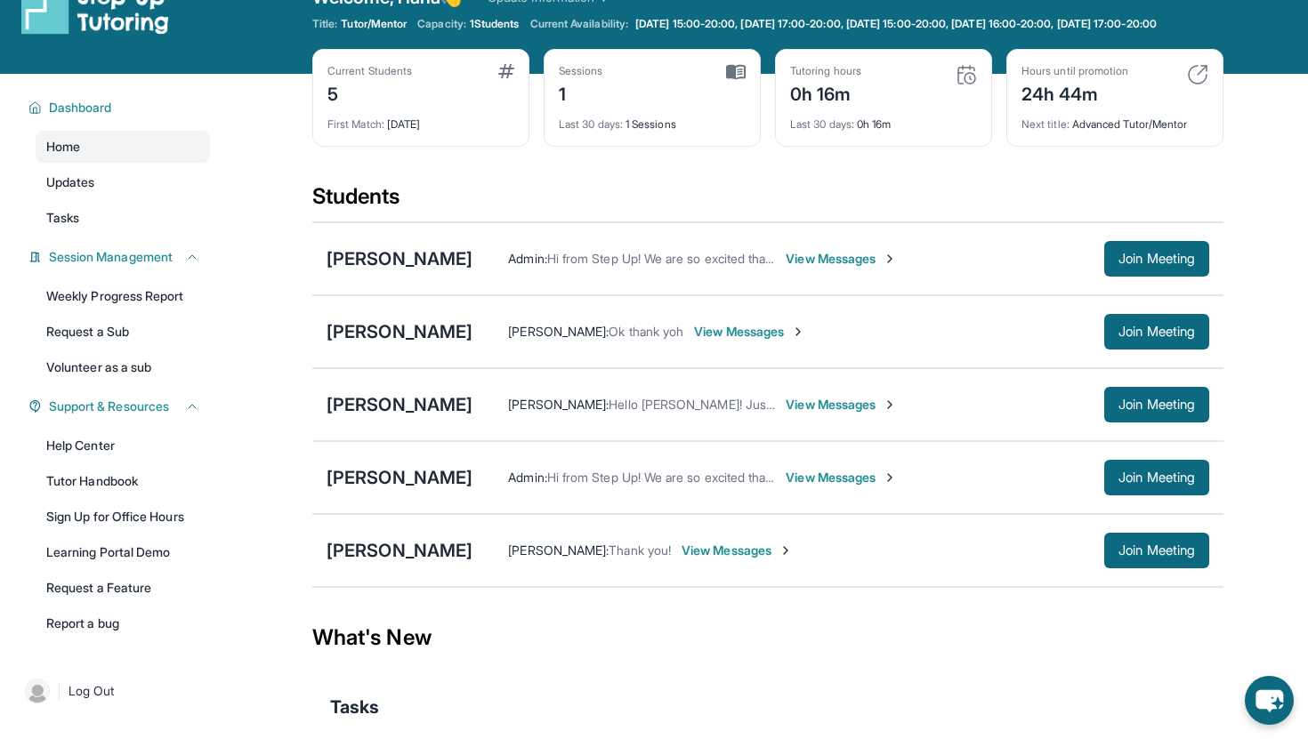
click at [862, 268] on span "View Messages" at bounding box center [841, 259] width 111 height 18
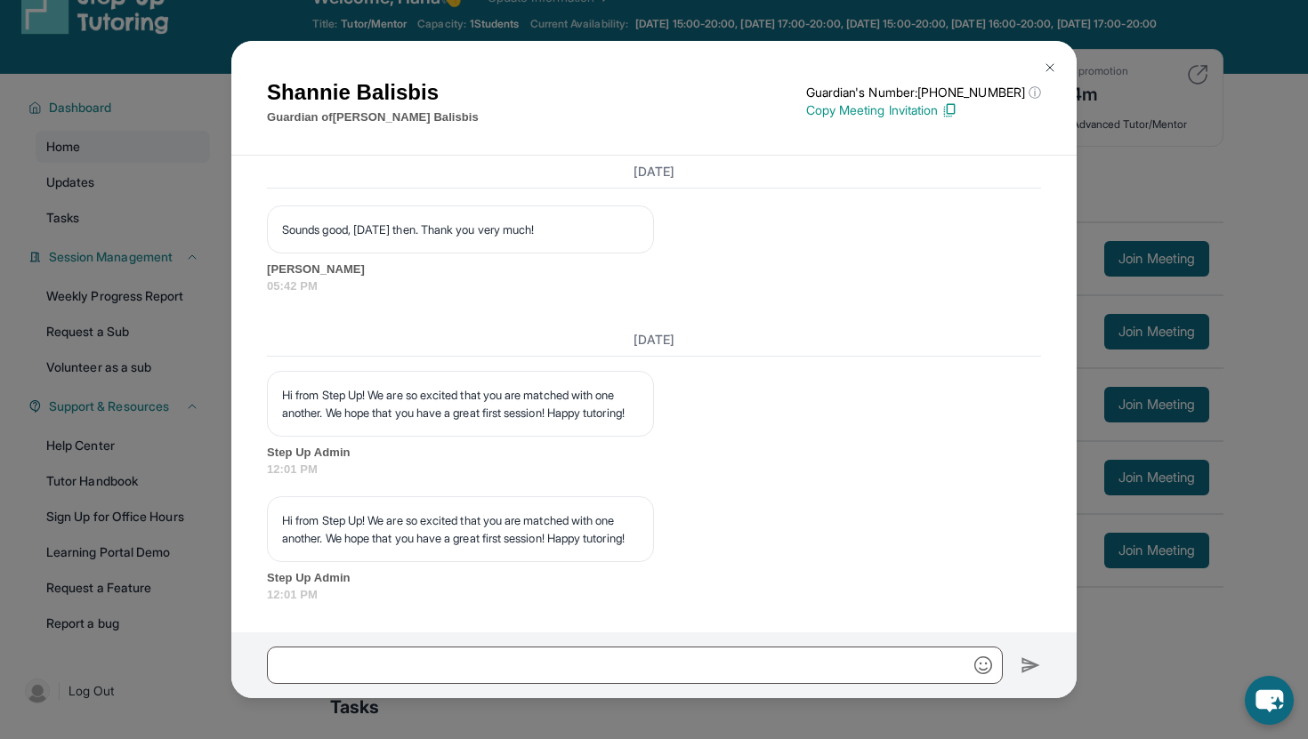
scroll to position [1961, 0]
click at [1052, 63] on img at bounding box center [1050, 67] width 14 height 14
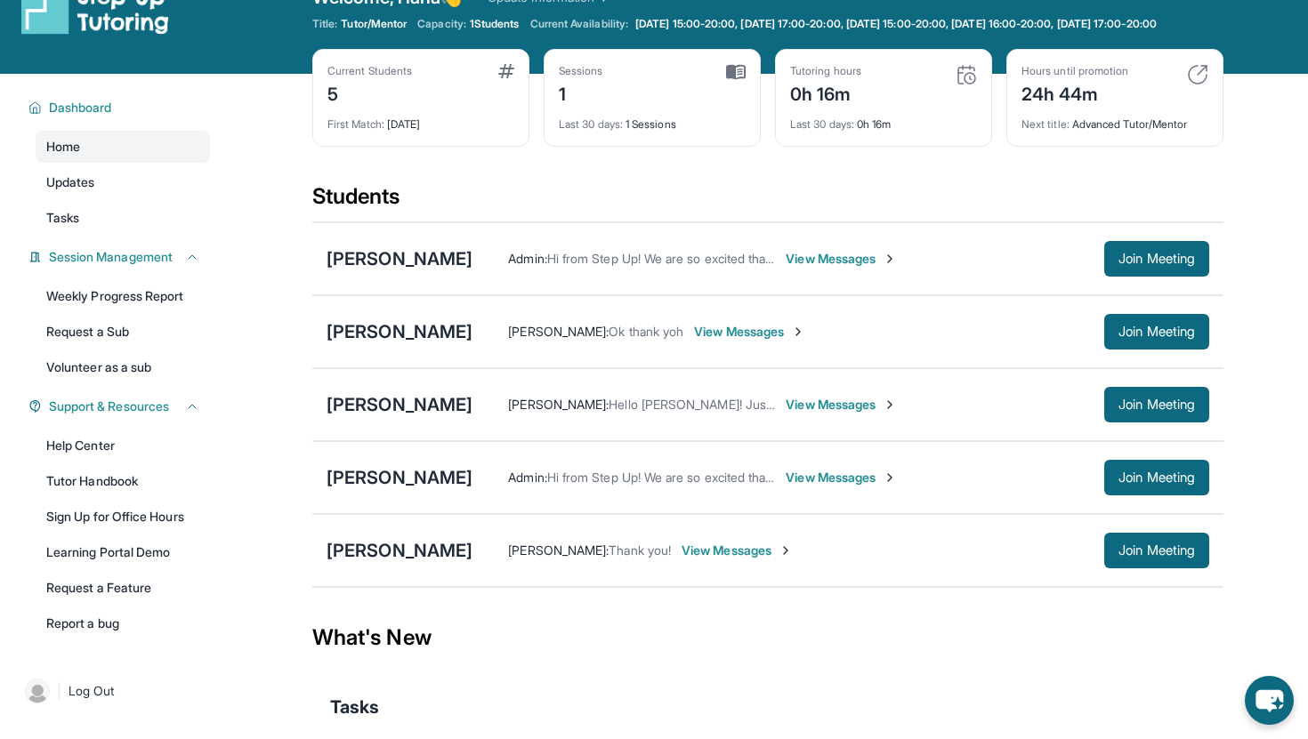
click at [795, 414] on span "View Messages" at bounding box center [841, 405] width 111 height 18
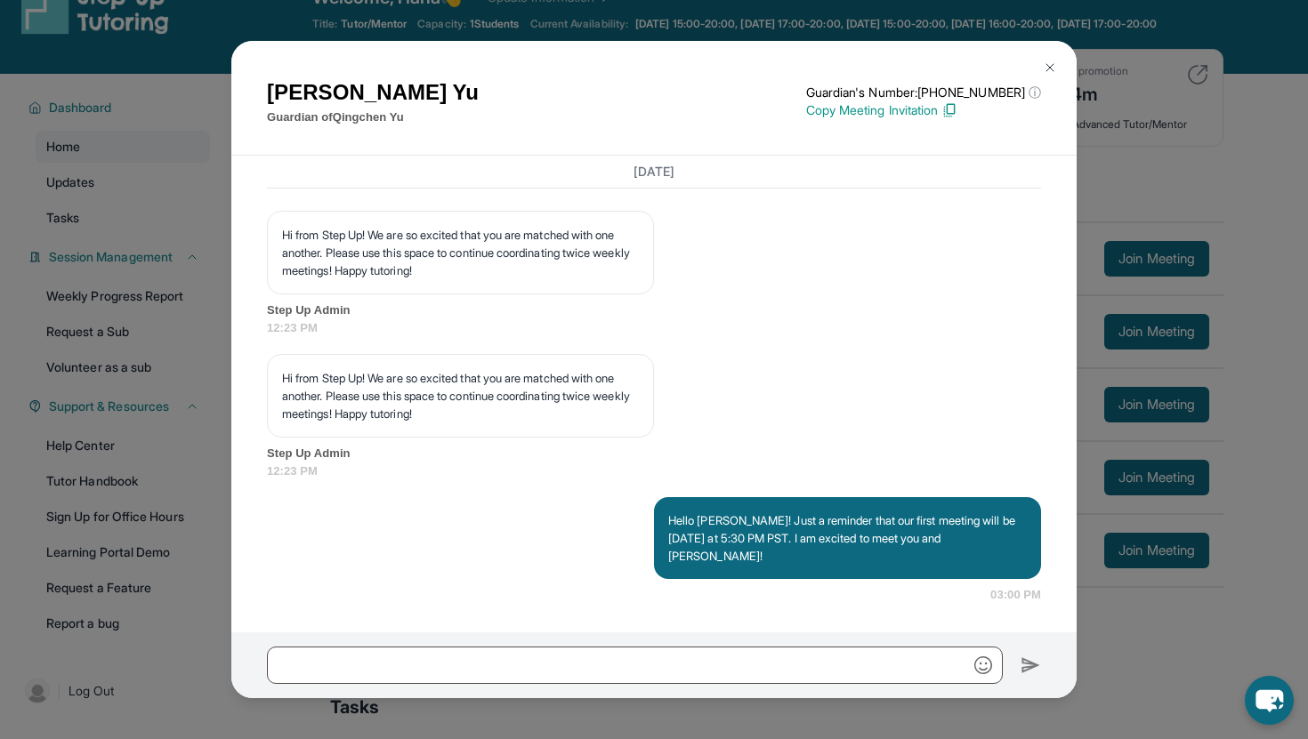
scroll to position [1853, 0]
click at [1051, 62] on img at bounding box center [1050, 67] width 14 height 14
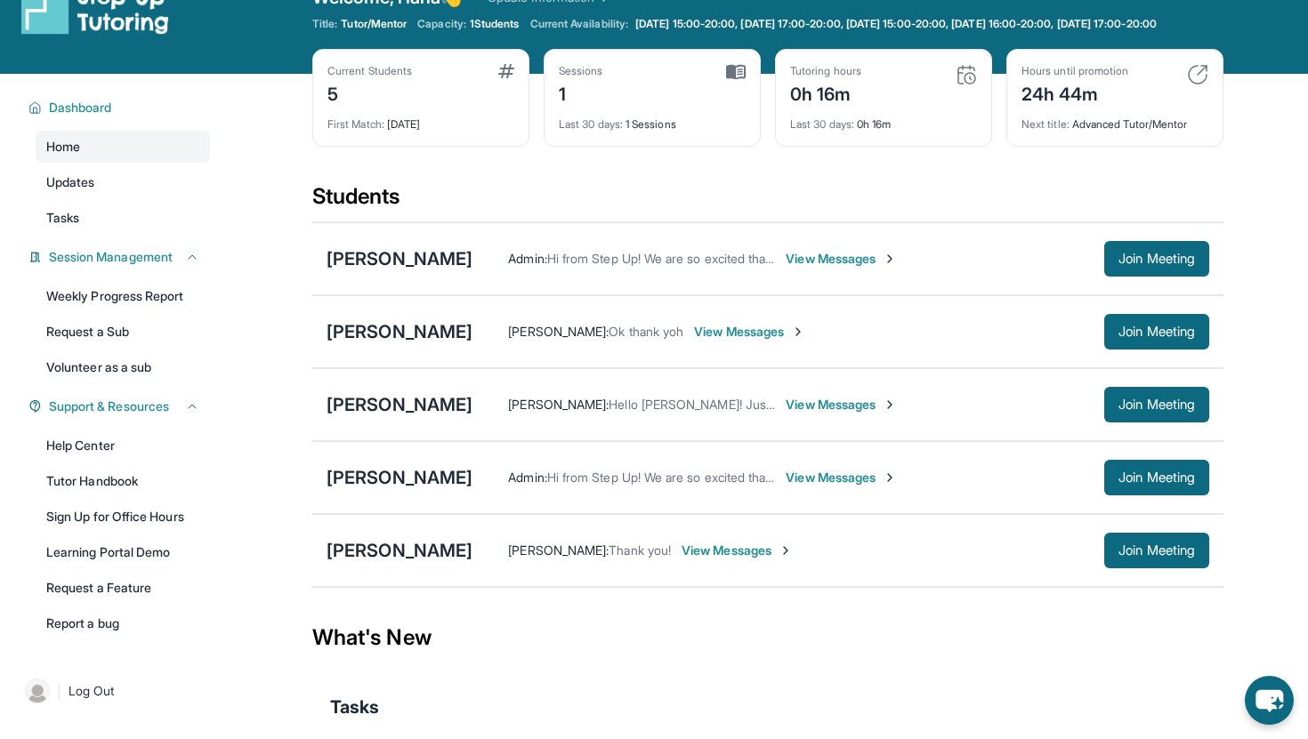
click at [802, 487] on span "View Messages" at bounding box center [841, 478] width 111 height 18
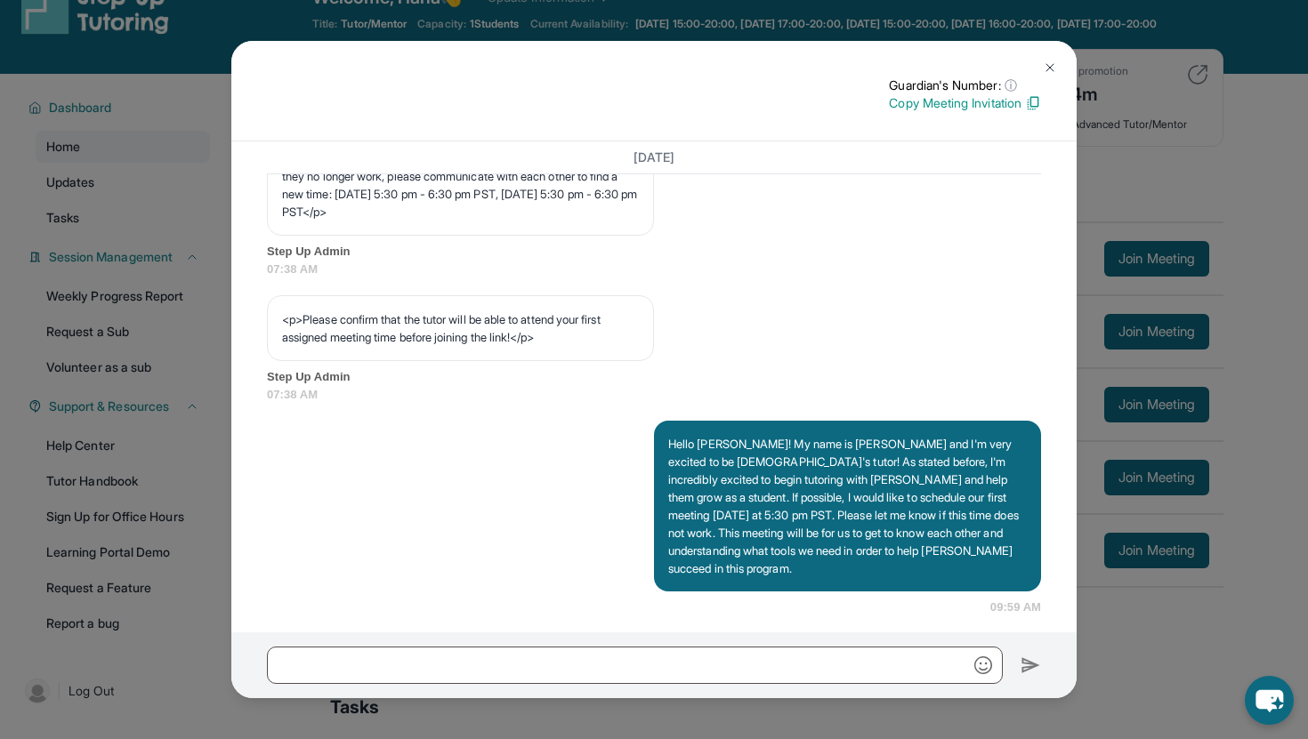
scroll to position [958, 0]
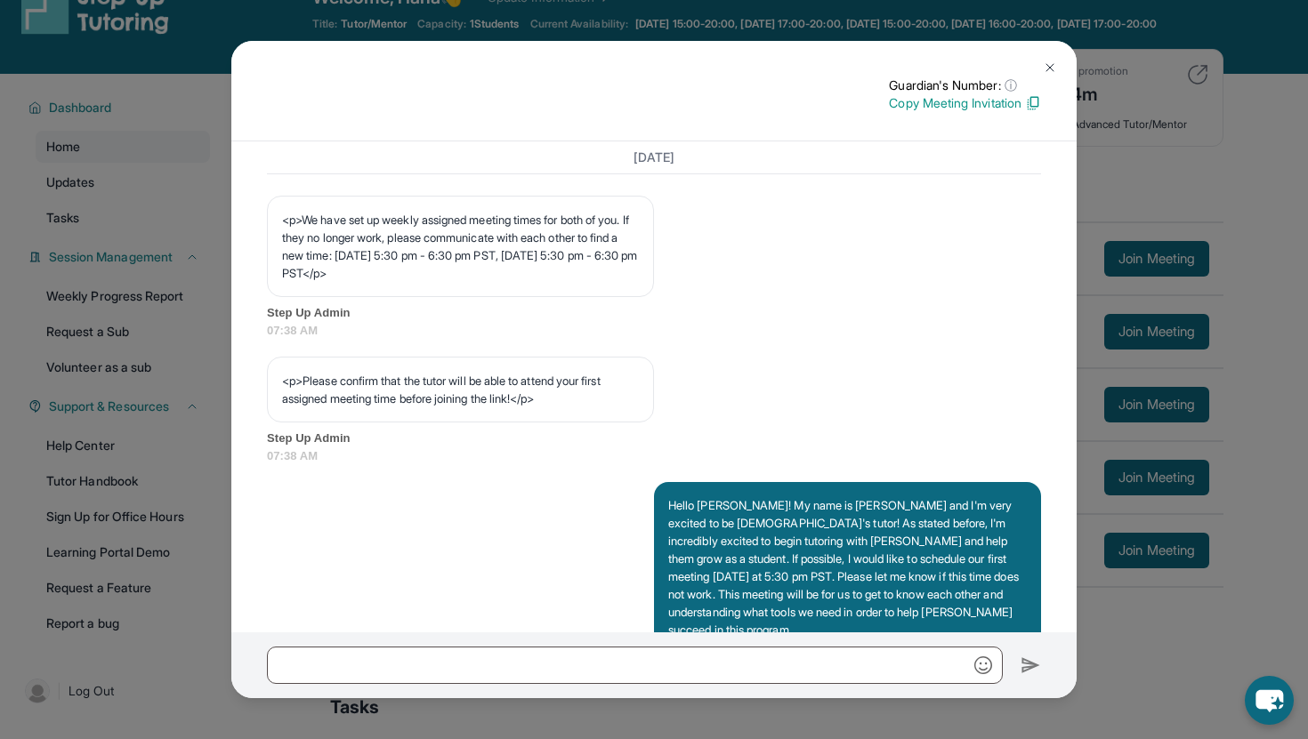
click at [1039, 67] on button at bounding box center [1050, 68] width 36 height 36
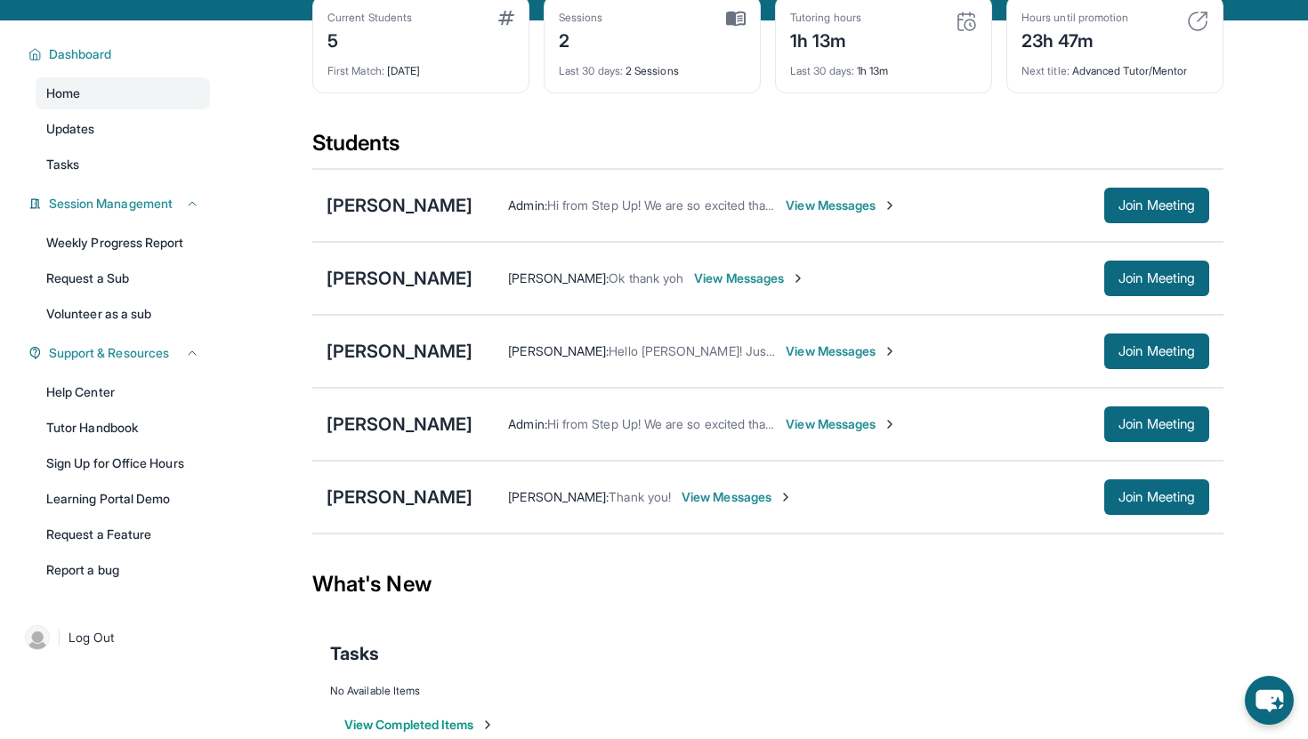
scroll to position [93, 0]
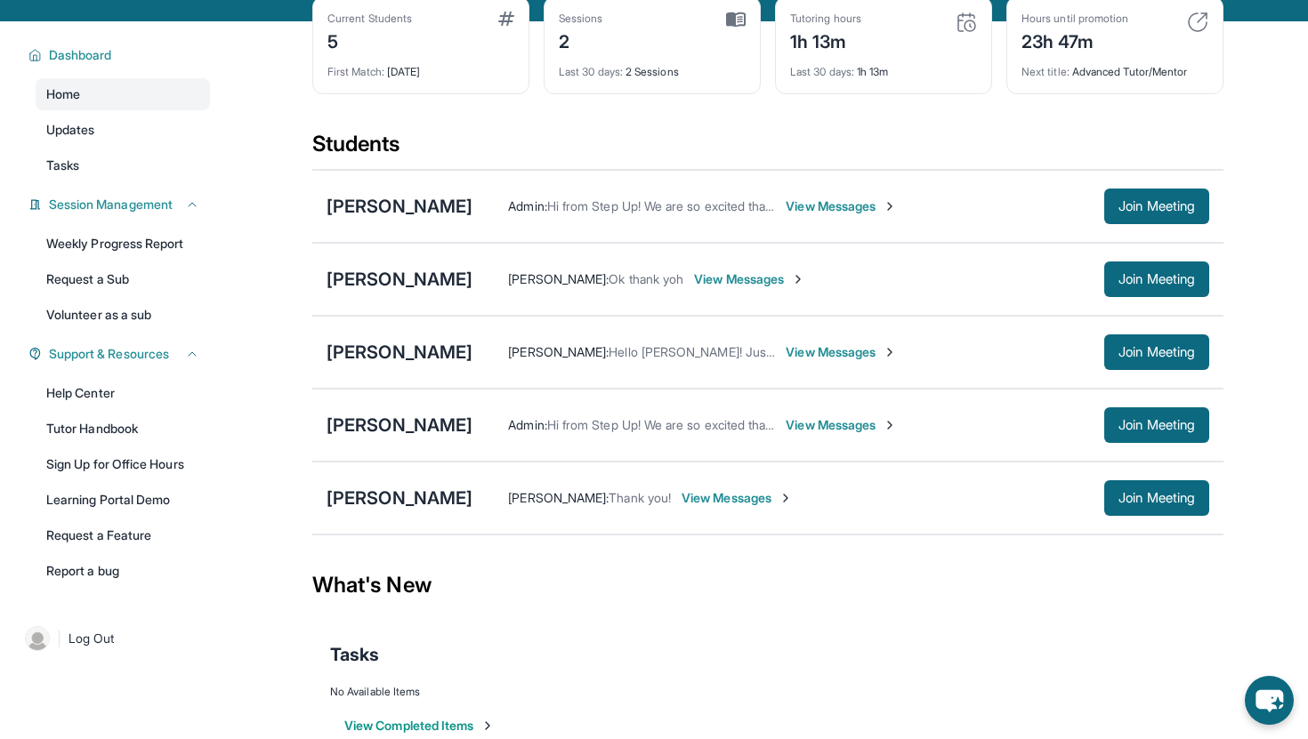
click at [808, 434] on span "View Messages" at bounding box center [841, 425] width 111 height 18
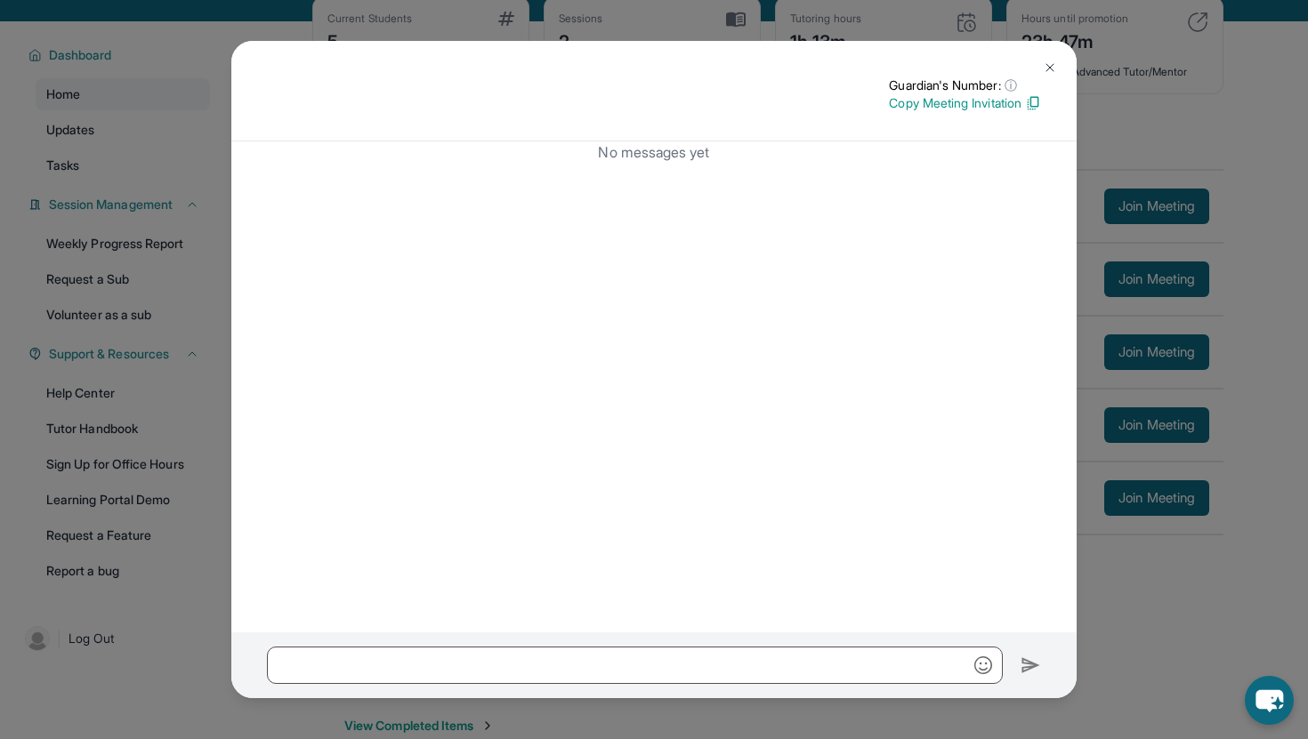
scroll to position [0, 0]
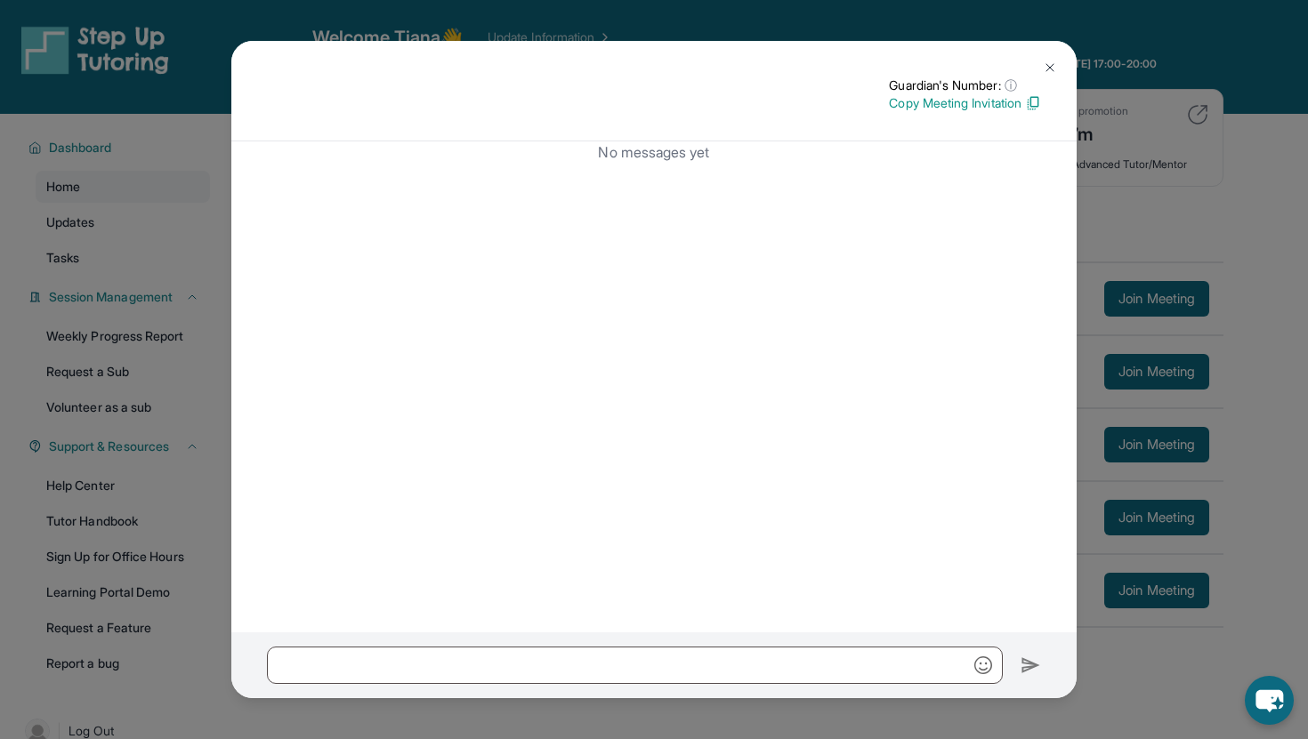
click at [1042, 60] on button at bounding box center [1050, 68] width 36 height 36
